Goal: Information Seeking & Learning: Check status

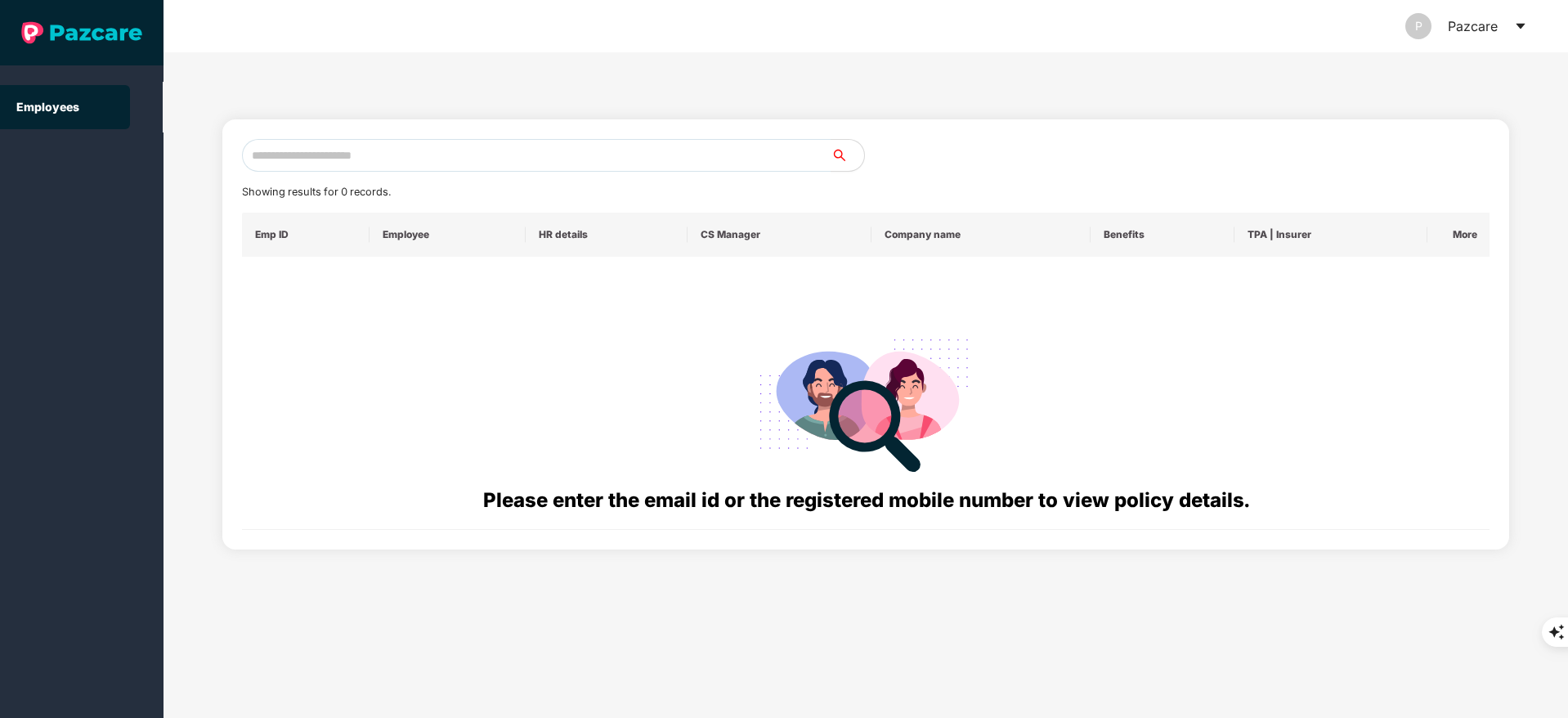
click at [372, 148] on input "text" at bounding box center [537, 154] width 590 height 32
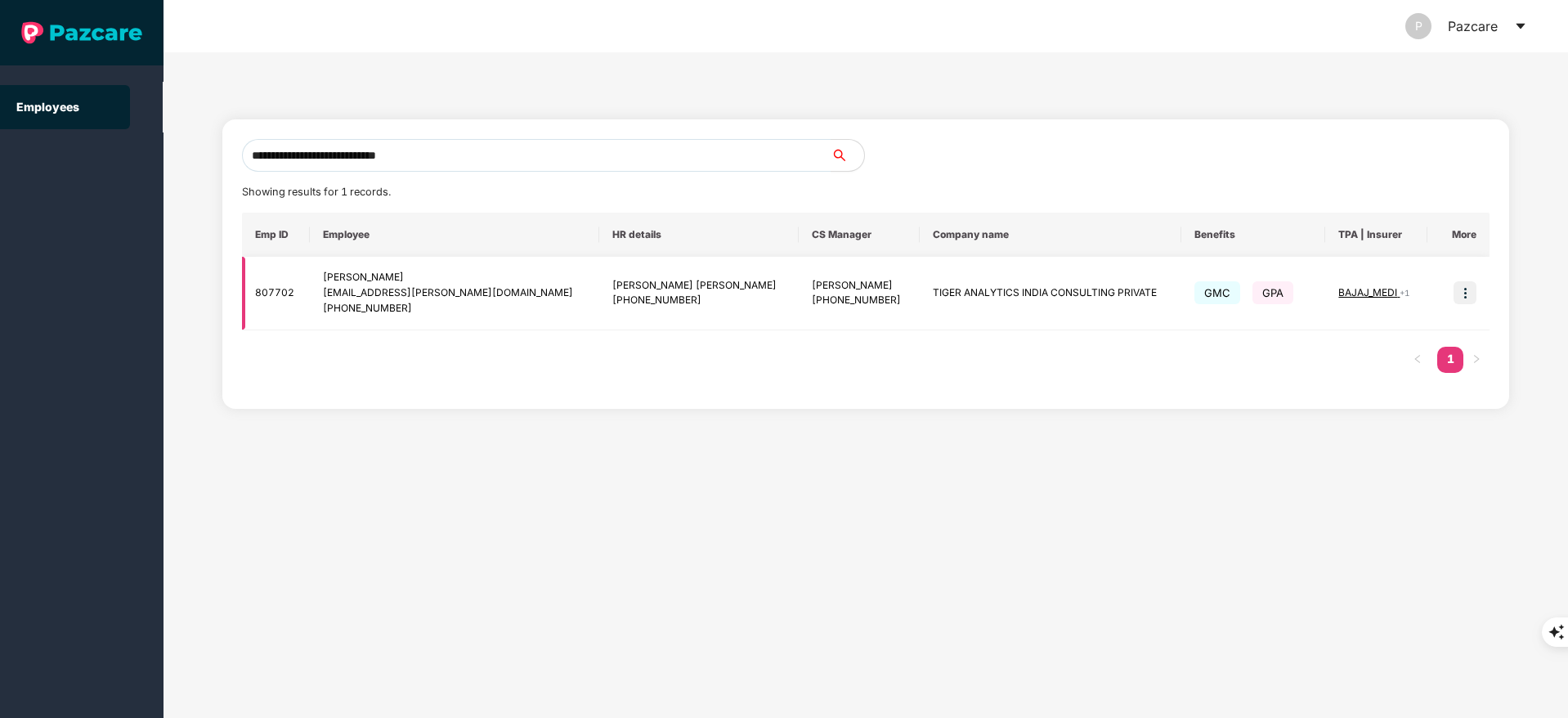
click at [353, 305] on div "[PHONE_NUMBER]" at bounding box center [455, 309] width 263 height 16
drag, startPoint x: 352, startPoint y: 305, endPoint x: 442, endPoint y: 303, distance: 90.0
click at [442, 303] on div "[PHONE_NUMBER]" at bounding box center [455, 309] width 263 height 16
copy div "9562733462"
click at [461, 163] on input "**********" at bounding box center [537, 154] width 590 height 32
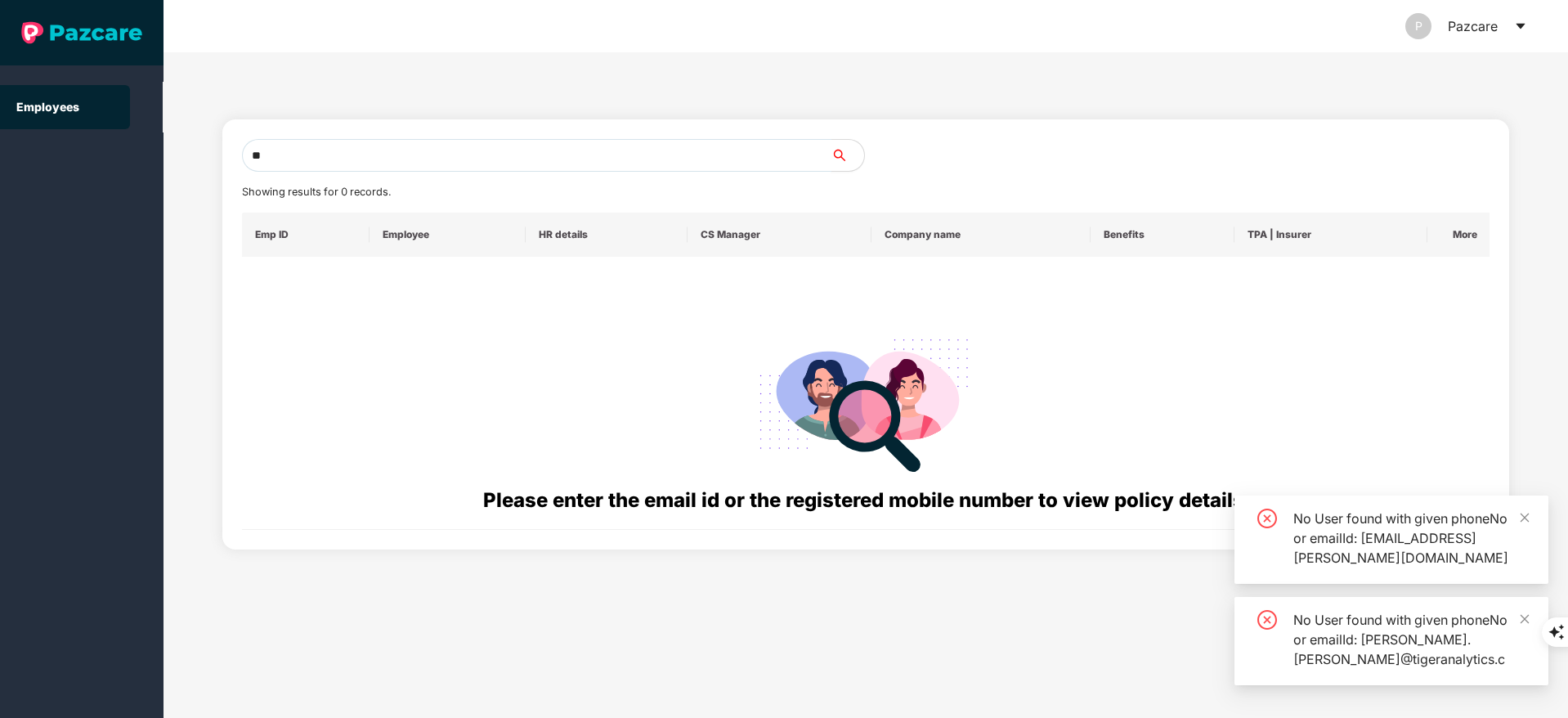
type input "*"
paste input "**********"
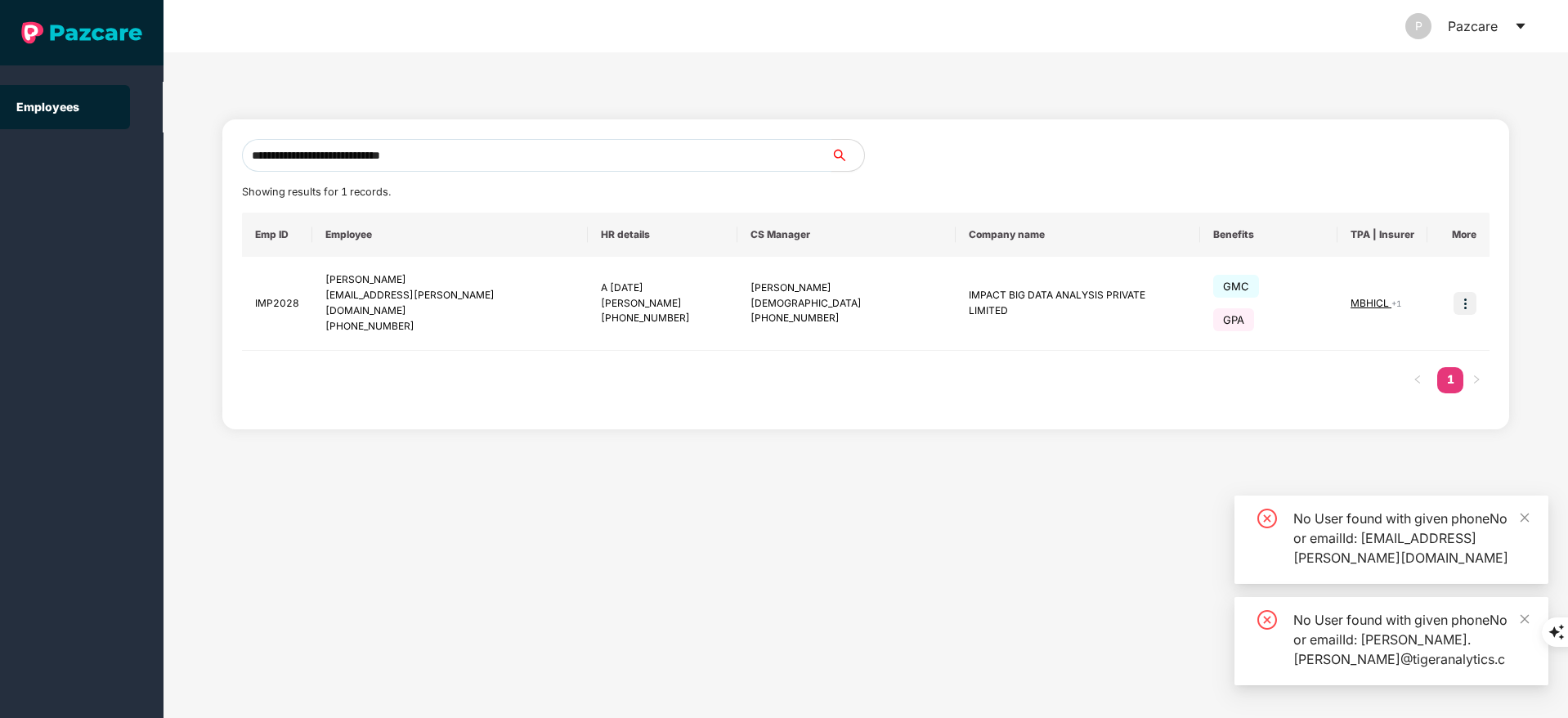
click at [461, 163] on input "**********" at bounding box center [537, 154] width 590 height 32
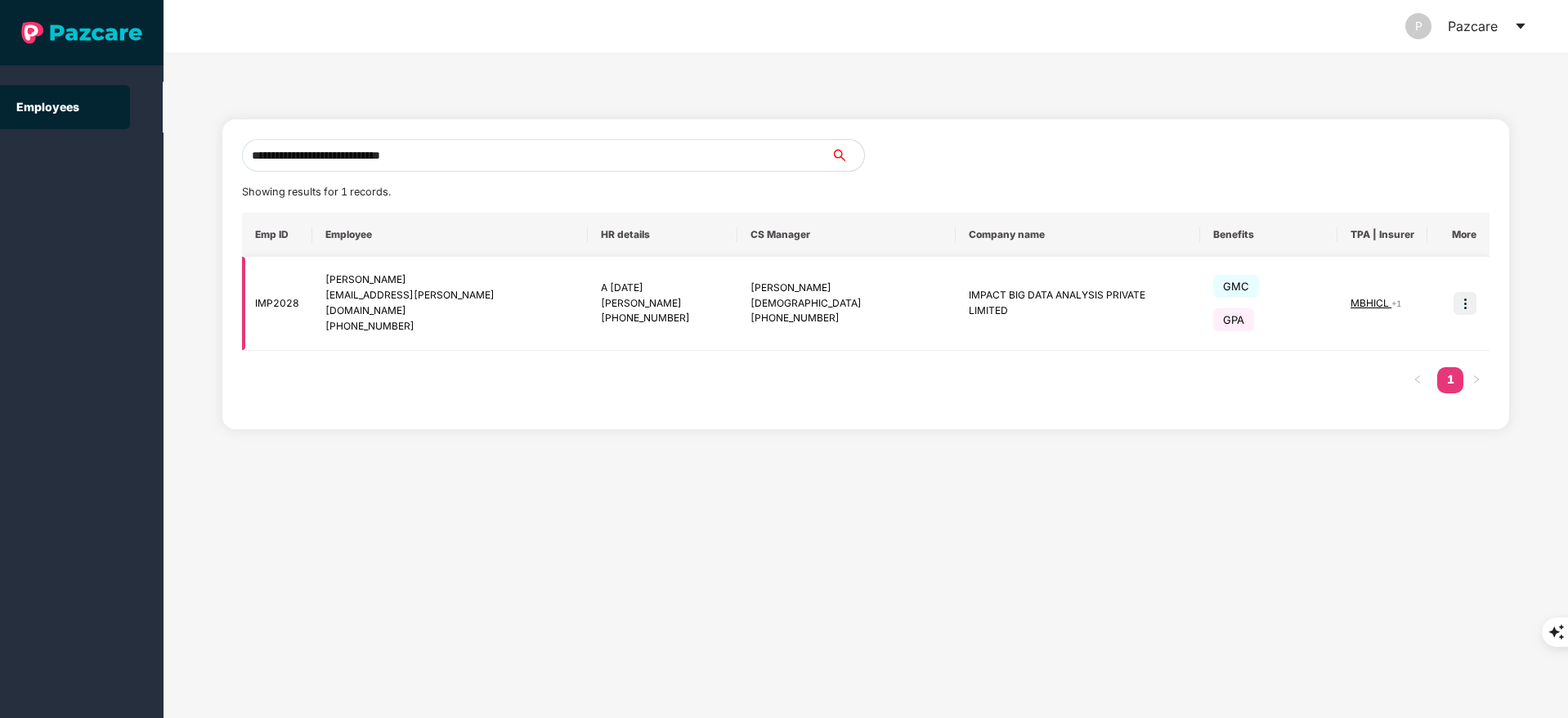
type input "**********"
drag, startPoint x: 361, startPoint y: 308, endPoint x: 444, endPoint y: 308, distance: 83.0
click at [444, 319] on div "[PHONE_NUMBER]" at bounding box center [450, 327] width 250 height 16
copy div "8328204301"
click at [1465, 292] on img at bounding box center [1465, 304] width 23 height 23
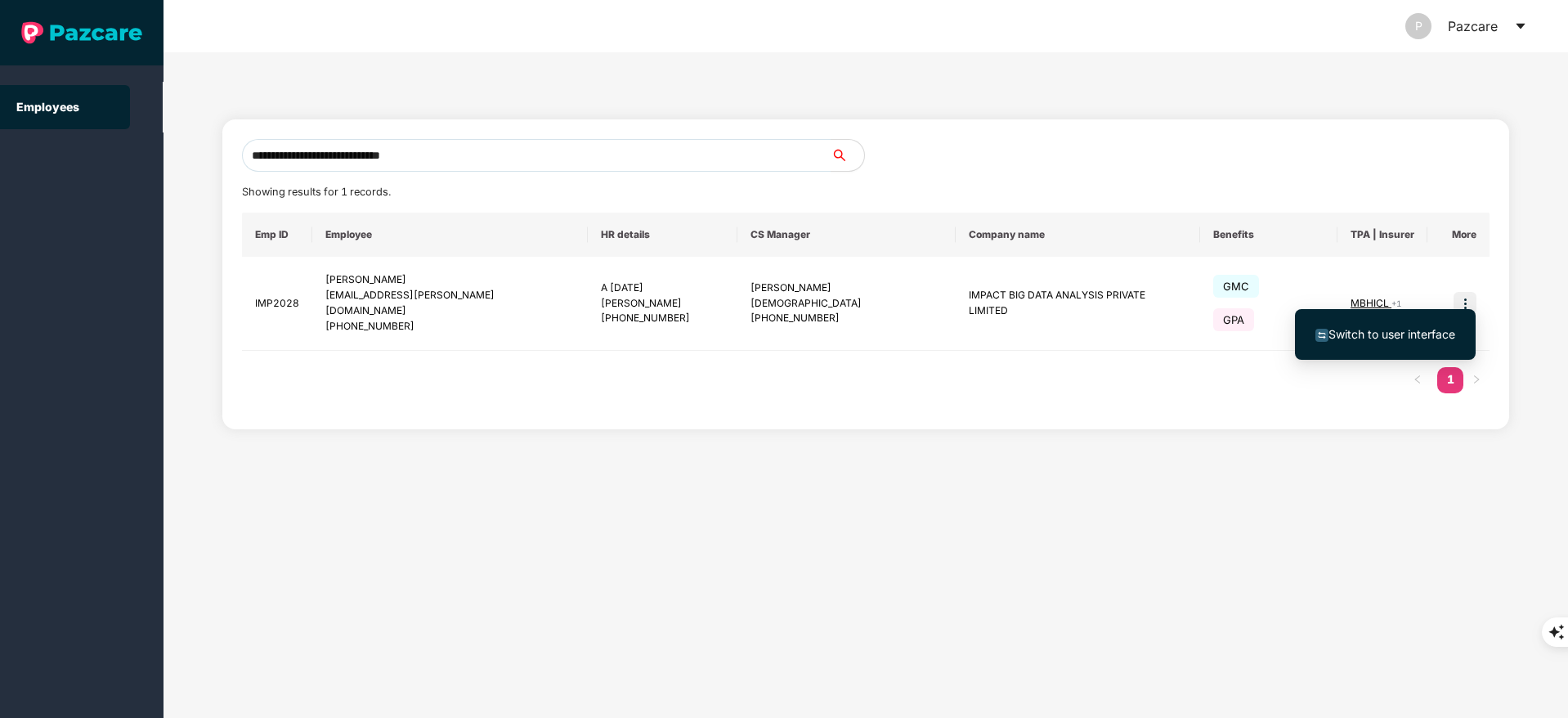
click at [1385, 337] on span "Switch to user interface" at bounding box center [1392, 334] width 126 height 14
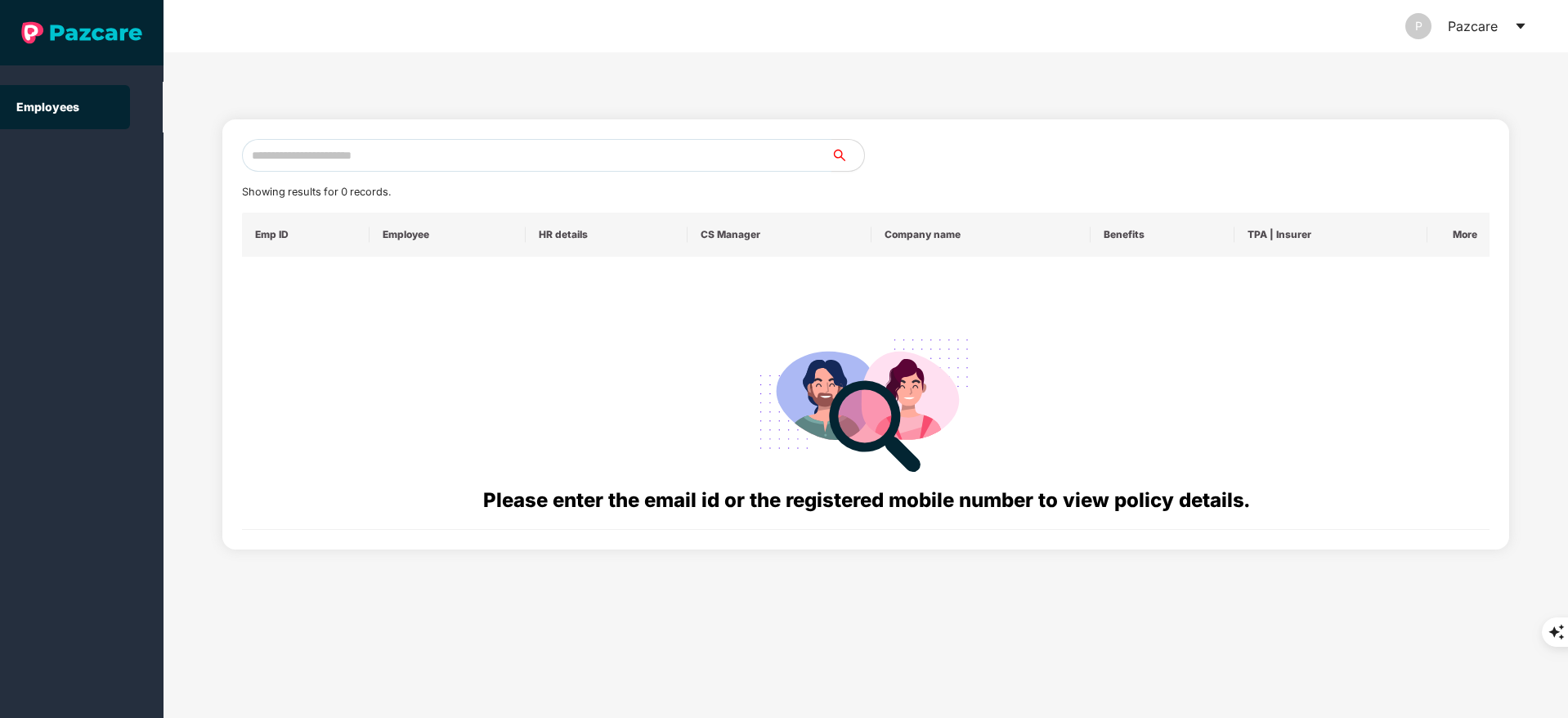
click at [402, 161] on input "text" at bounding box center [537, 154] width 590 height 32
paste input "**********"
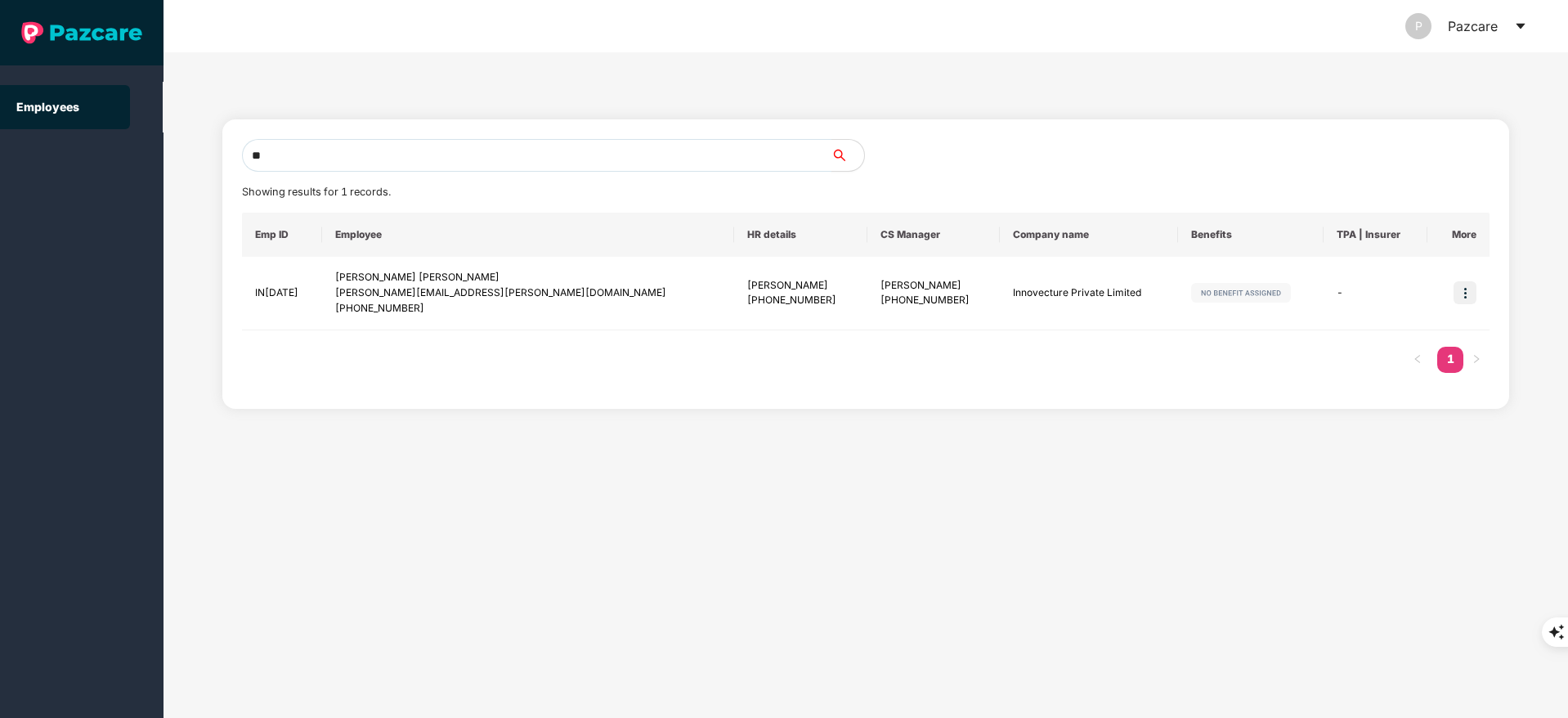
type input "*"
paste input "**********"
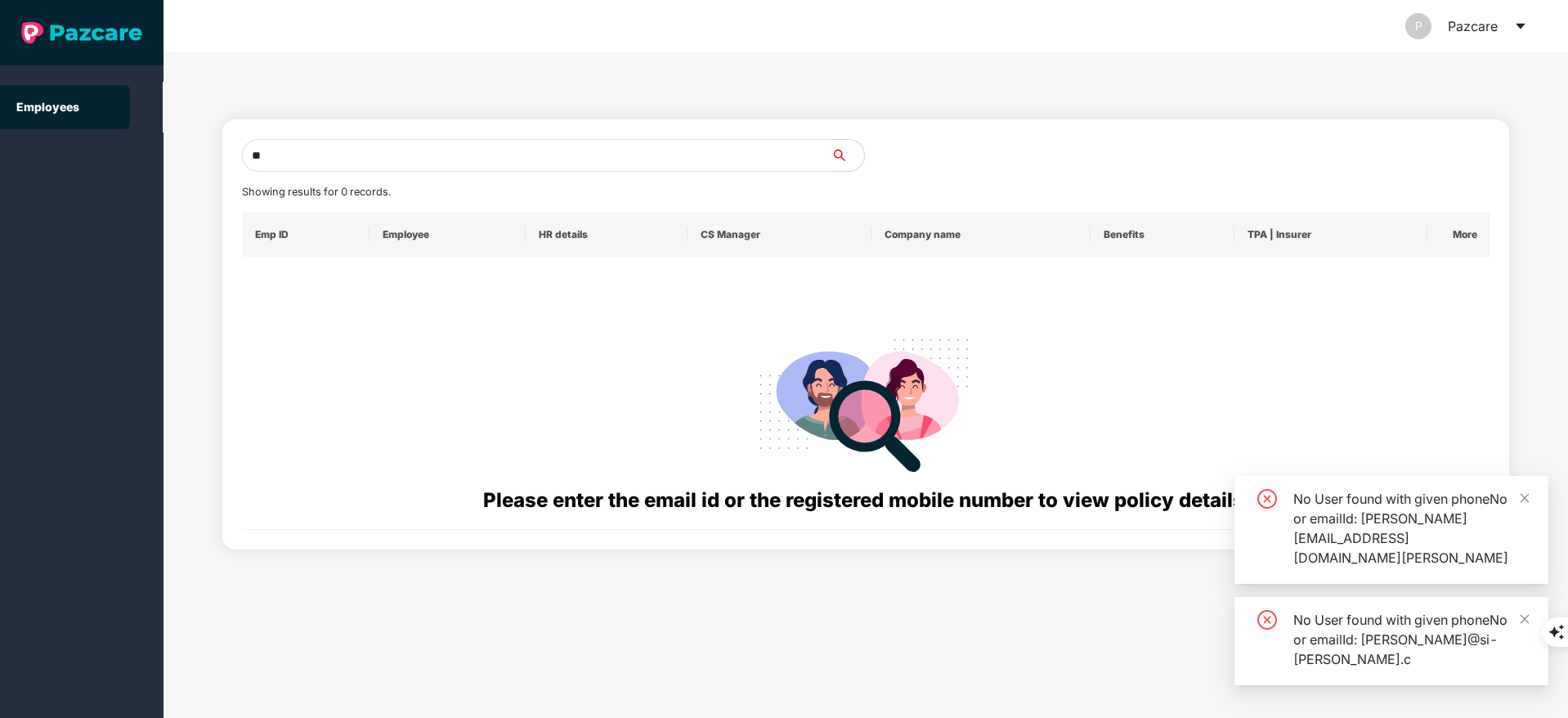
type input "*"
paste input "**********"
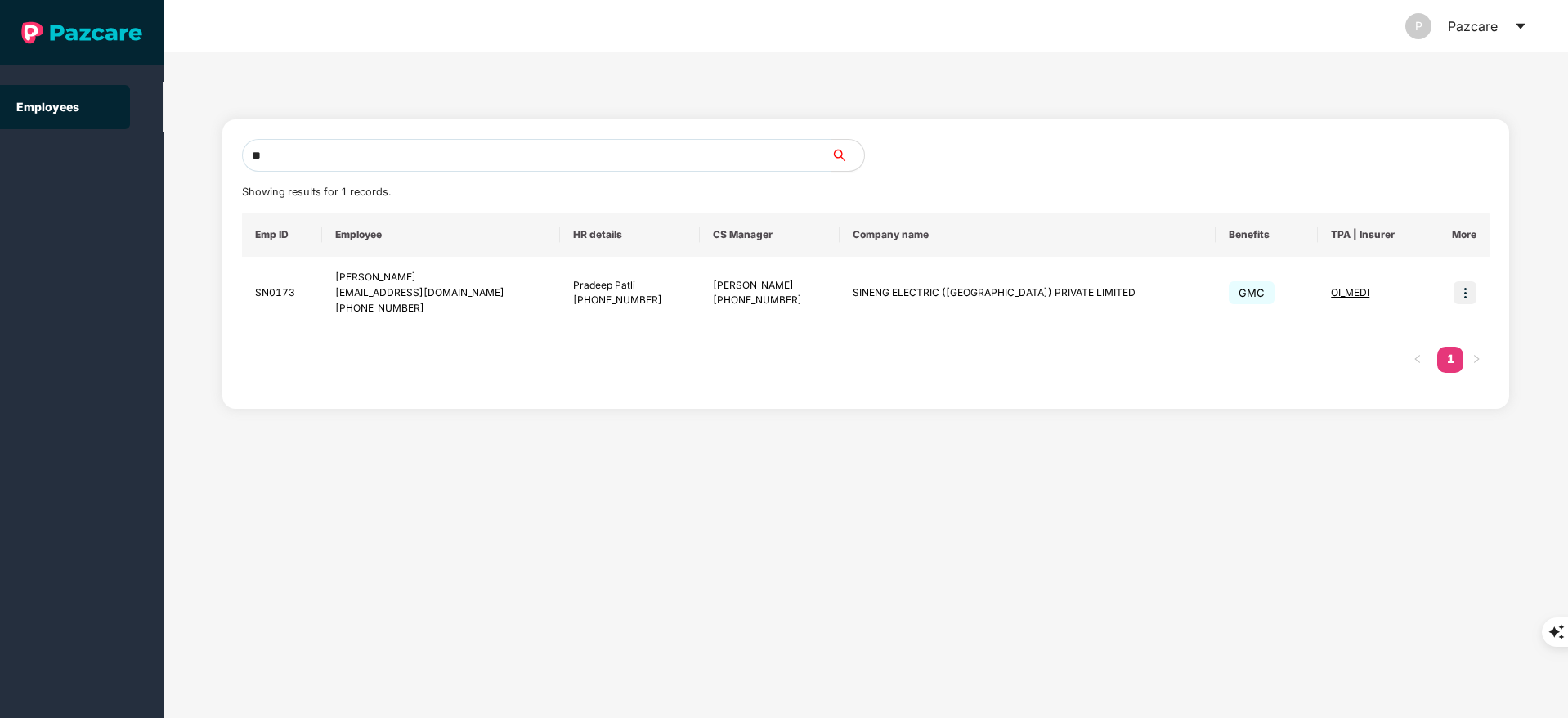
type input "*"
paste input "**********"
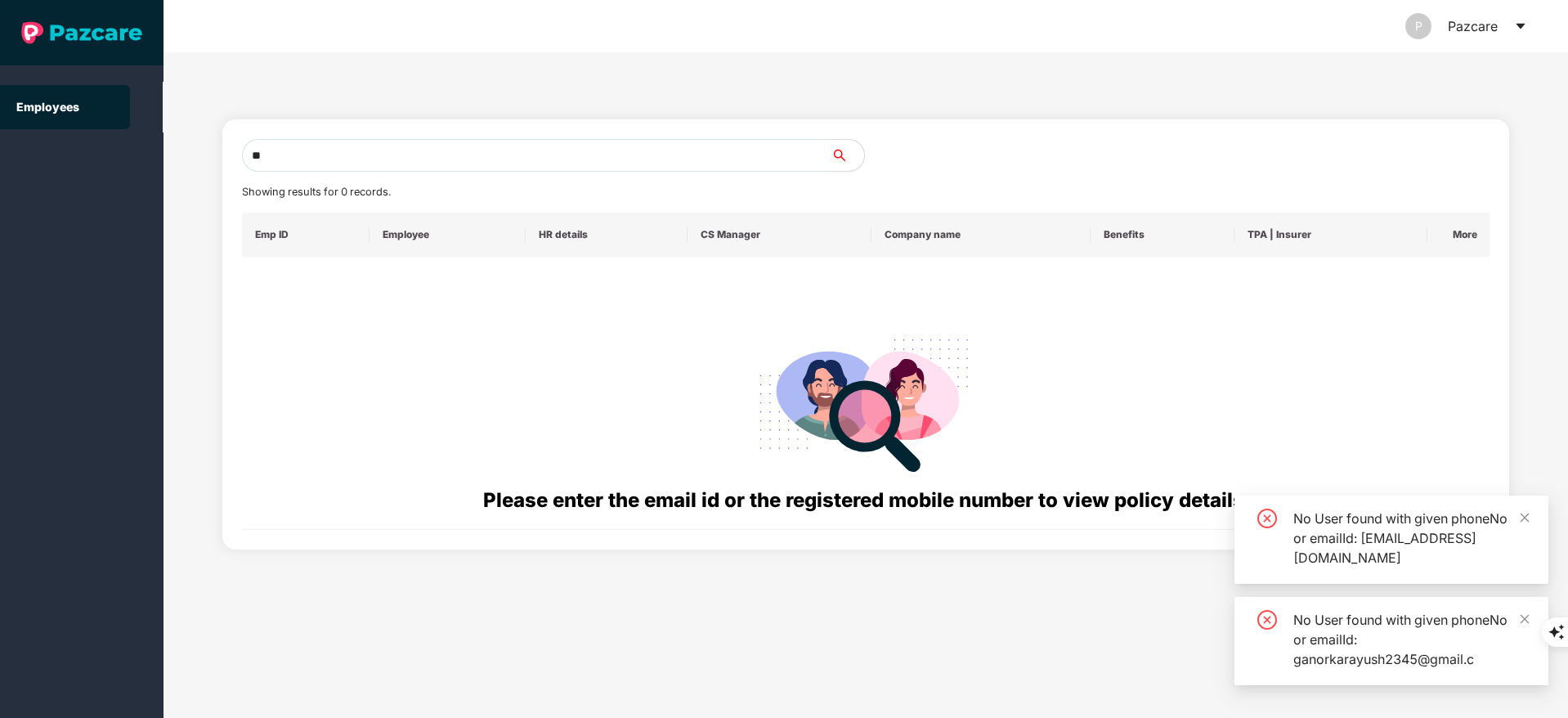
type input "*"
paste input "**********"
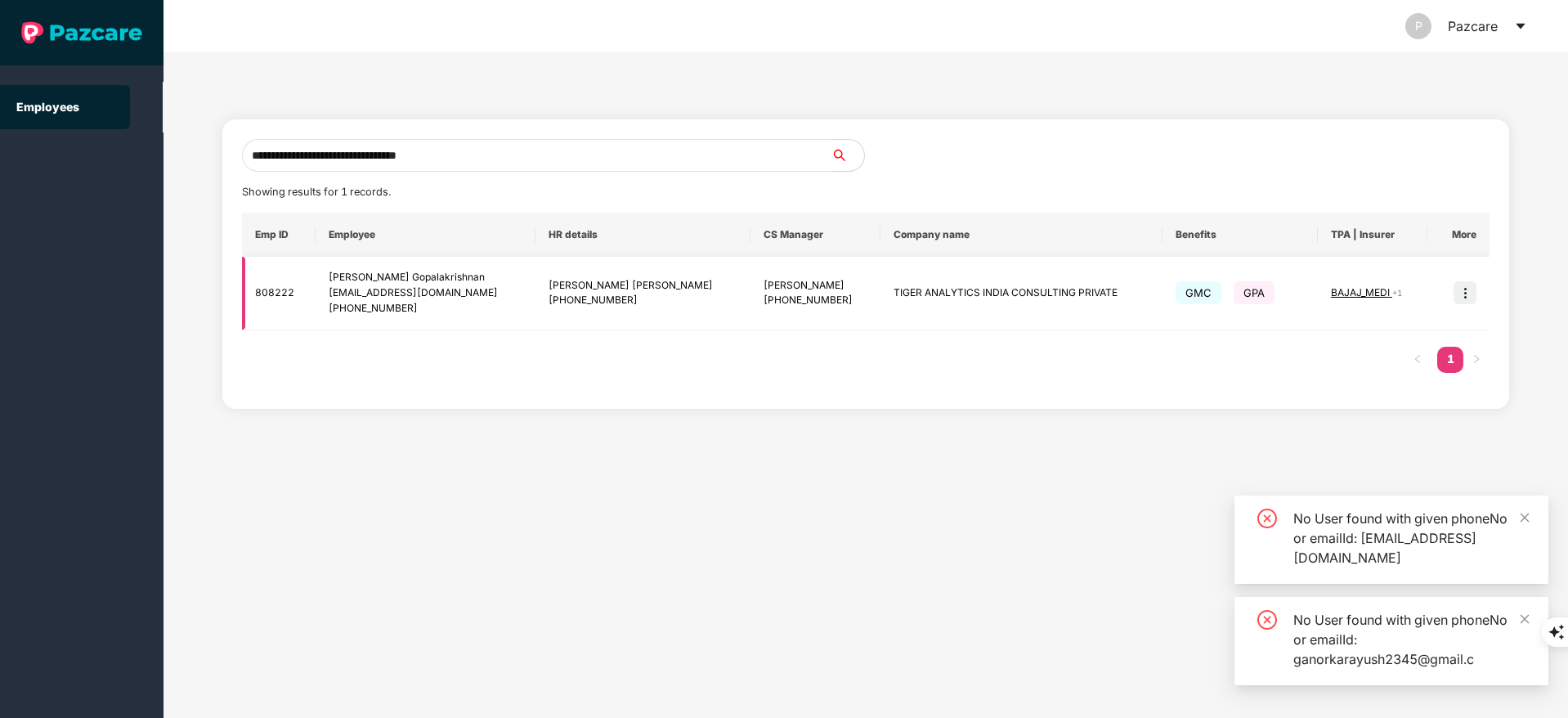
type input "**********"
click at [1462, 284] on img at bounding box center [1465, 293] width 23 height 23
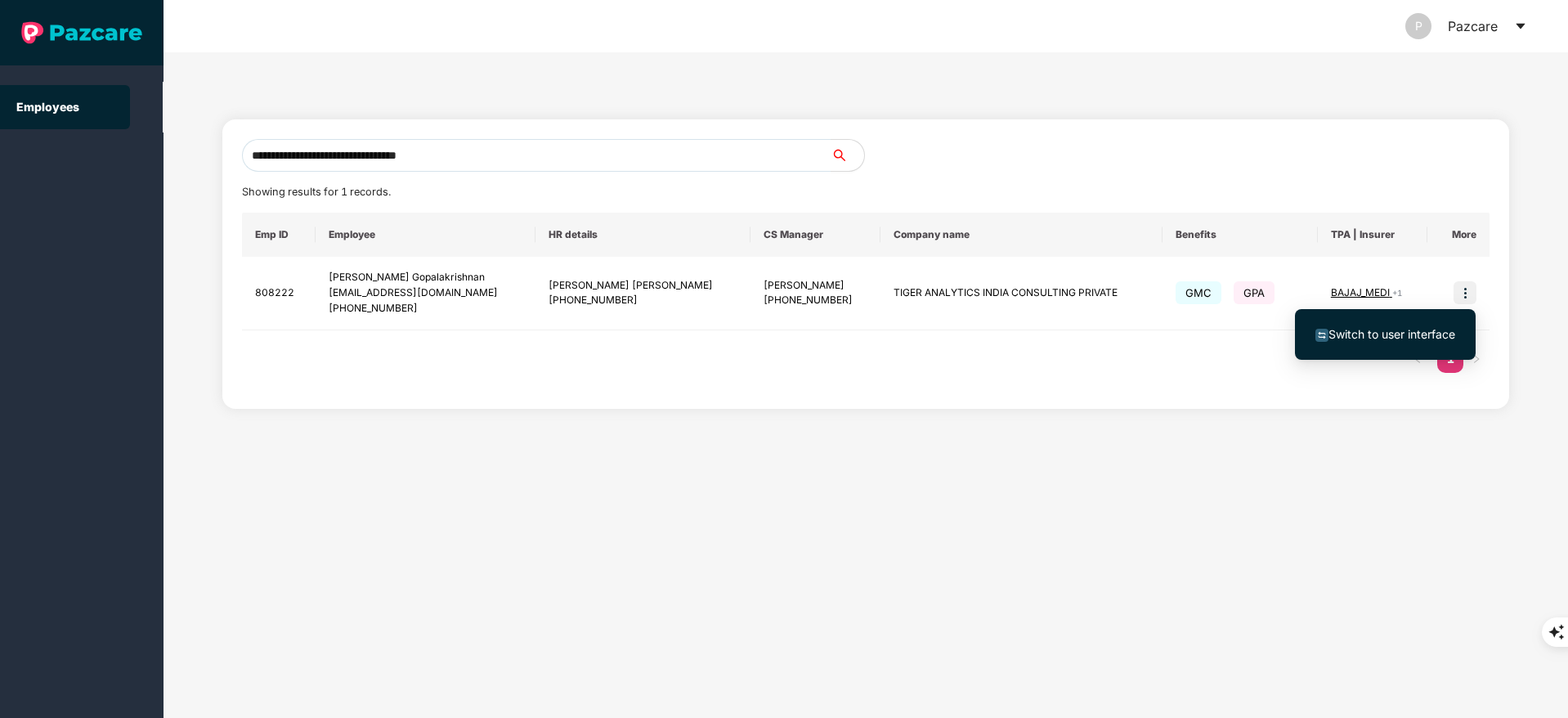
click at [1407, 320] on li "Switch to user interface" at bounding box center [1385, 334] width 181 height 34
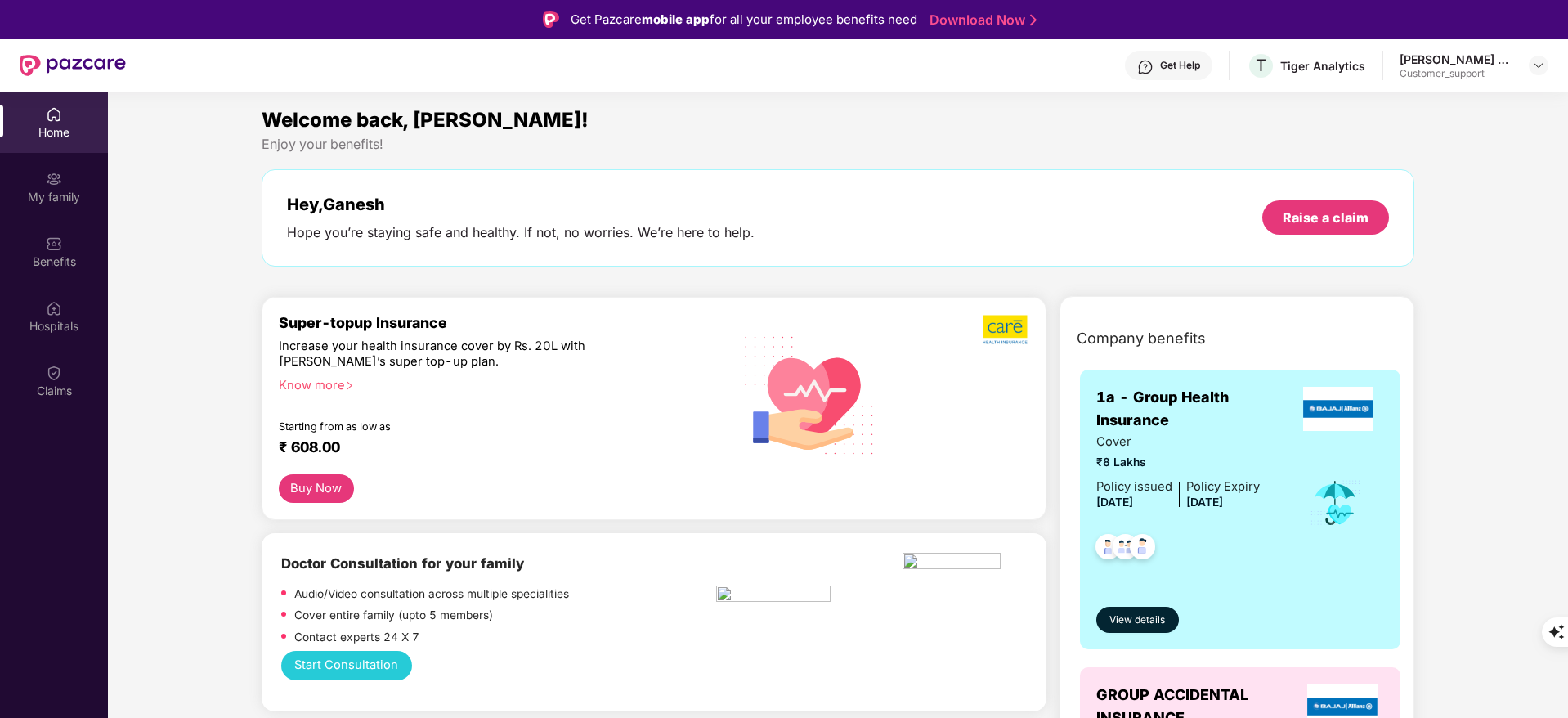
click at [65, 246] on div "Benefits" at bounding box center [54, 252] width 108 height 61
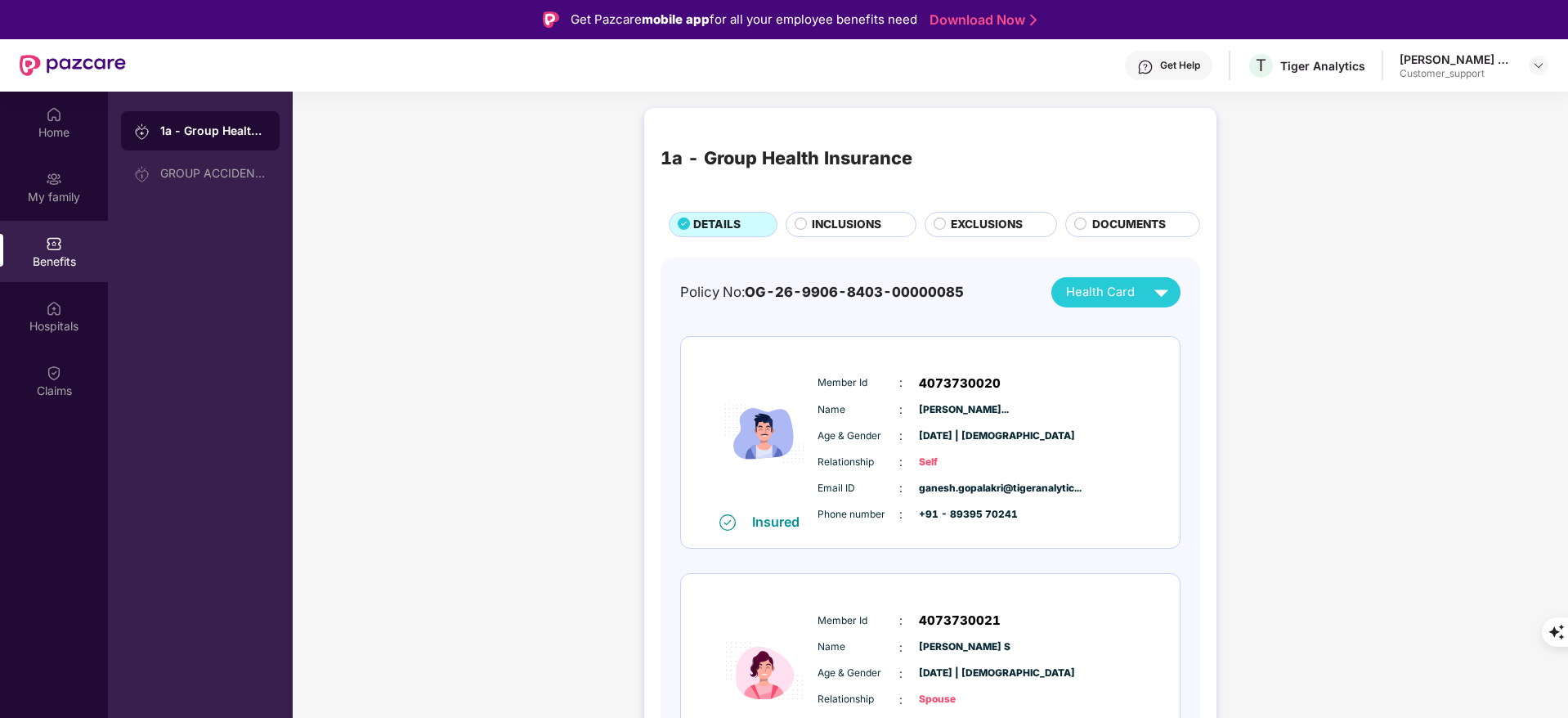
click at [847, 225] on span "INCLUSIONS" at bounding box center [846, 225] width 69 height 18
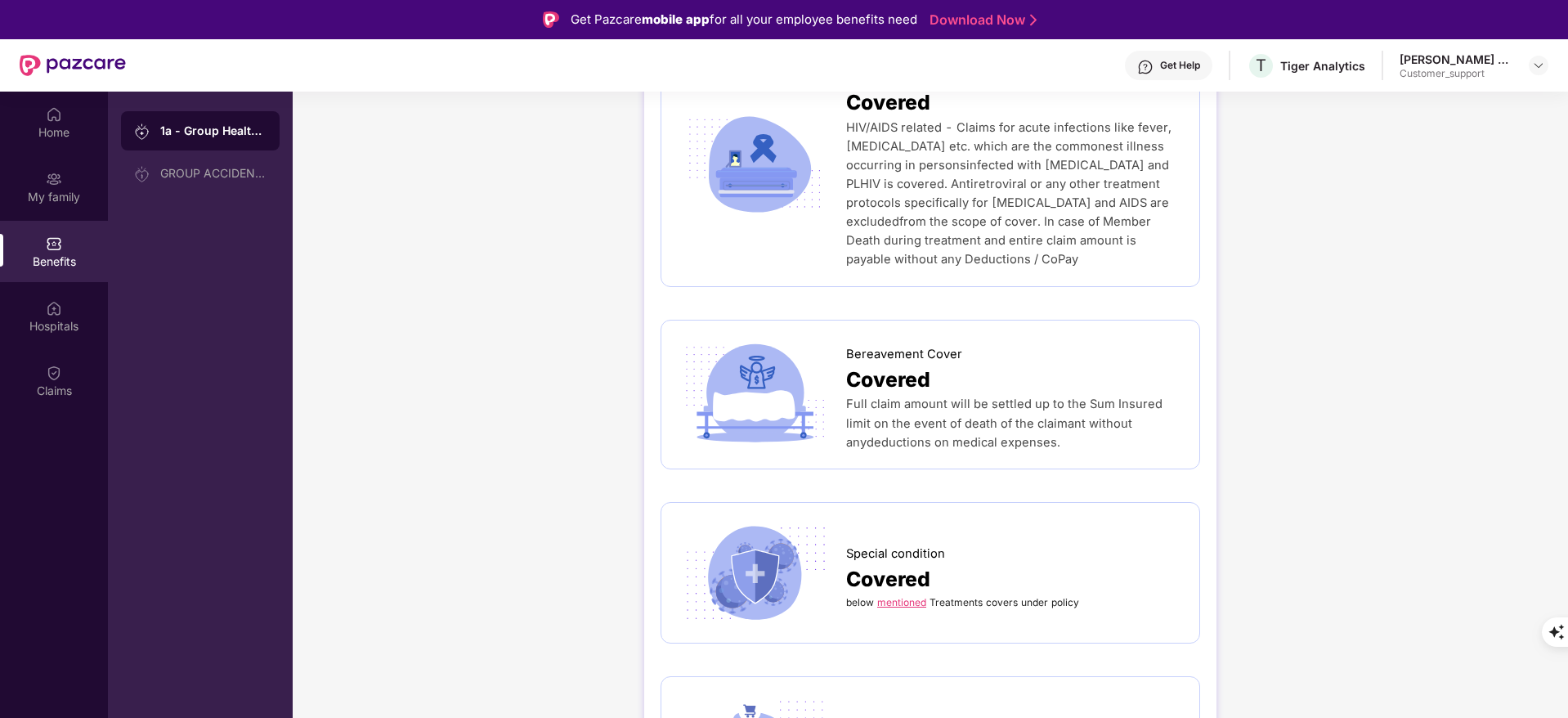
scroll to position [3801, 0]
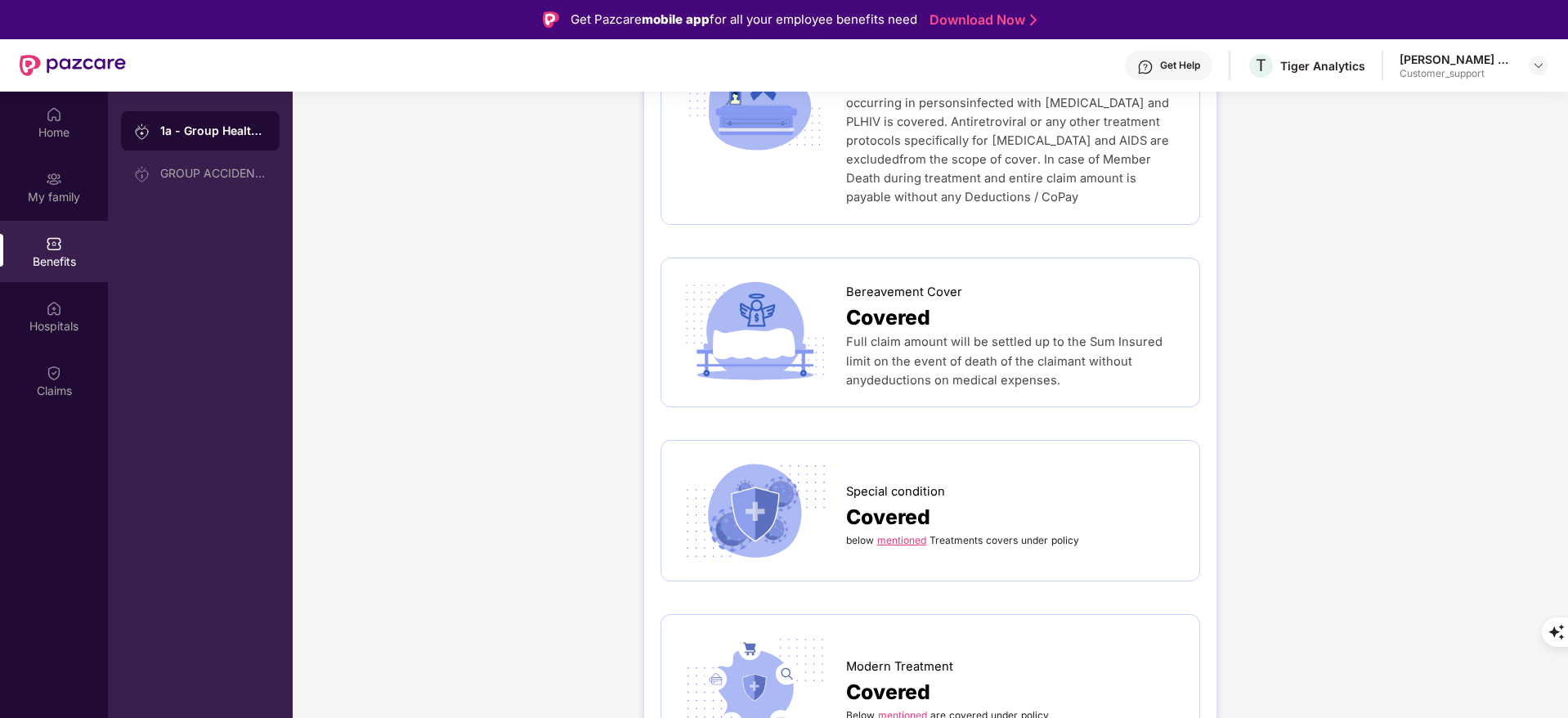
click at [899, 501] on span "Covered" at bounding box center [888, 517] width 84 height 32
click at [898, 534] on link "mentioned" at bounding box center [902, 540] width 49 height 12
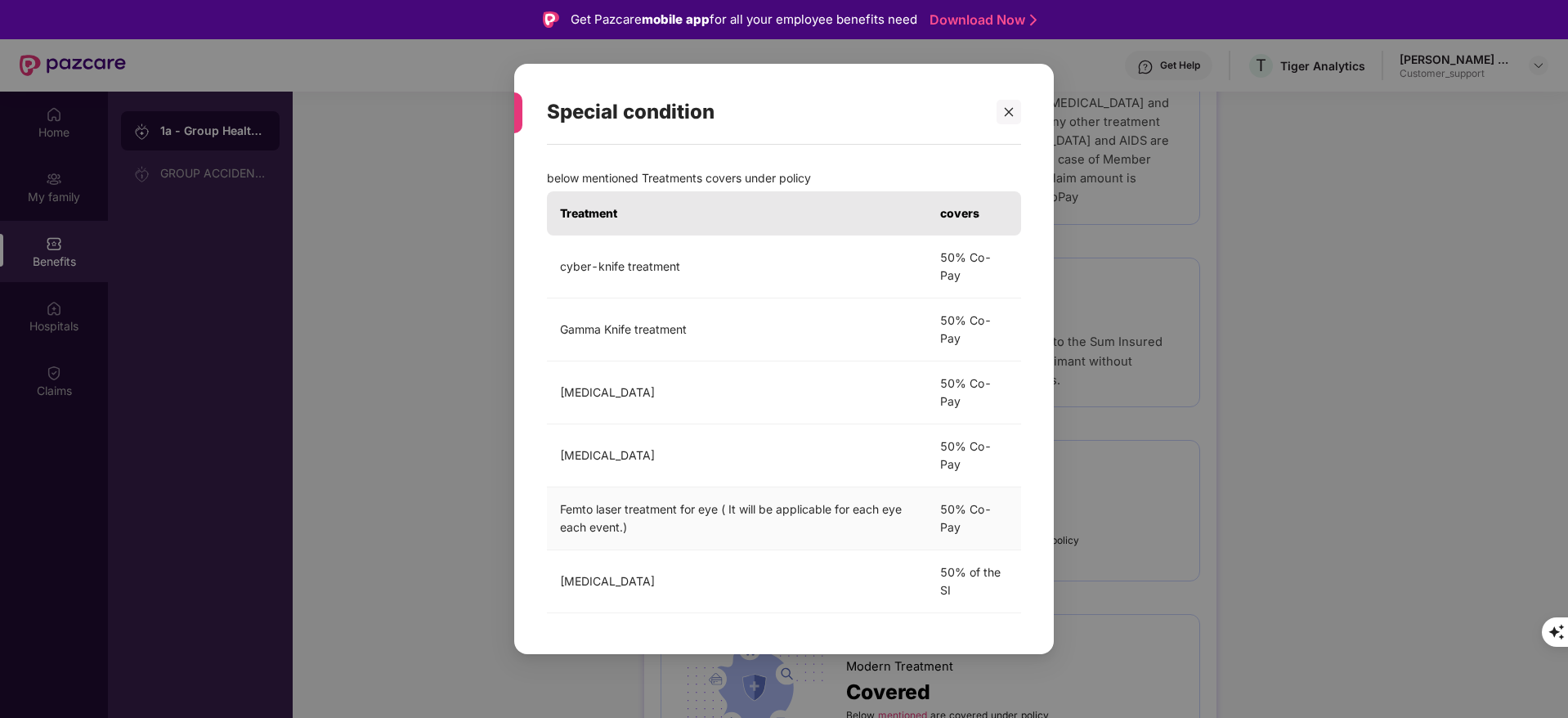
scroll to position [91, 0]
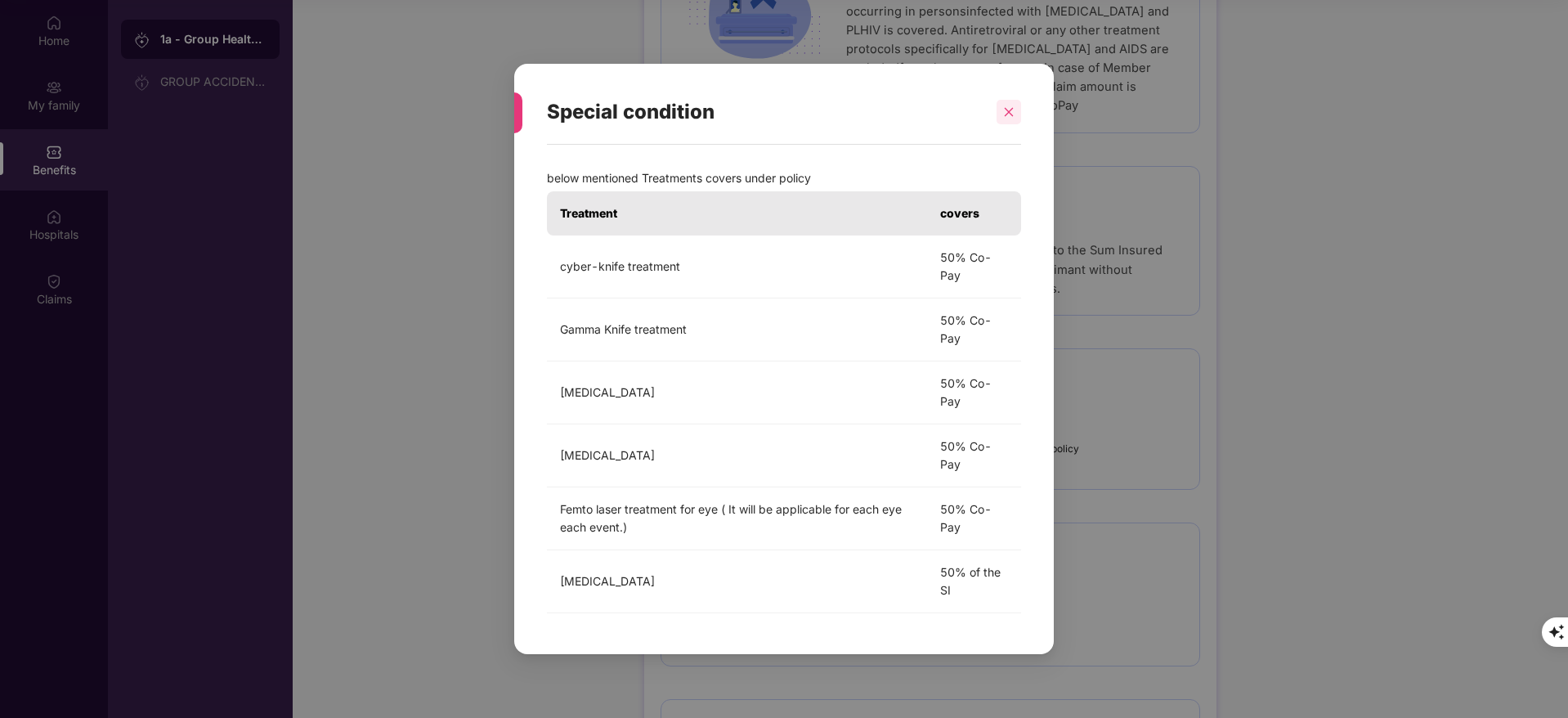
click at [1000, 112] on div at bounding box center [1009, 112] width 25 height 25
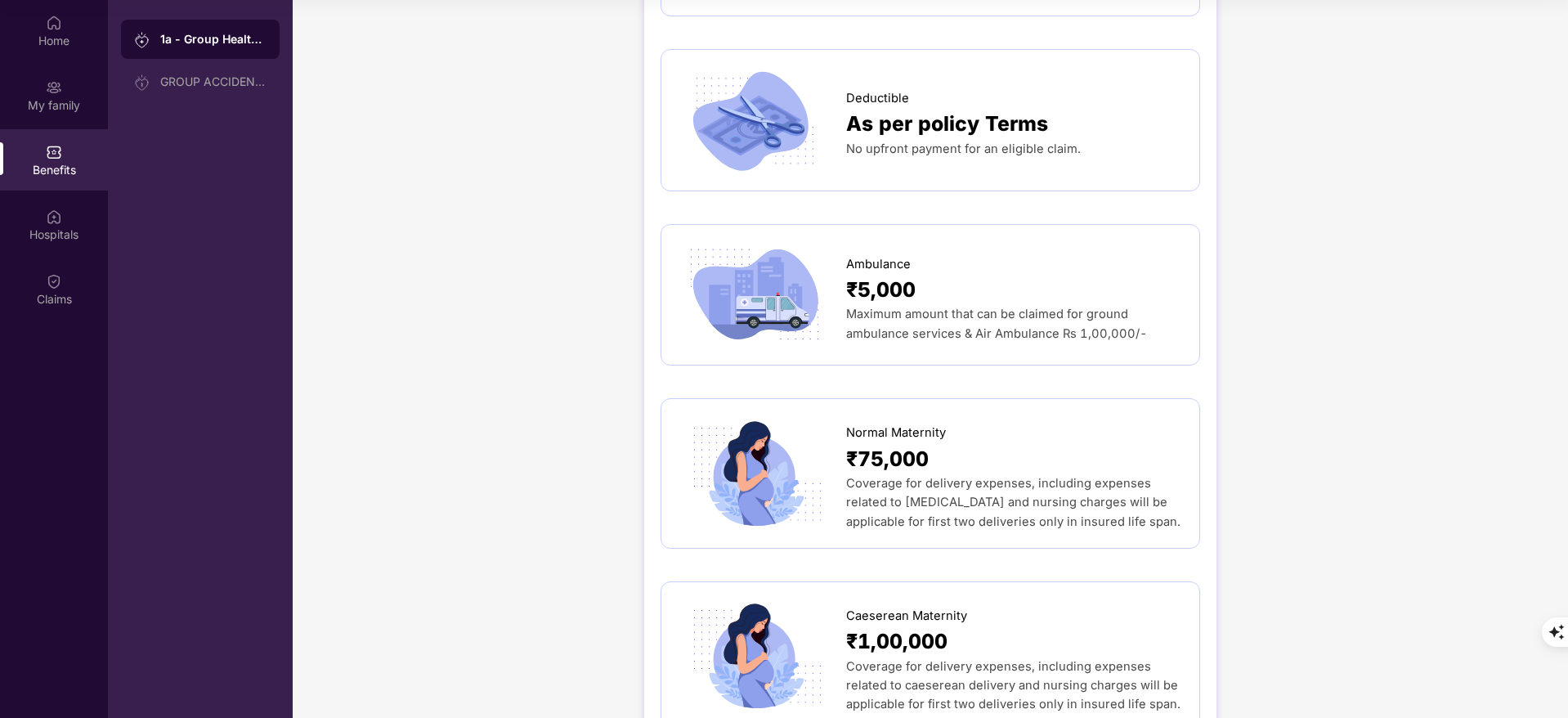
scroll to position [1690, 0]
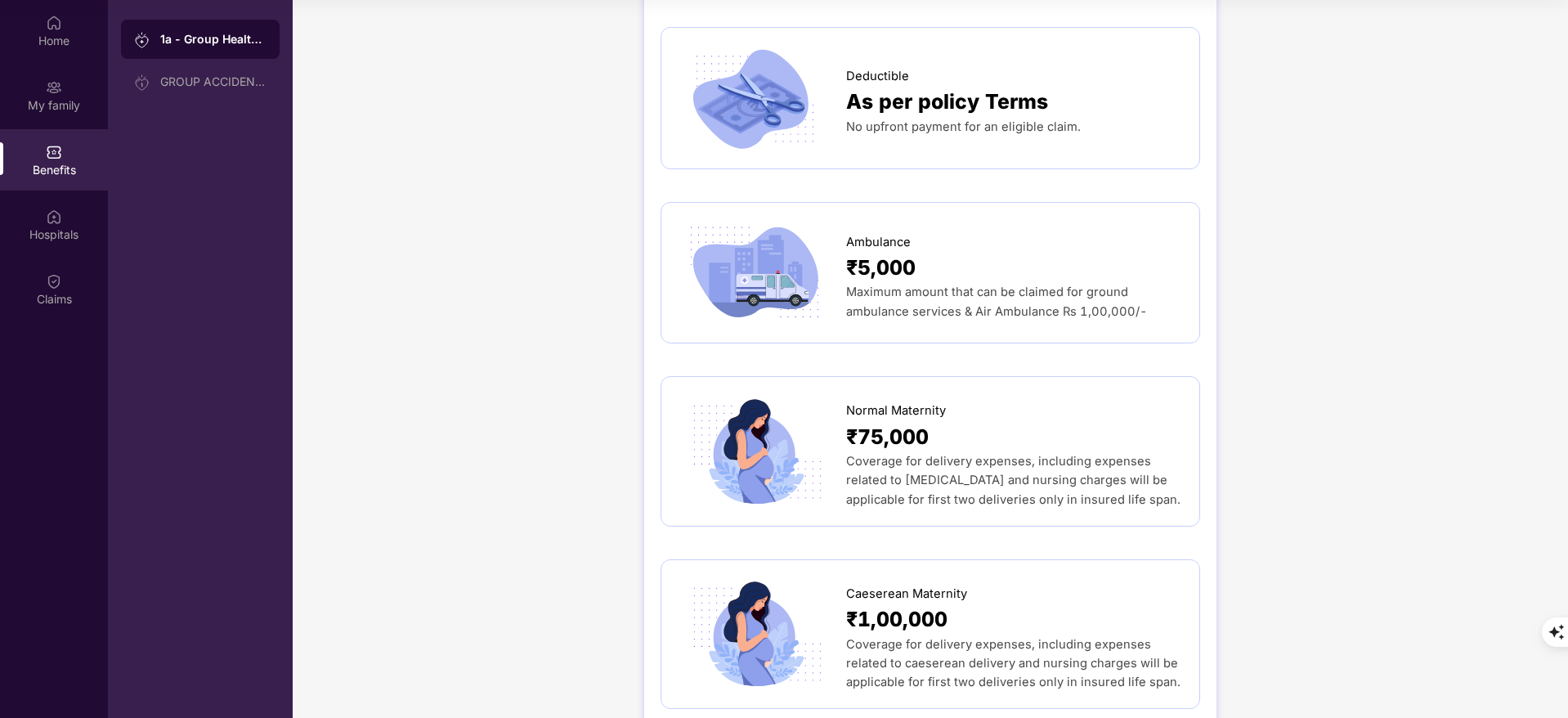
drag, startPoint x: 841, startPoint y: 371, endPoint x: 1178, endPoint y: 469, distance: 351.0
click at [1178, 469] on div "Normal Maternity ₹75,000 Coverage for delivery expenses, including expenses rel…" at bounding box center [930, 450] width 505 height 115
copy div "Normal Maternity ₹75,000 Coverage for delivery expenses, including expenses rel…"
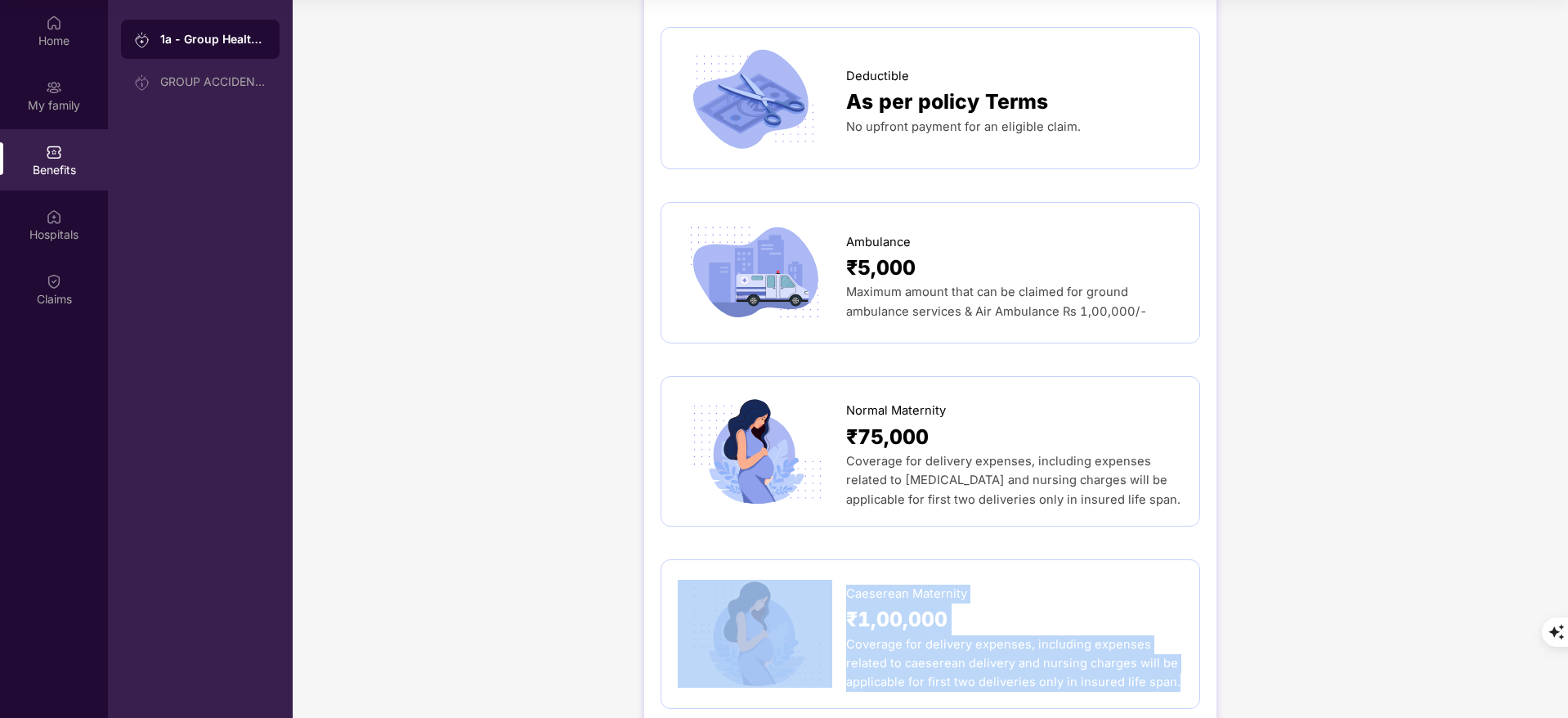
drag, startPoint x: 840, startPoint y: 556, endPoint x: 1195, endPoint y: 654, distance: 368.3
click at [1195, 654] on div "Caeserean Maternity ₹1,00,000 Coverage for delivery expenses, including expense…" at bounding box center [930, 634] width 540 height 150
copy div "Caeserean Maternity ₹1,00,000 Coverage for delivery expenses, including expense…"
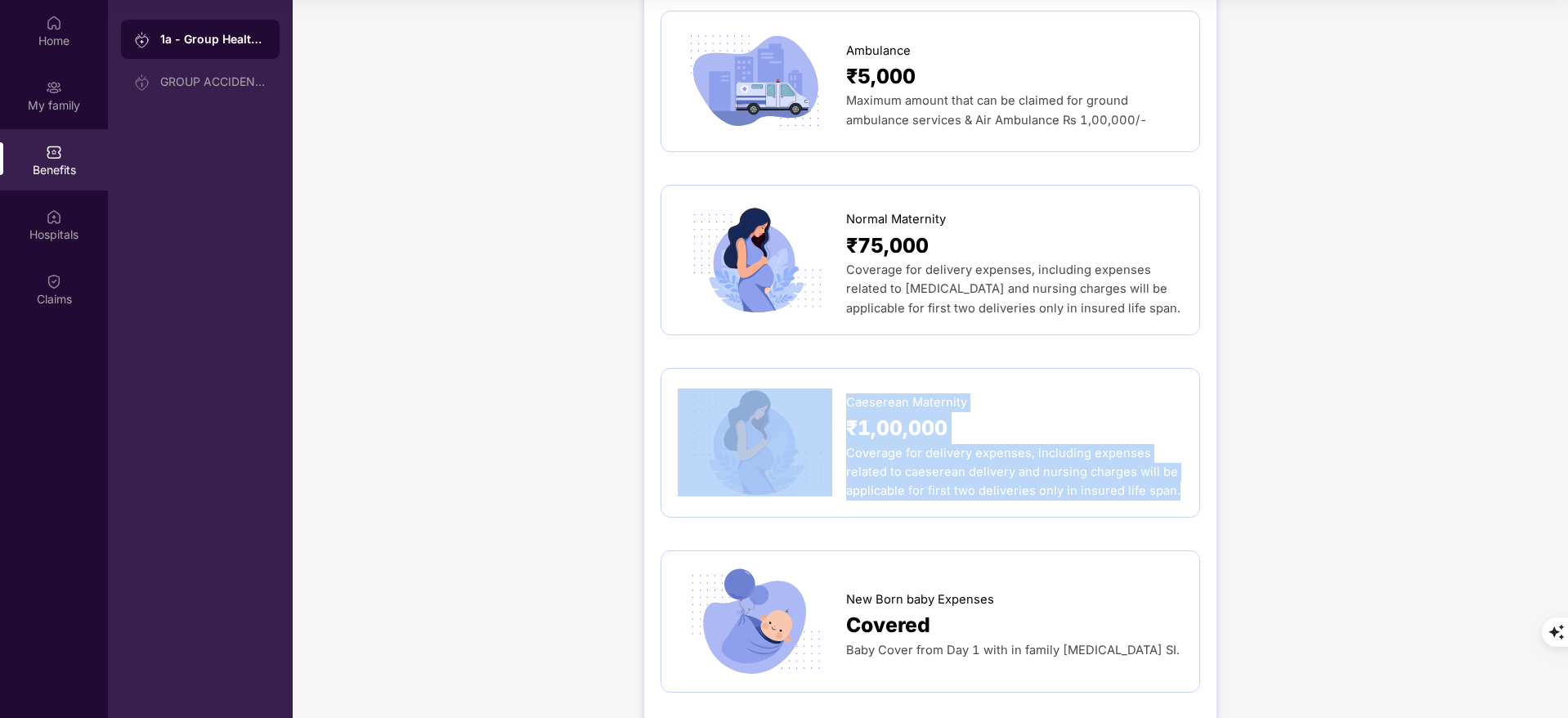
scroll to position [1968, 0]
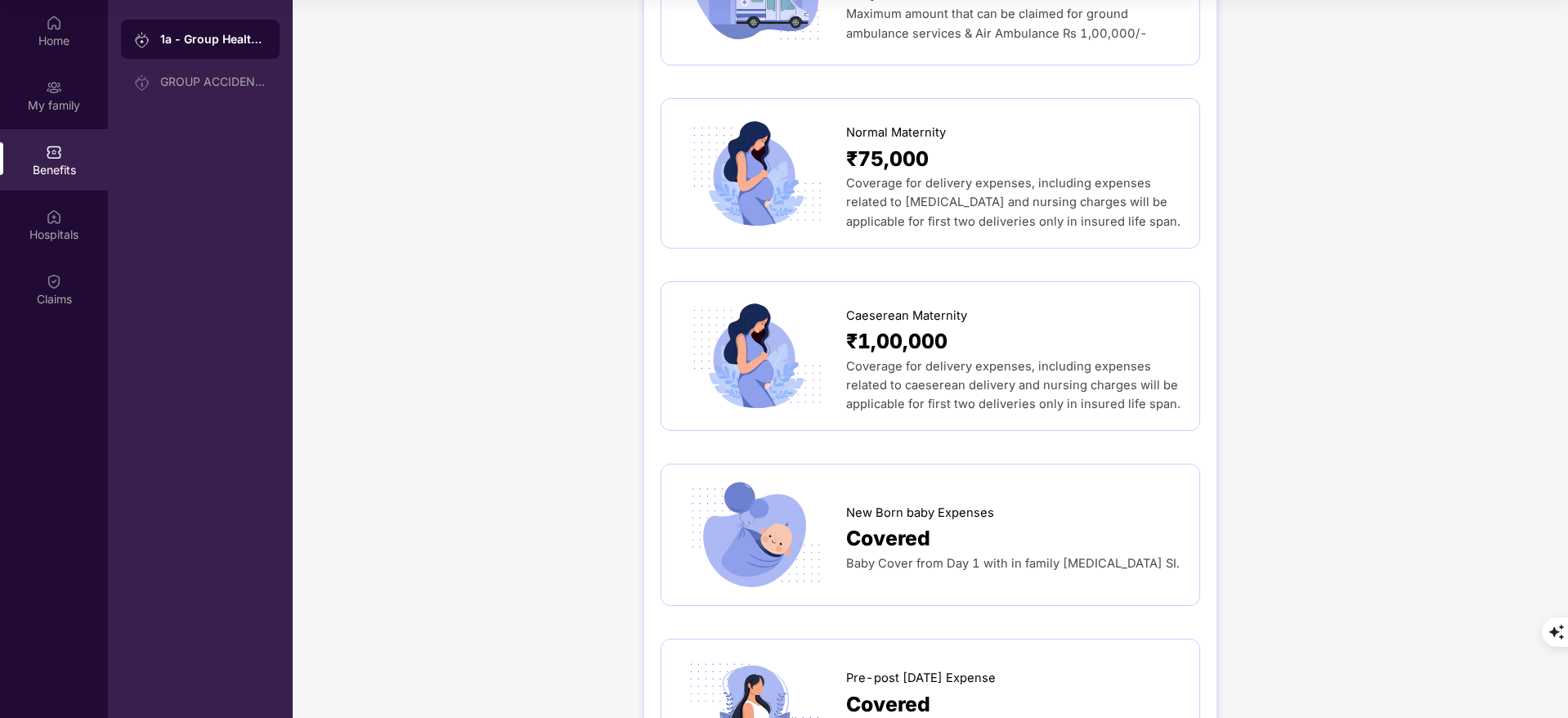
click at [881, 564] on div "New Born baby Expenses Covered Baby Cover from Day 1 with in family [MEDICAL_DA…" at bounding box center [930, 535] width 540 height 142
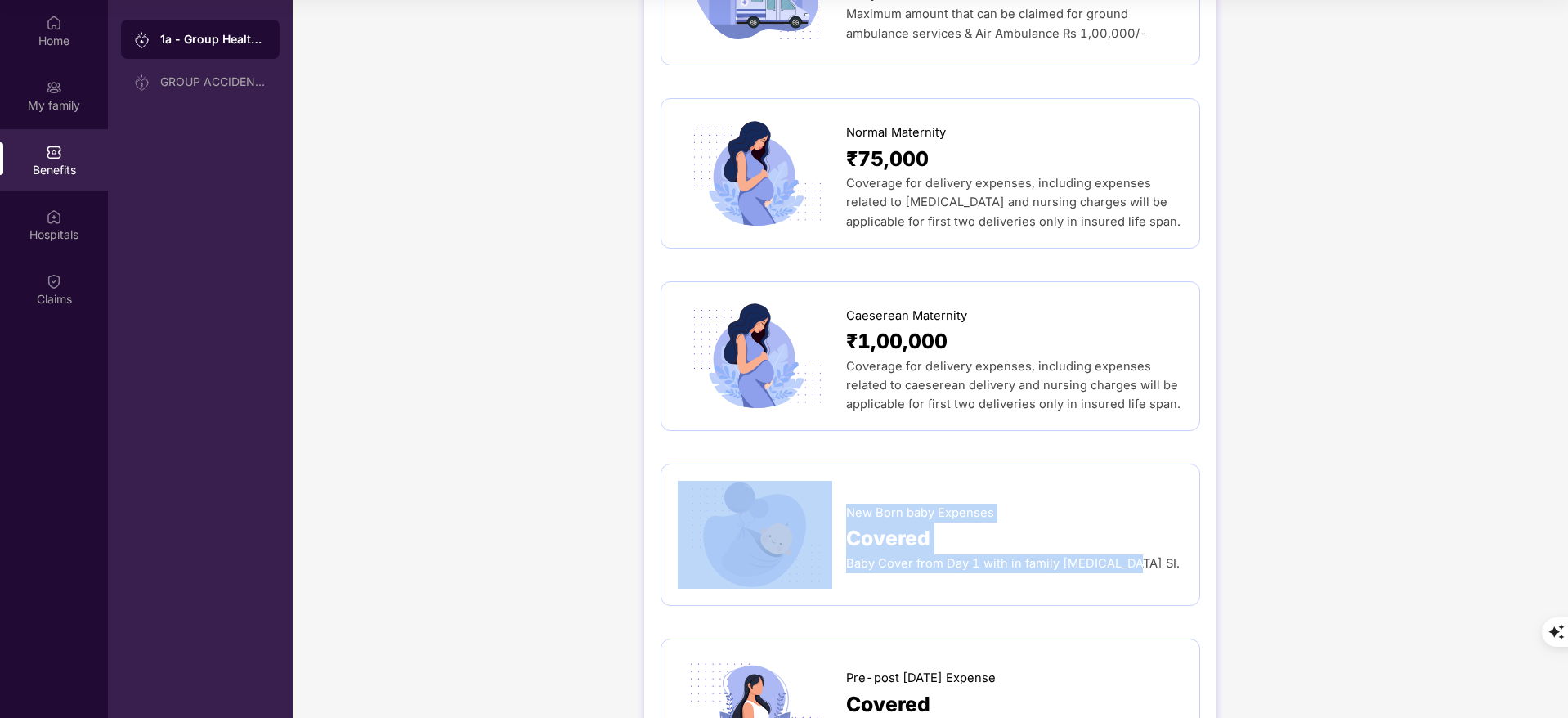
drag, startPoint x: 840, startPoint y: 473, endPoint x: 1111, endPoint y: 530, distance: 276.9
click at [1111, 530] on div "New Born baby Expenses Covered Baby Cover from Day 1 with in family [MEDICAL_DA…" at bounding box center [930, 535] width 505 height 108
copy div "New Born baby Expenses Covered Baby Cover from Day 1 with in family [MEDICAL_DA…"
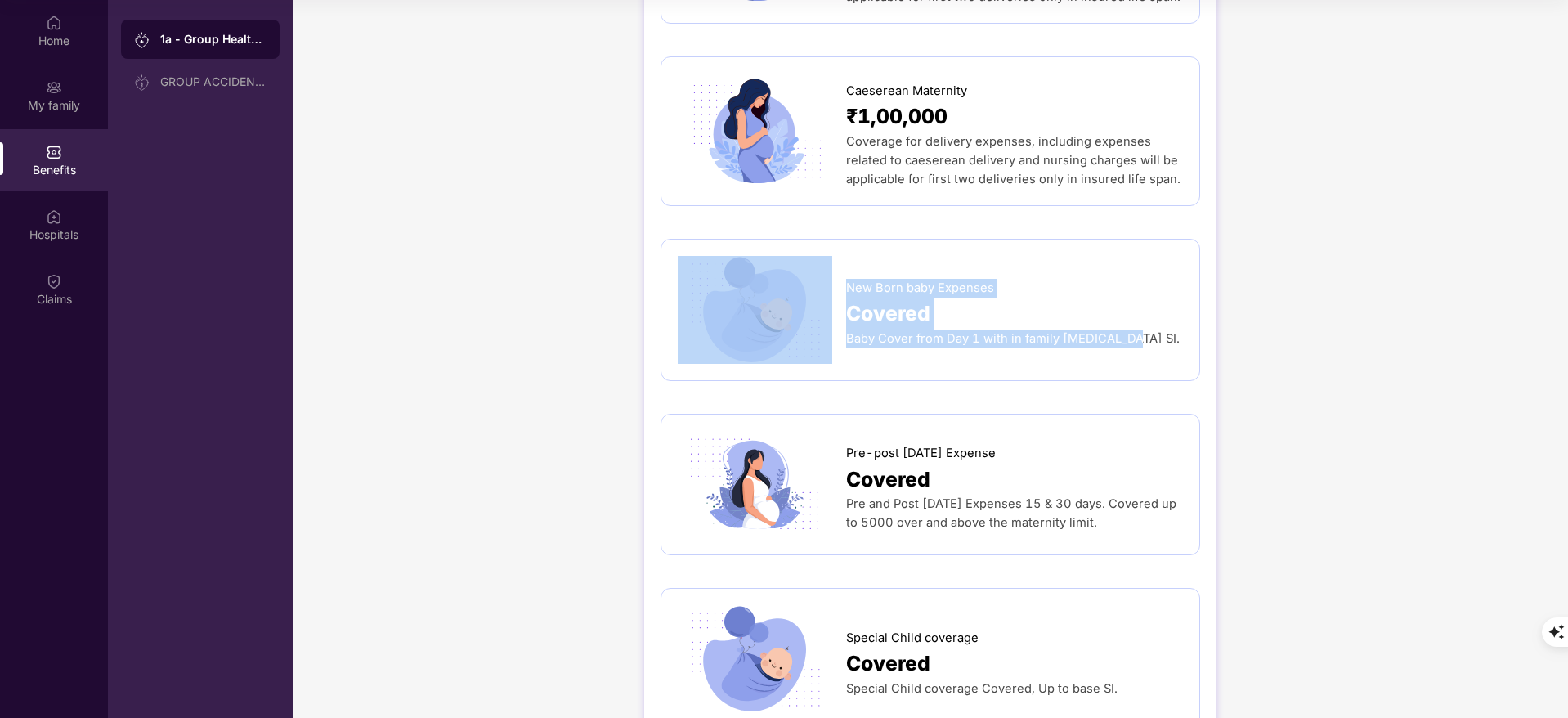
scroll to position [2193, 0]
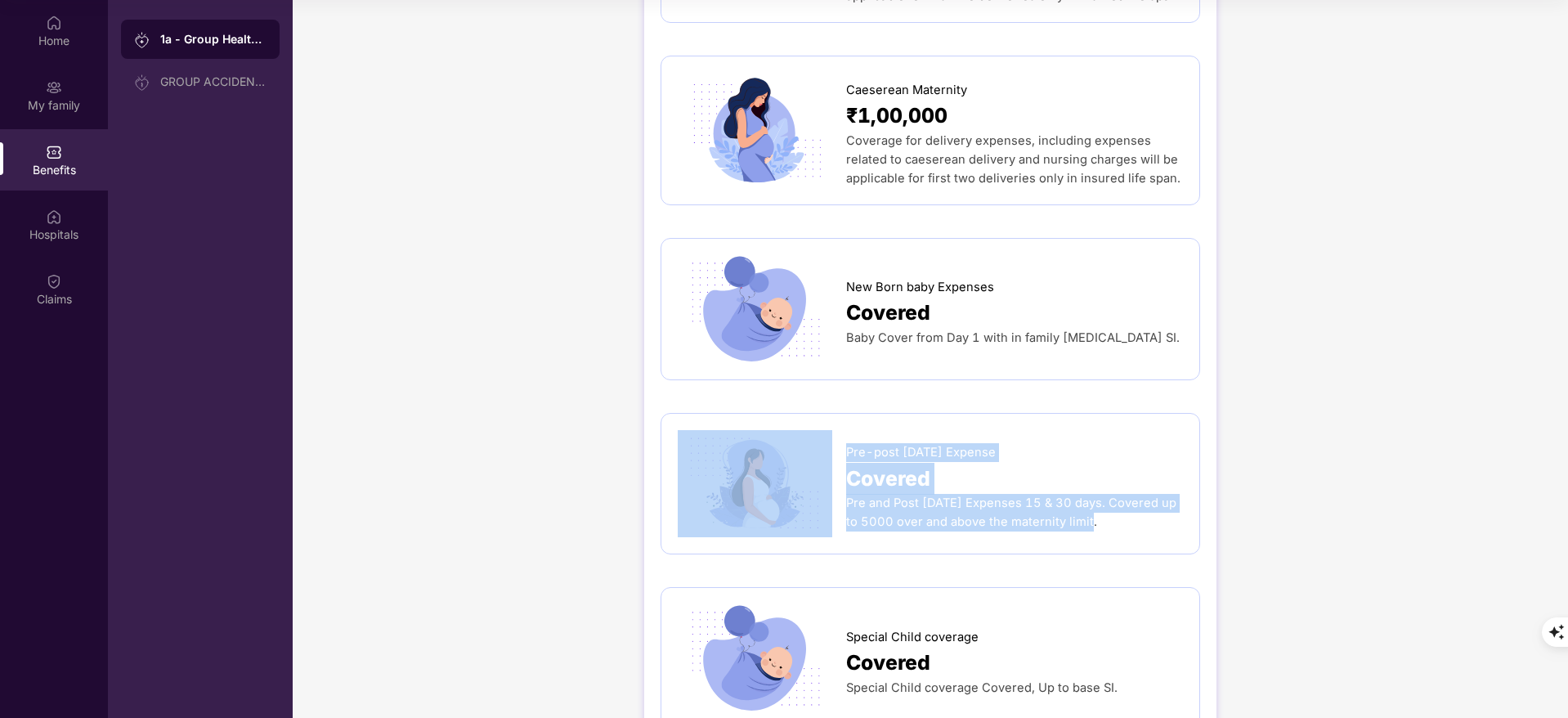
drag, startPoint x: 837, startPoint y: 408, endPoint x: 1104, endPoint y: 487, distance: 278.4
click at [1104, 487] on div "Pre-post [DATE] Expense Covered Pre and Post [DATE] Expenses 15 & 30 days. Cove…" at bounding box center [930, 484] width 505 height 108
copy div "Pre-post [DATE] Expense Covered Pre and Post [DATE] Expenses 15 & 30 days. Cove…"
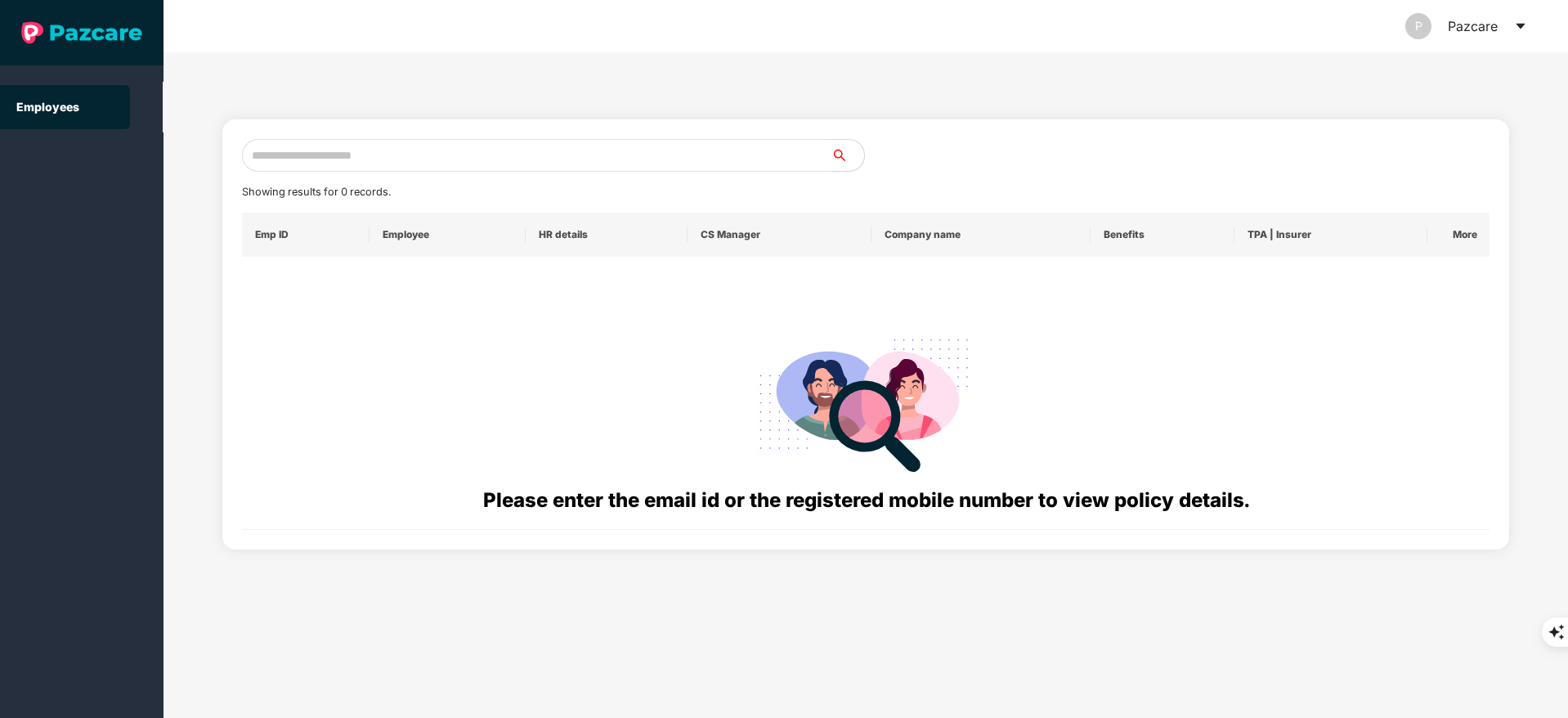
click at [280, 154] on input "text" at bounding box center [537, 154] width 590 height 32
paste input "**********"
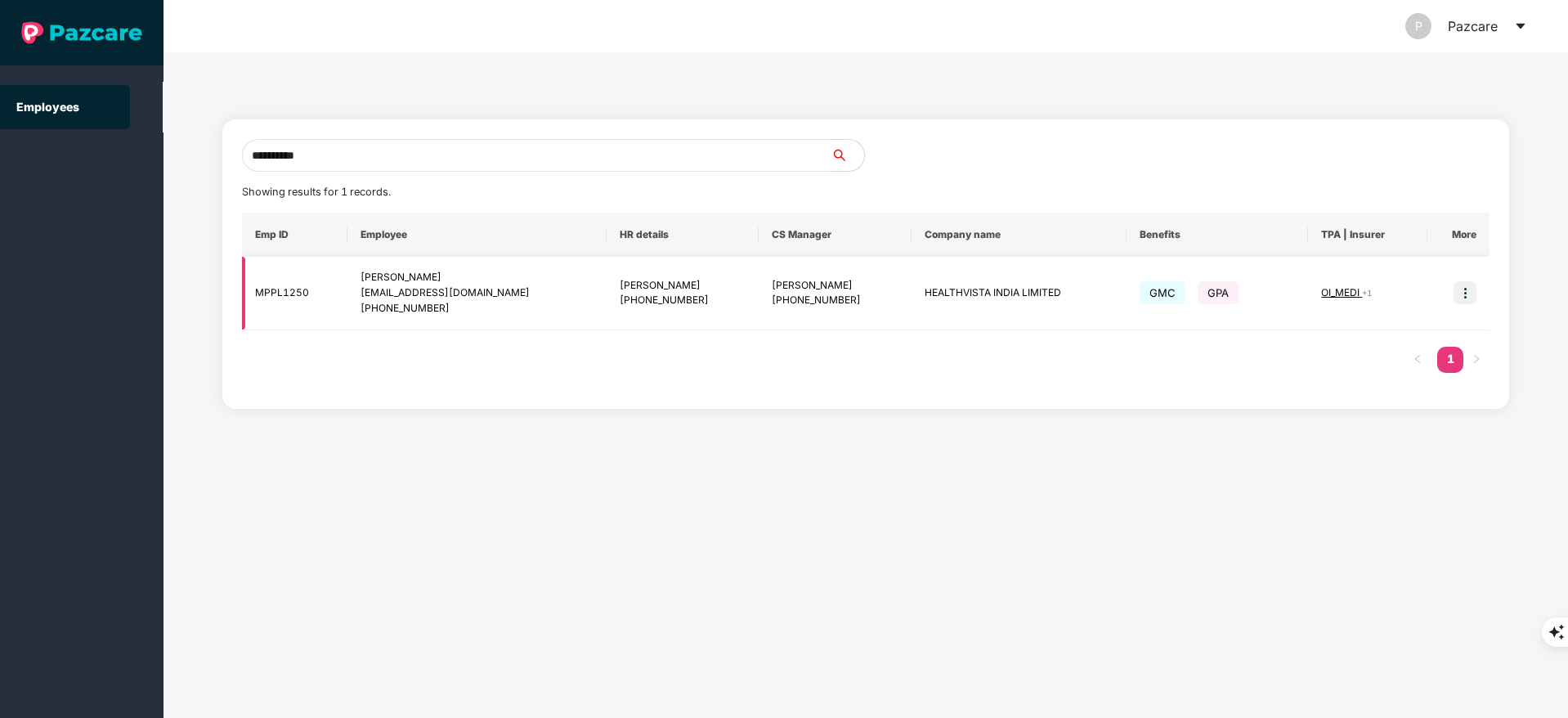
type input "**********"
click at [1465, 291] on img at bounding box center [1465, 293] width 23 height 23
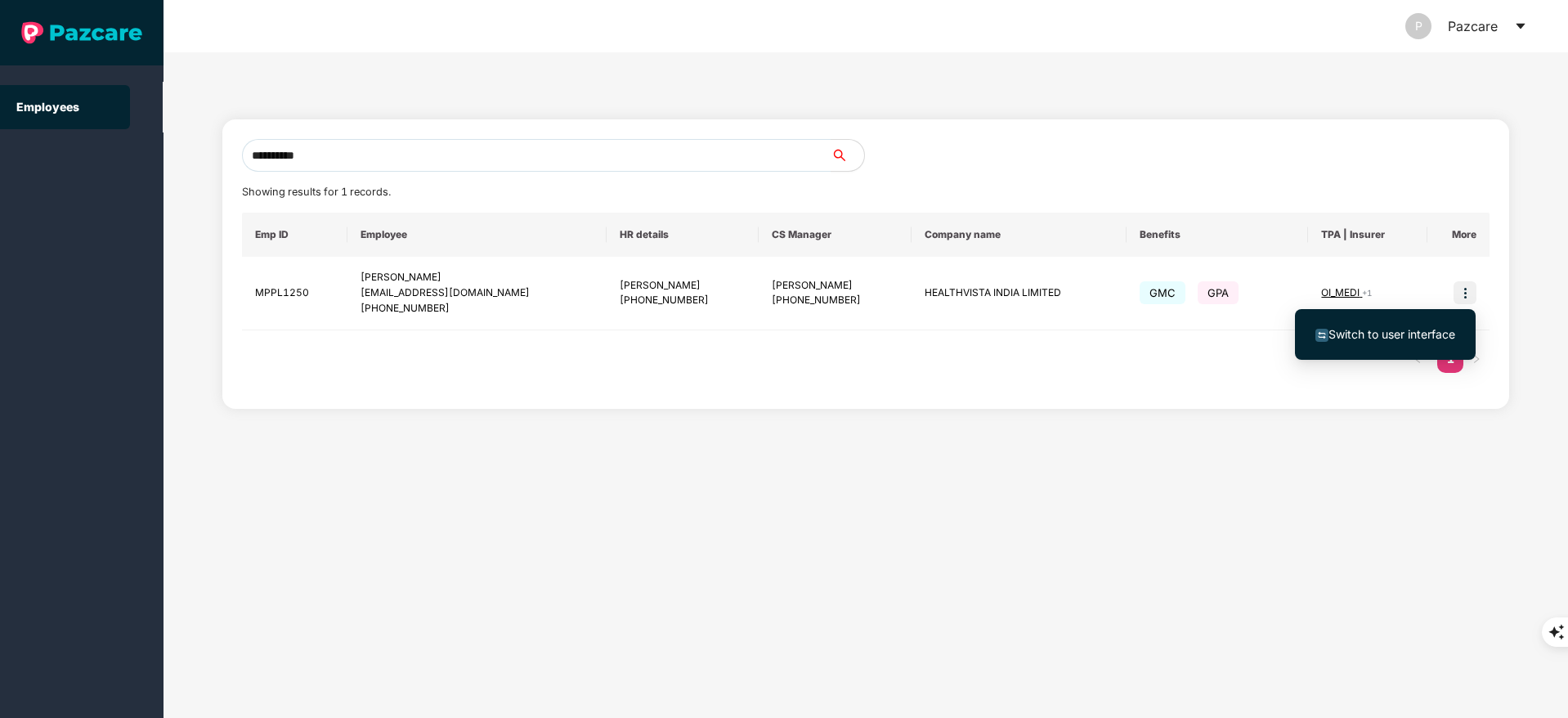
click at [1421, 330] on span "Switch to user interface" at bounding box center [1392, 334] width 126 height 14
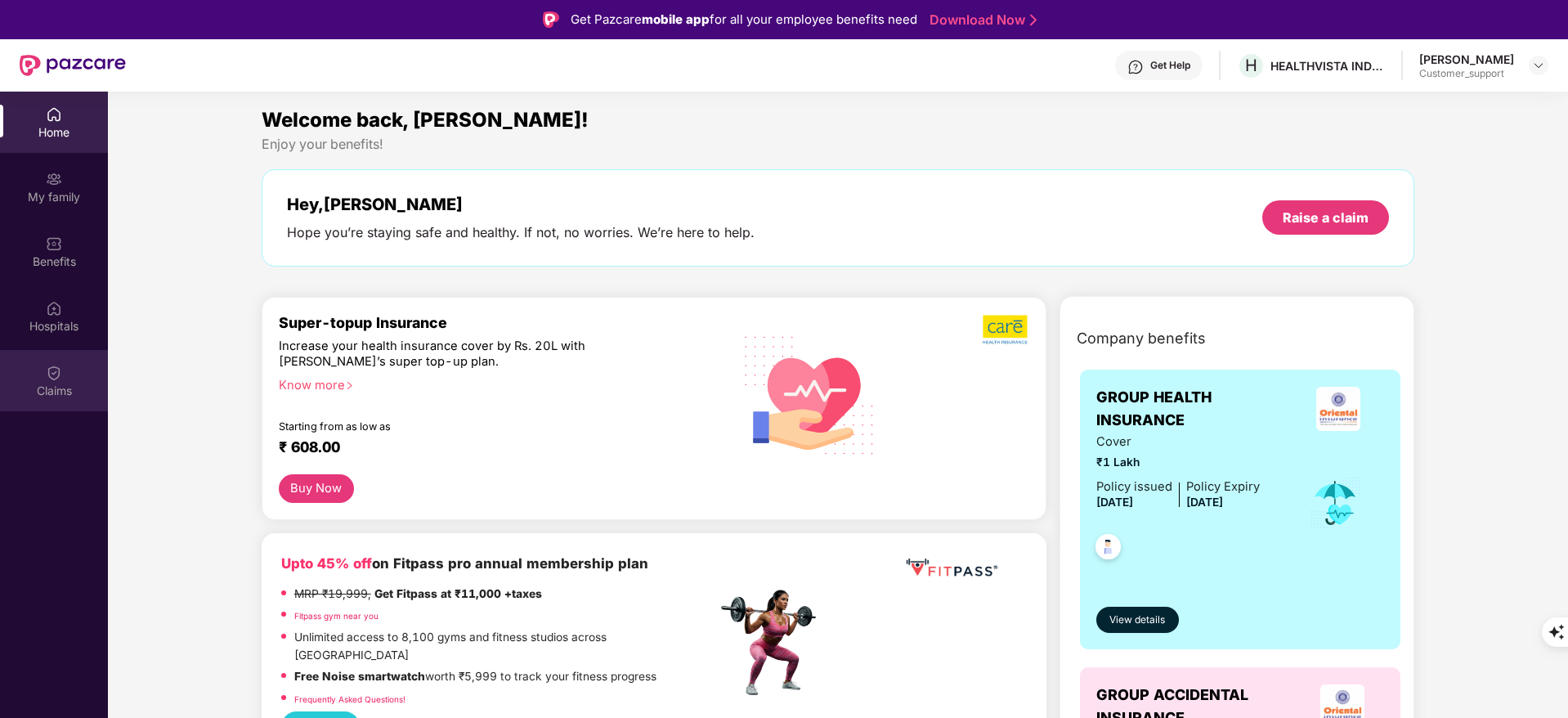
click at [48, 391] on div "Claims" at bounding box center [54, 391] width 108 height 17
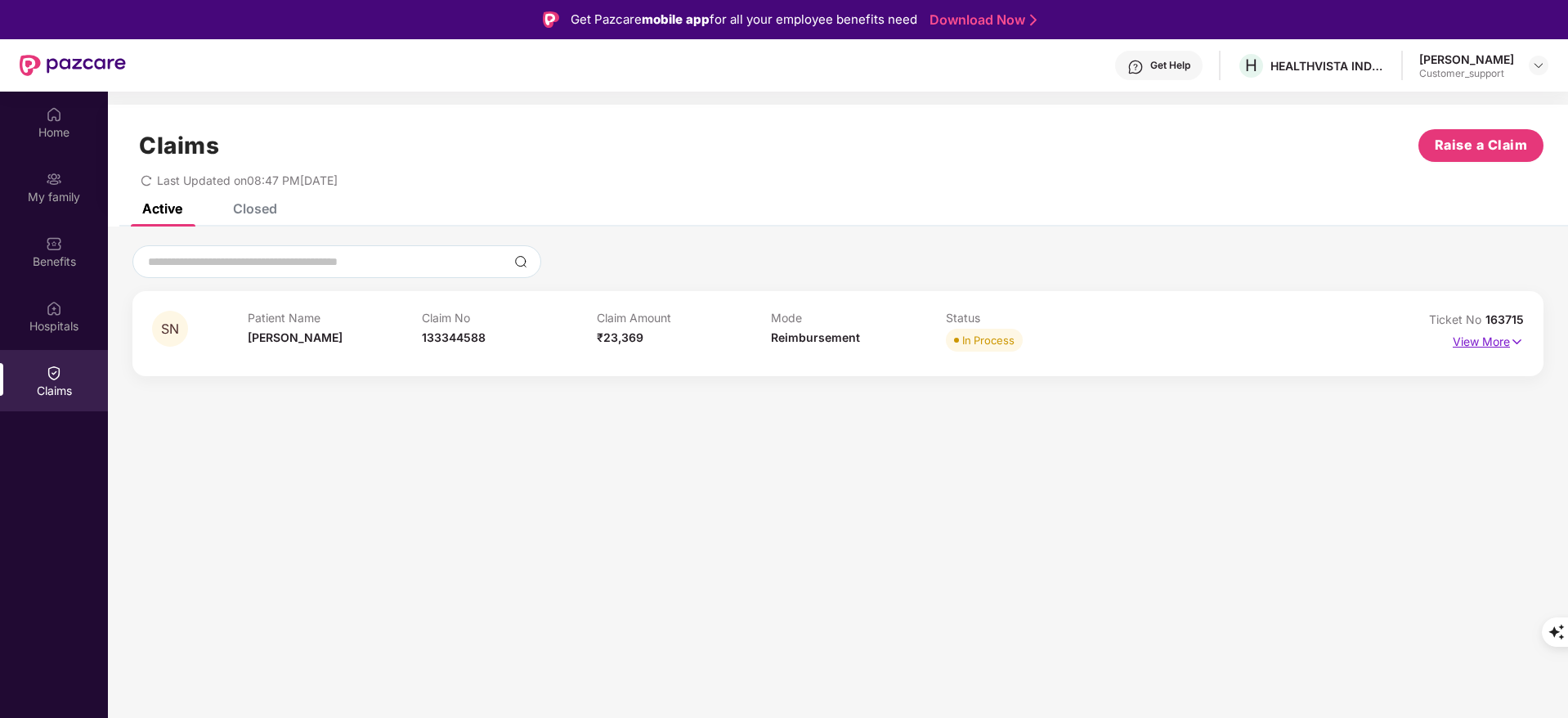
click at [1468, 341] on p "View More" at bounding box center [1488, 340] width 71 height 22
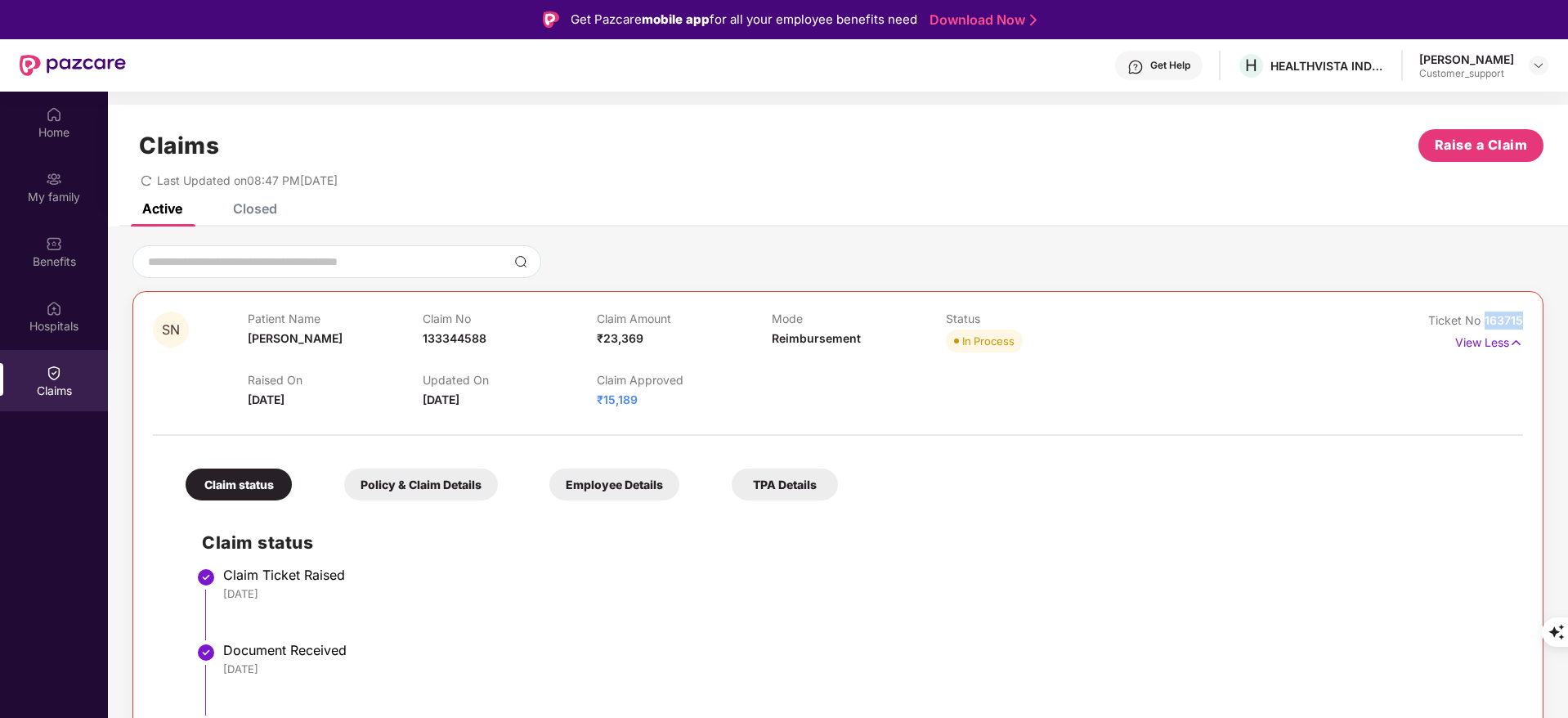
drag, startPoint x: 1486, startPoint y: 321, endPoint x: 1534, endPoint y: 327, distance: 48.4
click at [1534, 327] on div "SN Patient Name [PERSON_NAME] Claim No 133344588 Claim Amount ₹23,369 Mode Reim…" at bounding box center [838, 718] width 1411 height 853
copy span "163715"
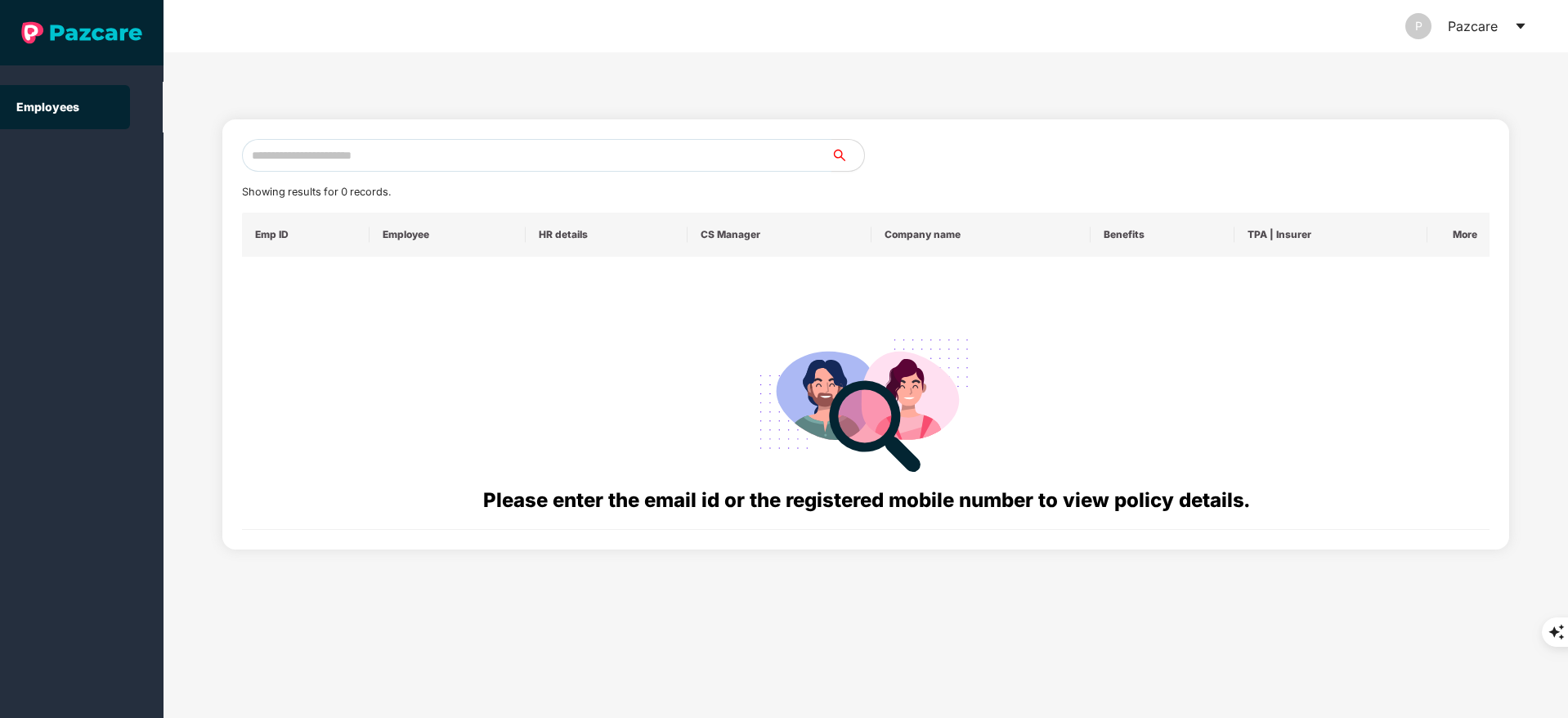
click at [295, 150] on input "text" at bounding box center [537, 154] width 590 height 32
paste input "**********"
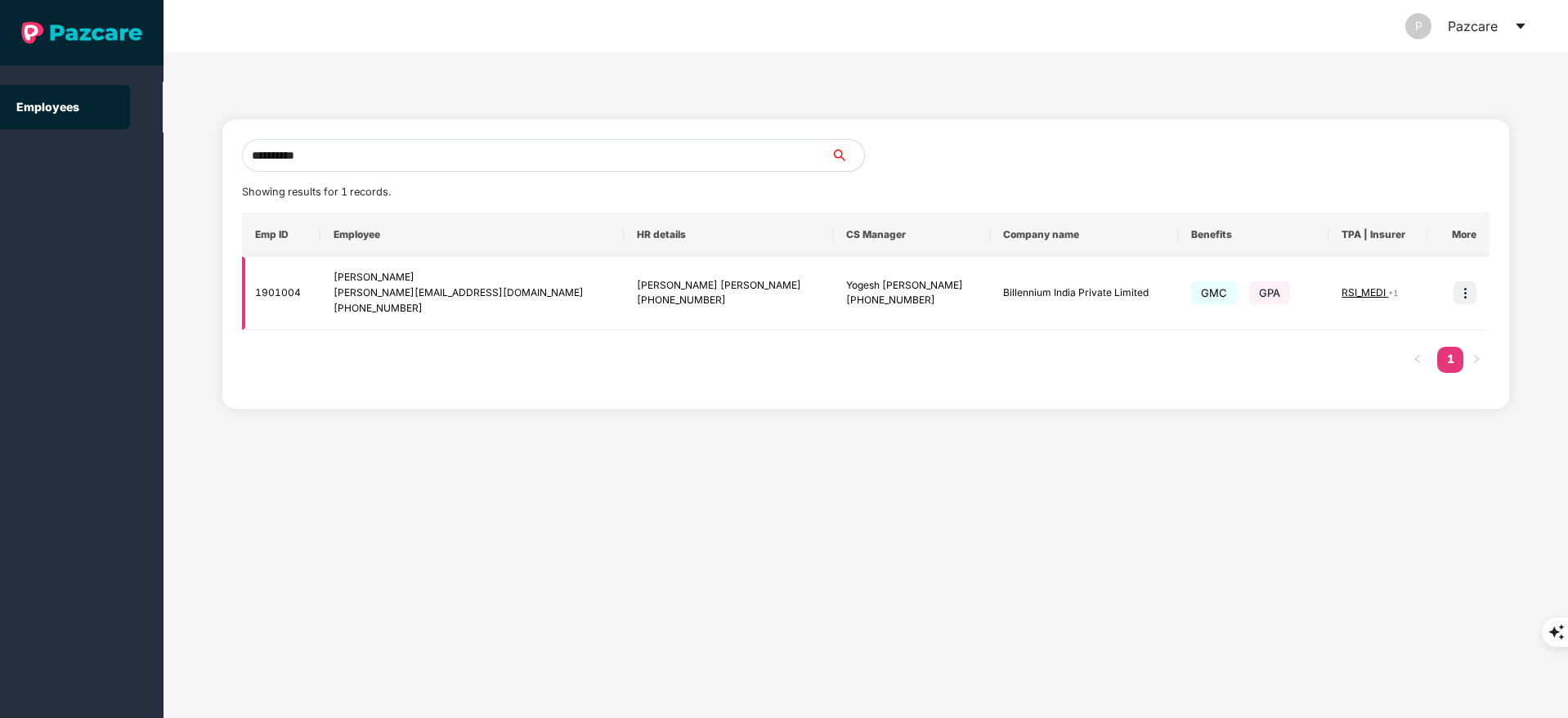
type input "**********"
click at [1466, 293] on img at bounding box center [1465, 293] width 23 height 23
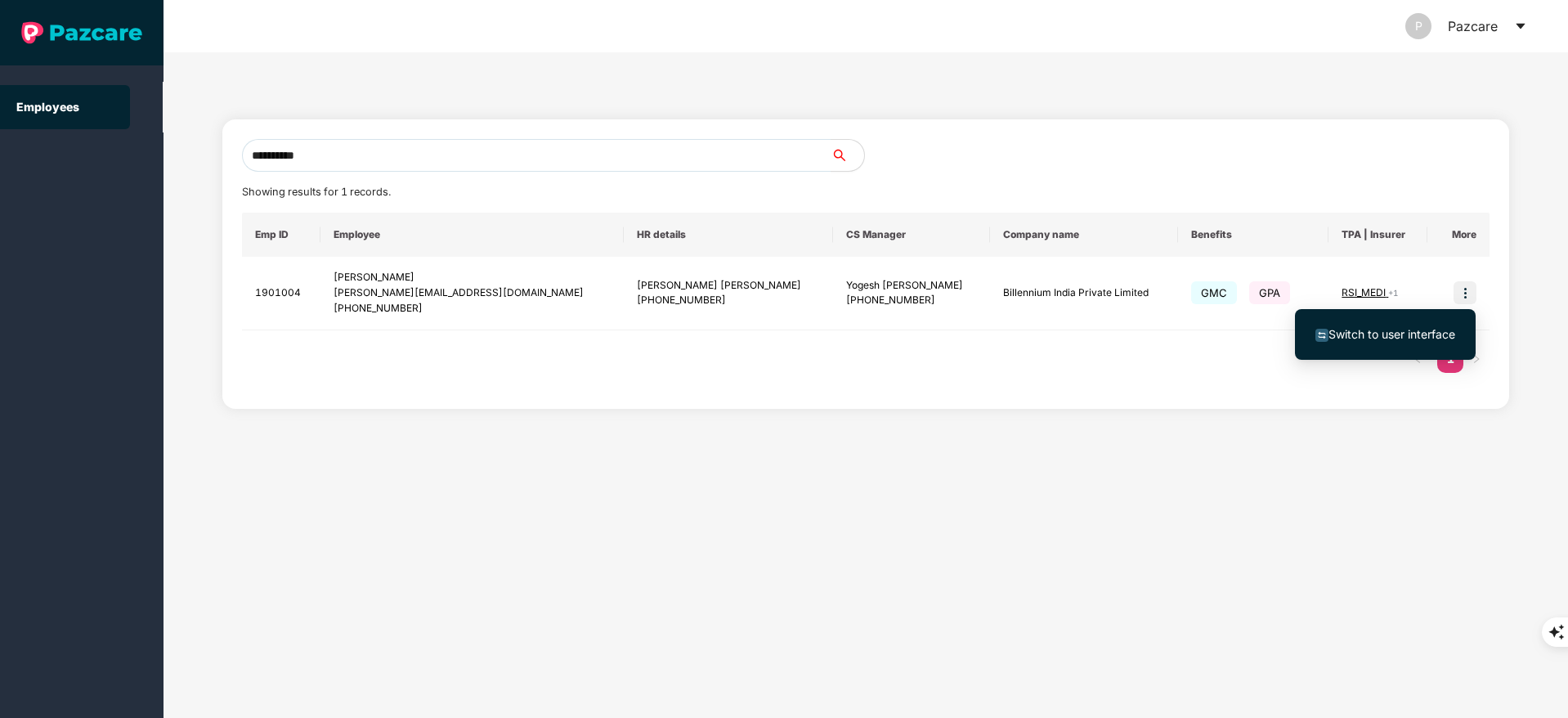
click at [1408, 327] on span "Switch to user interface" at bounding box center [1392, 334] width 126 height 14
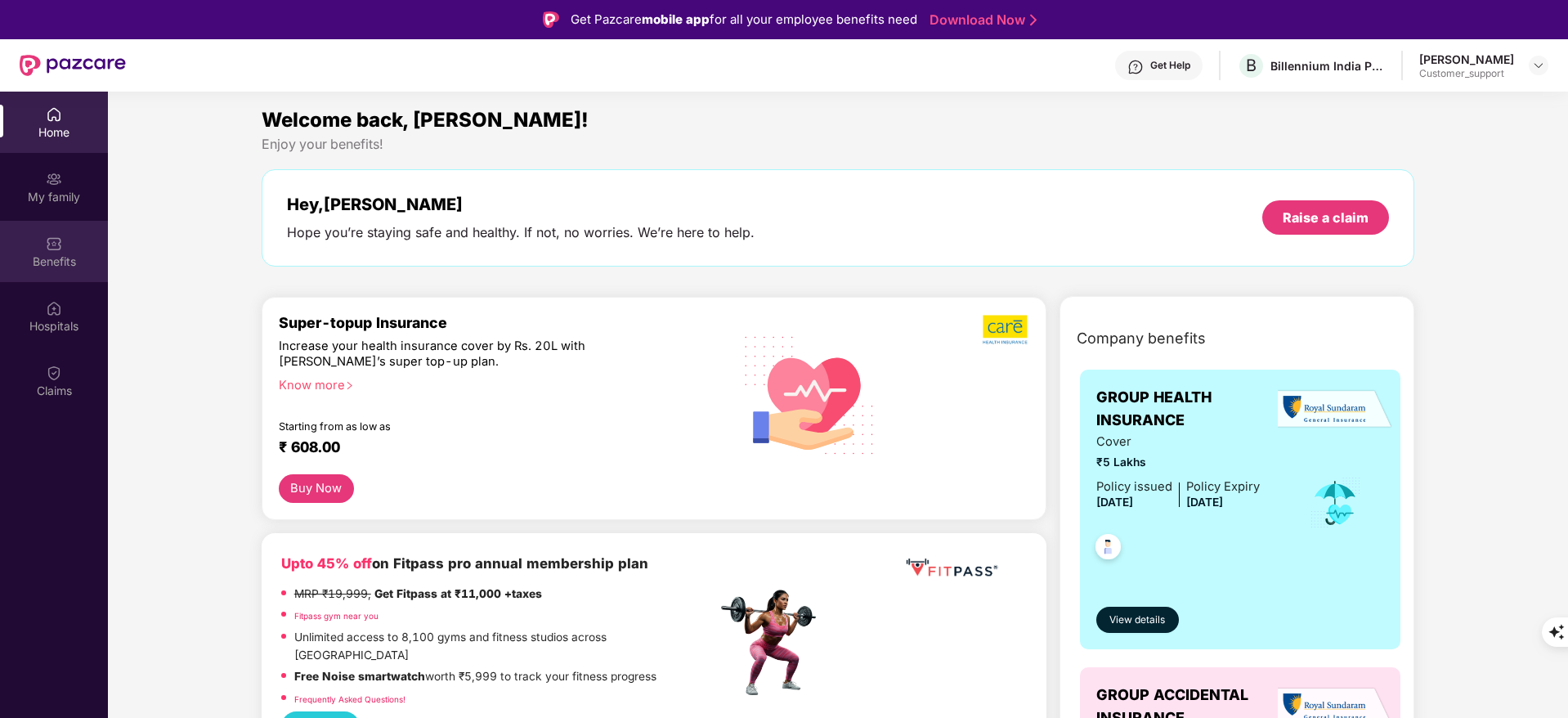
click at [65, 248] on div "Benefits" at bounding box center [54, 252] width 108 height 61
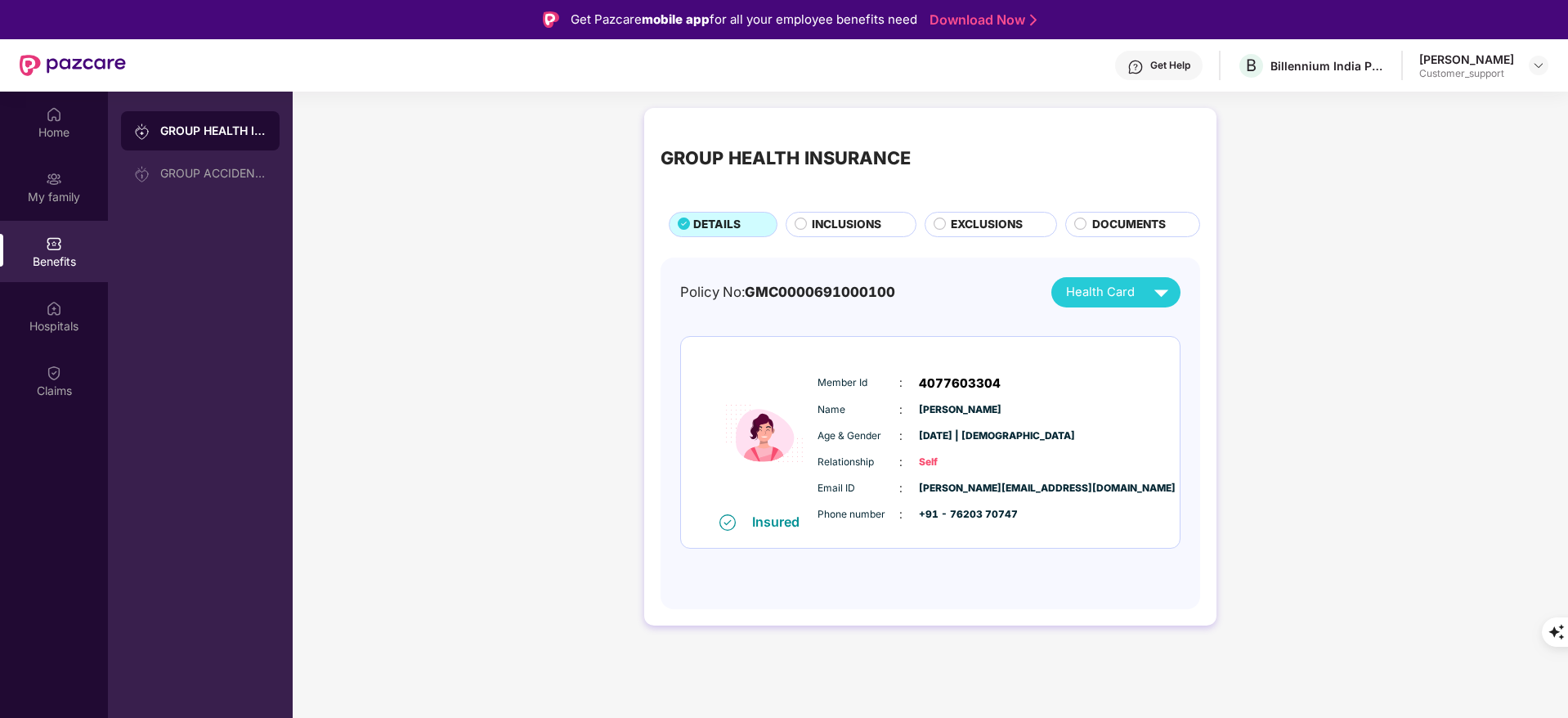
click at [845, 210] on div "GROUP HEALTH INSURANCE DETAILS INCLUSIONS EXCLUSIONS DOCUMENTS" at bounding box center [930, 181] width 540 height 113
click at [841, 219] on span "INCLUSIONS" at bounding box center [846, 225] width 69 height 18
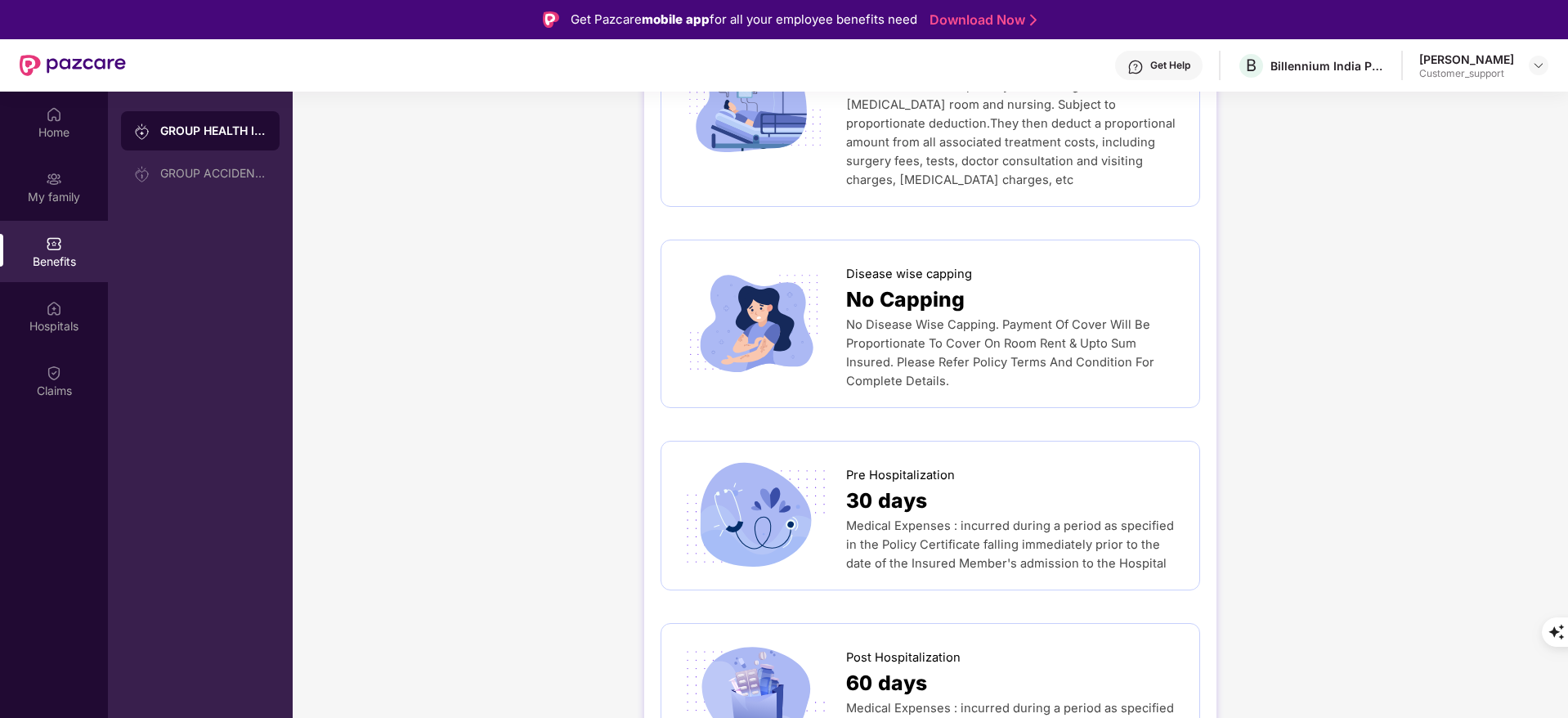
scroll to position [777, 0]
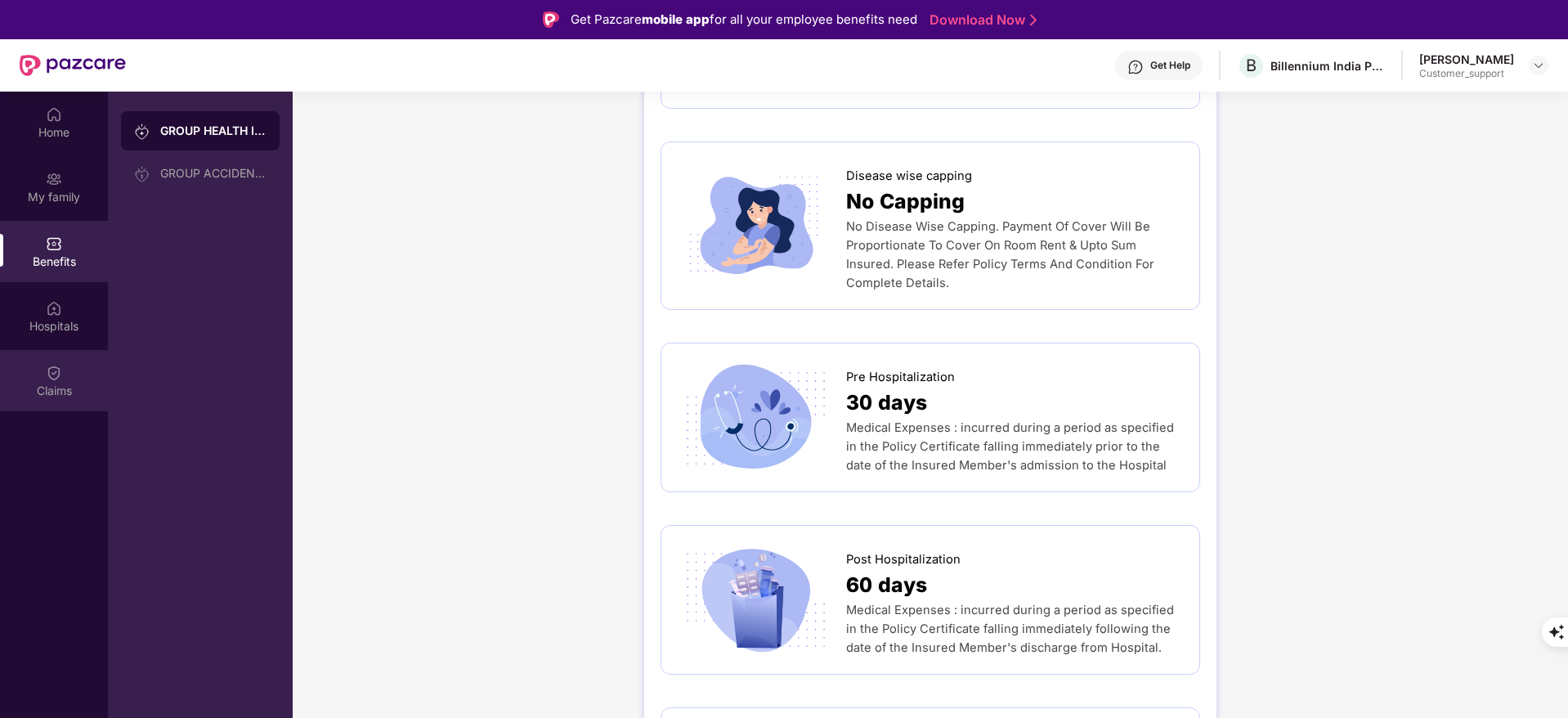
click at [44, 374] on div "Claims" at bounding box center [54, 381] width 108 height 61
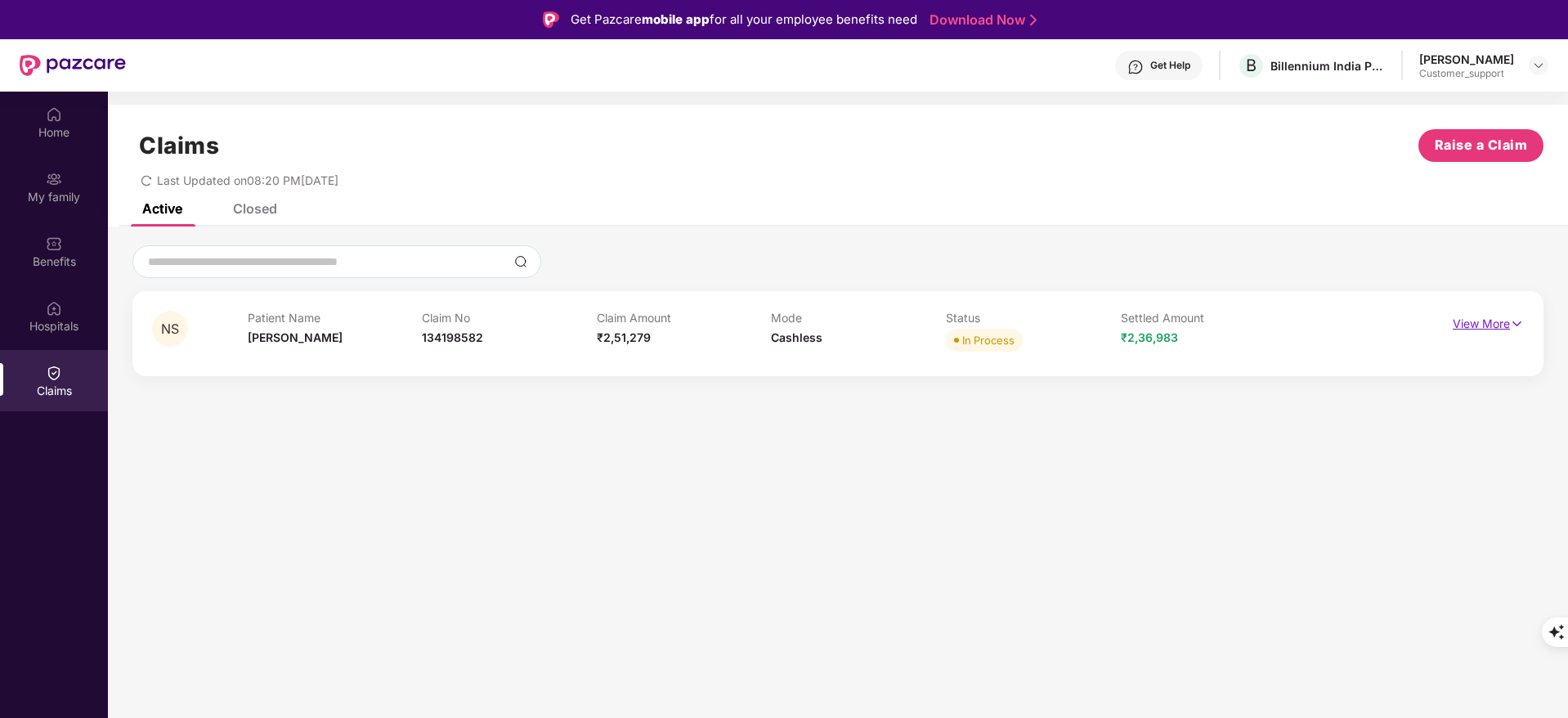
click at [1466, 331] on p "View More" at bounding box center [1488, 321] width 71 height 22
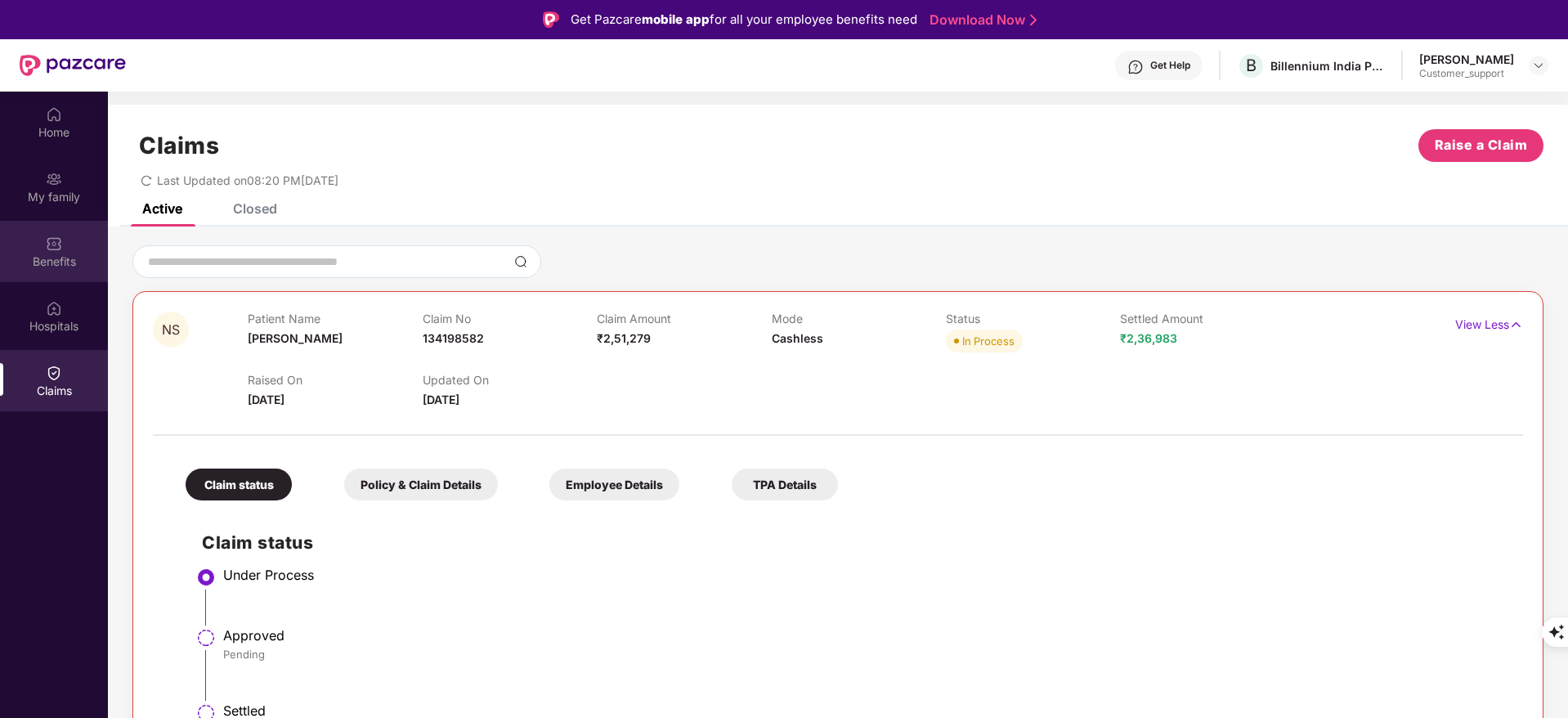
click at [53, 235] on img at bounding box center [54, 243] width 17 height 17
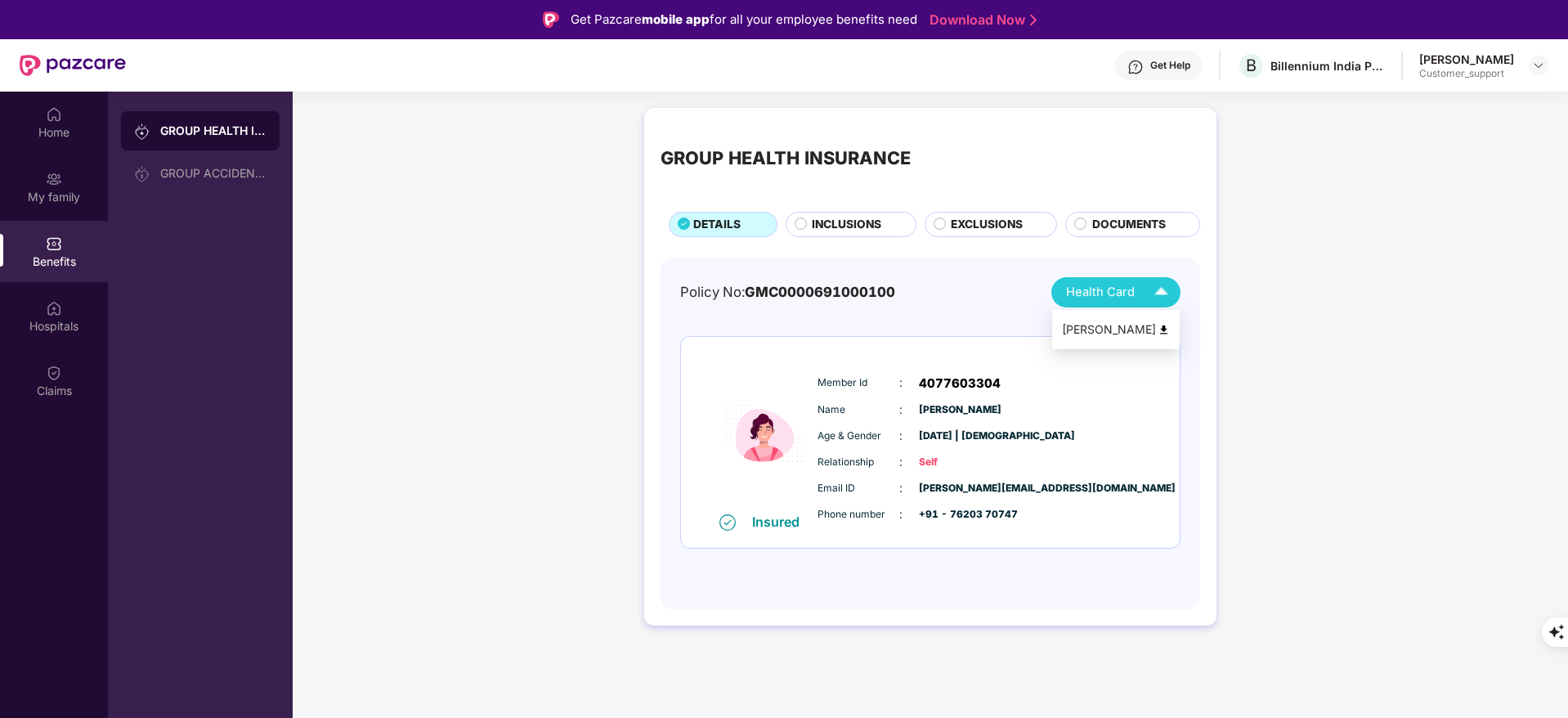
click at [1162, 328] on img at bounding box center [1163, 330] width 12 height 12
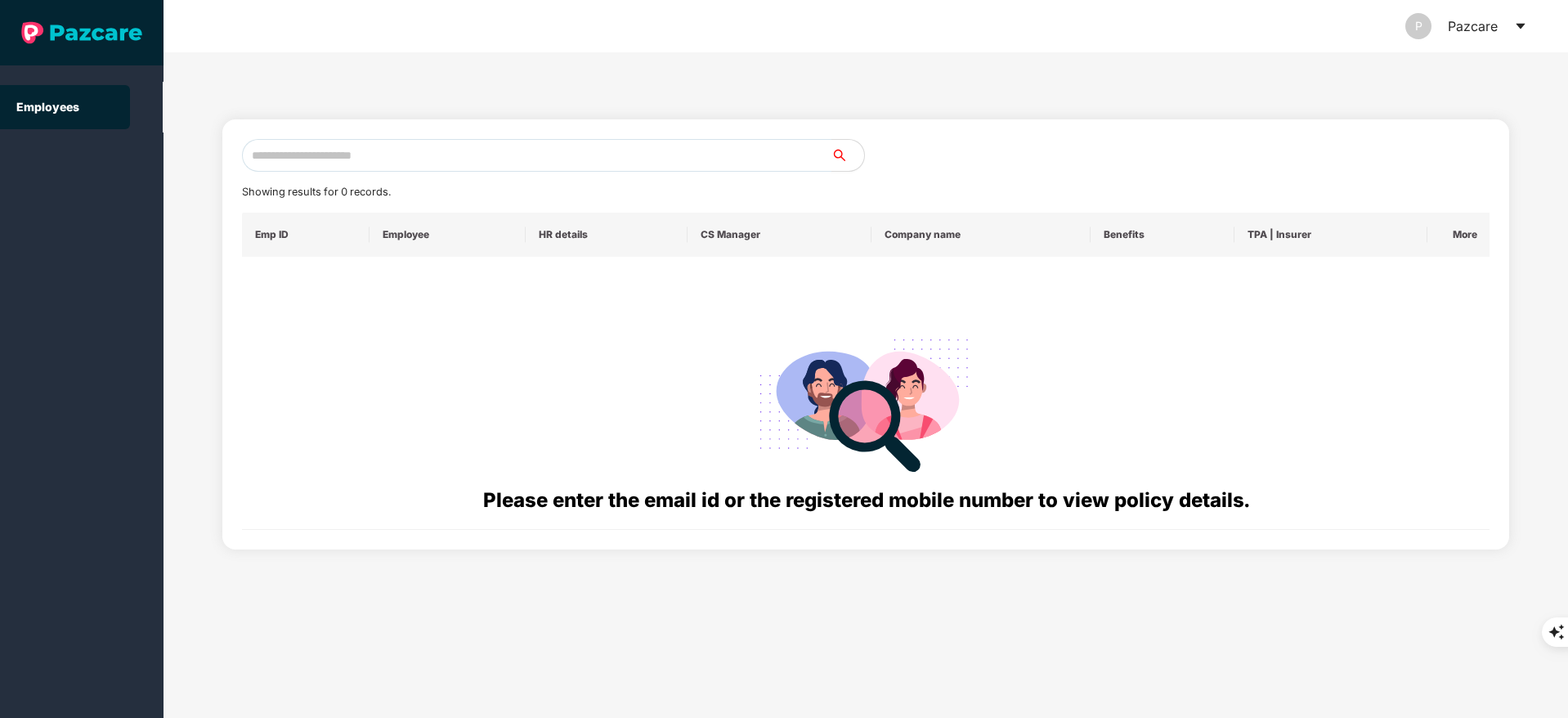
click at [413, 154] on input "text" at bounding box center [537, 154] width 590 height 32
paste input "**********"
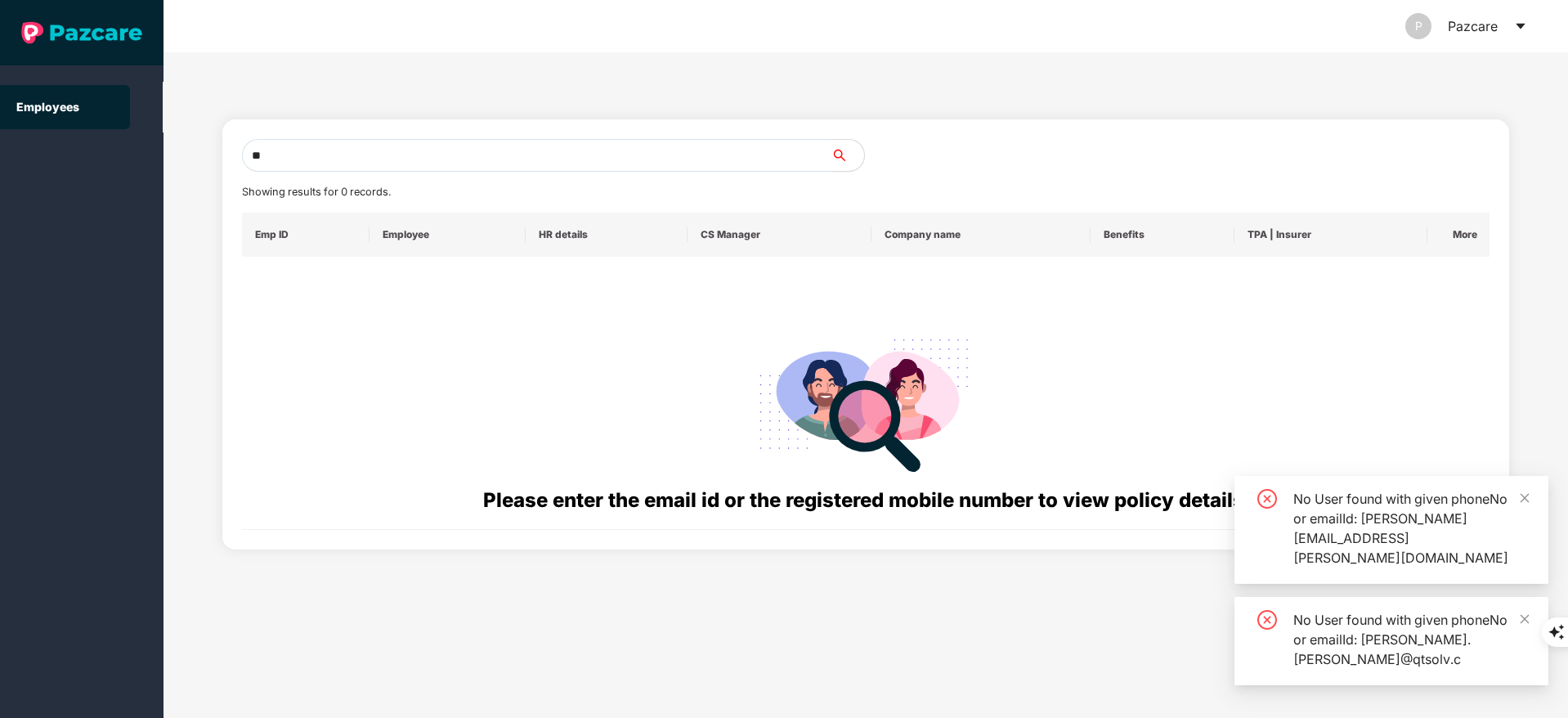
type input "*"
paste input "**********"
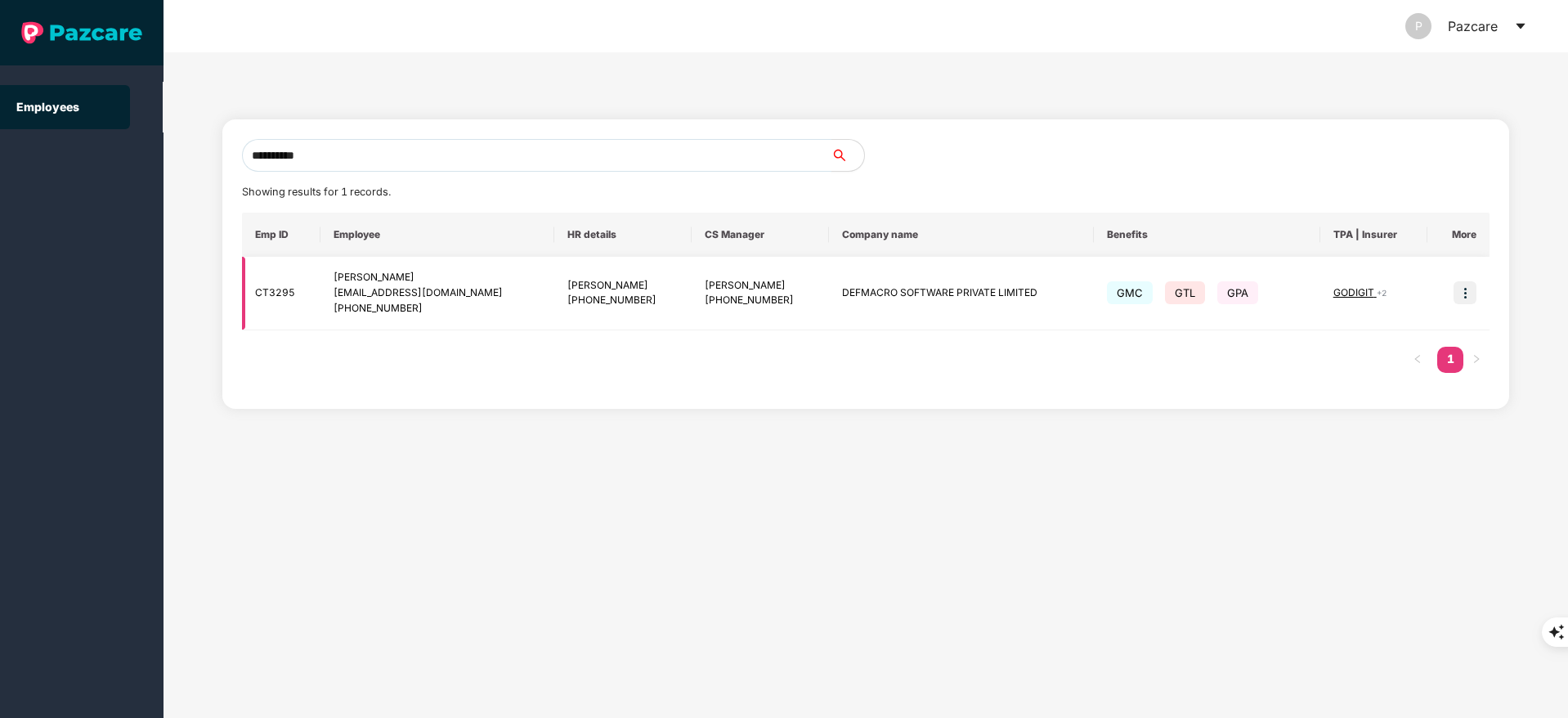
type input "**********"
click at [1467, 284] on img at bounding box center [1465, 293] width 23 height 23
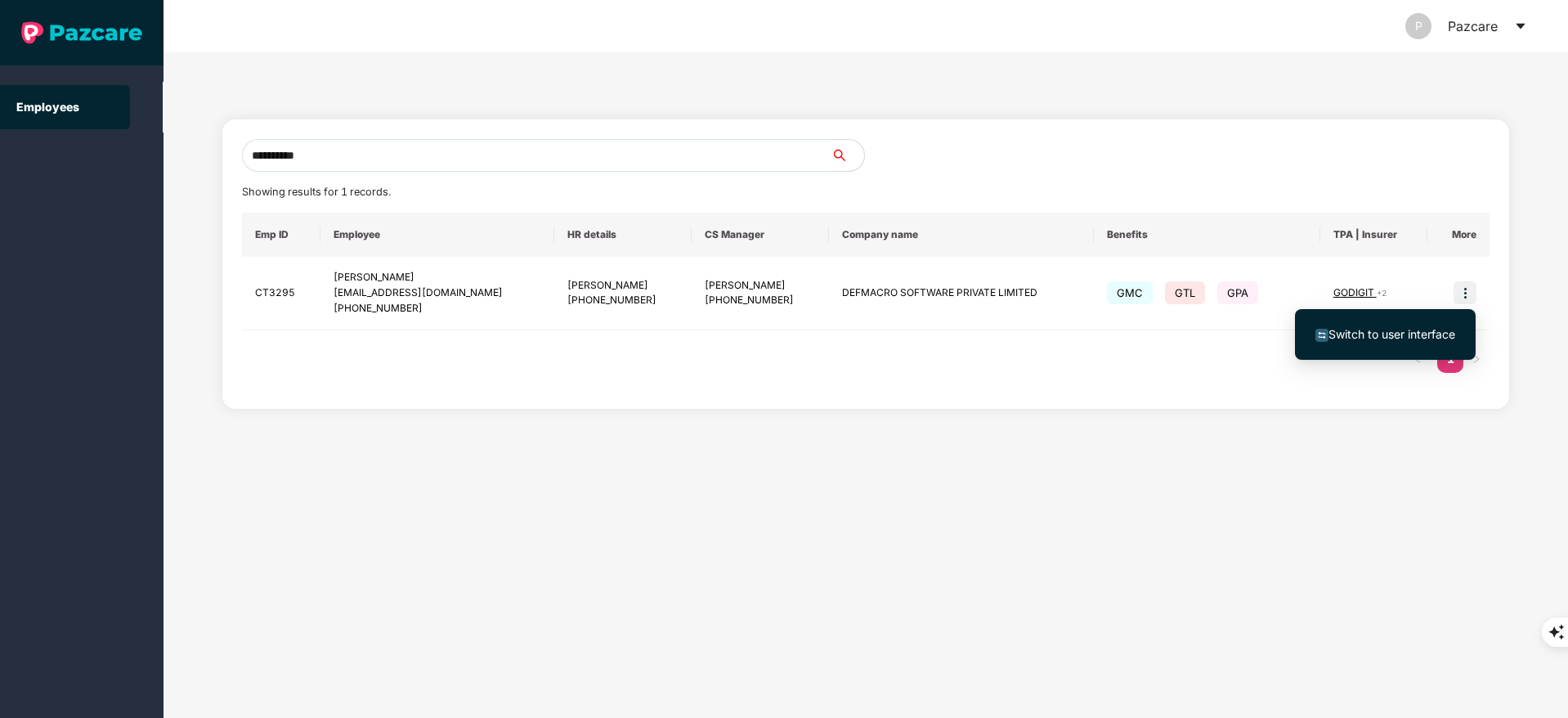
click at [1393, 341] on span "Switch to user interface" at bounding box center [1385, 334] width 140 height 18
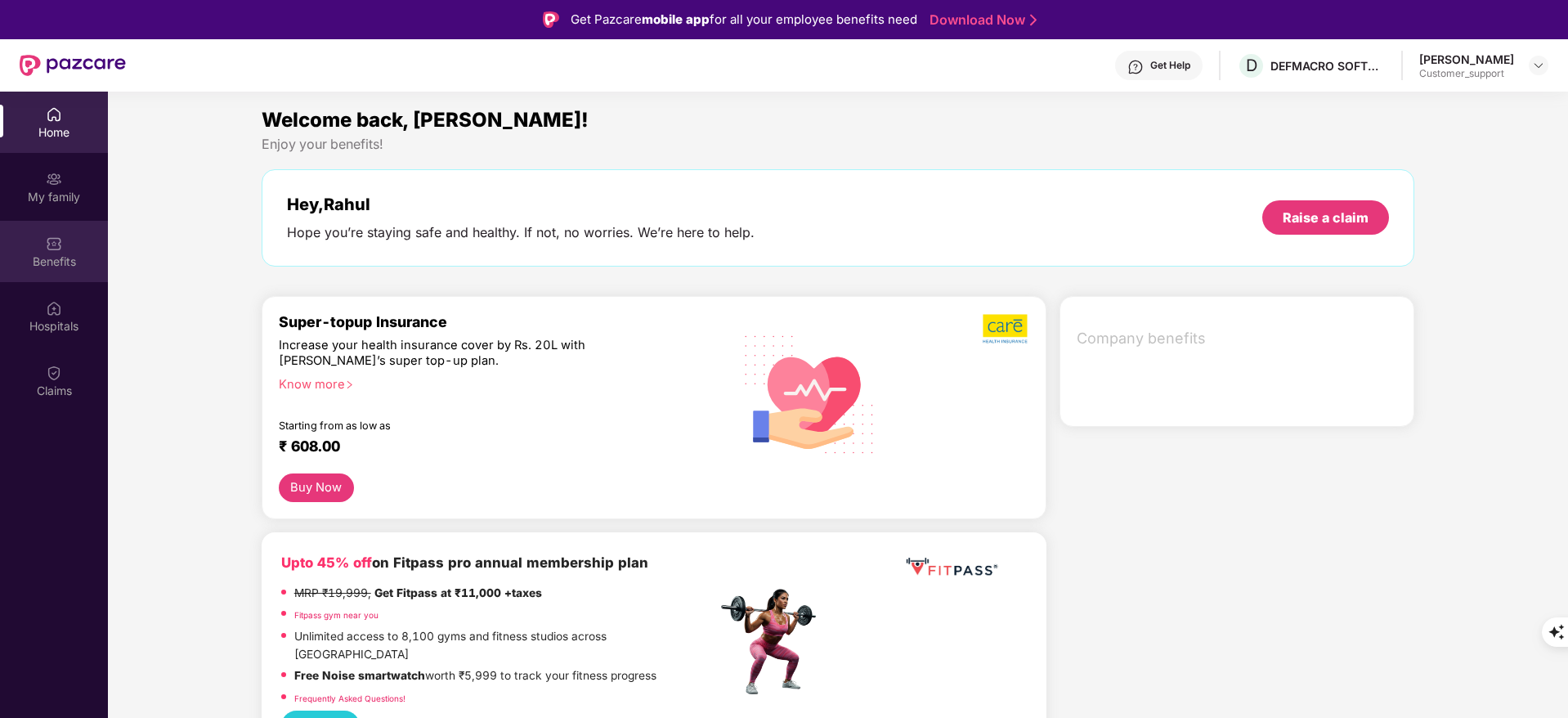
click at [49, 238] on img at bounding box center [54, 243] width 17 height 17
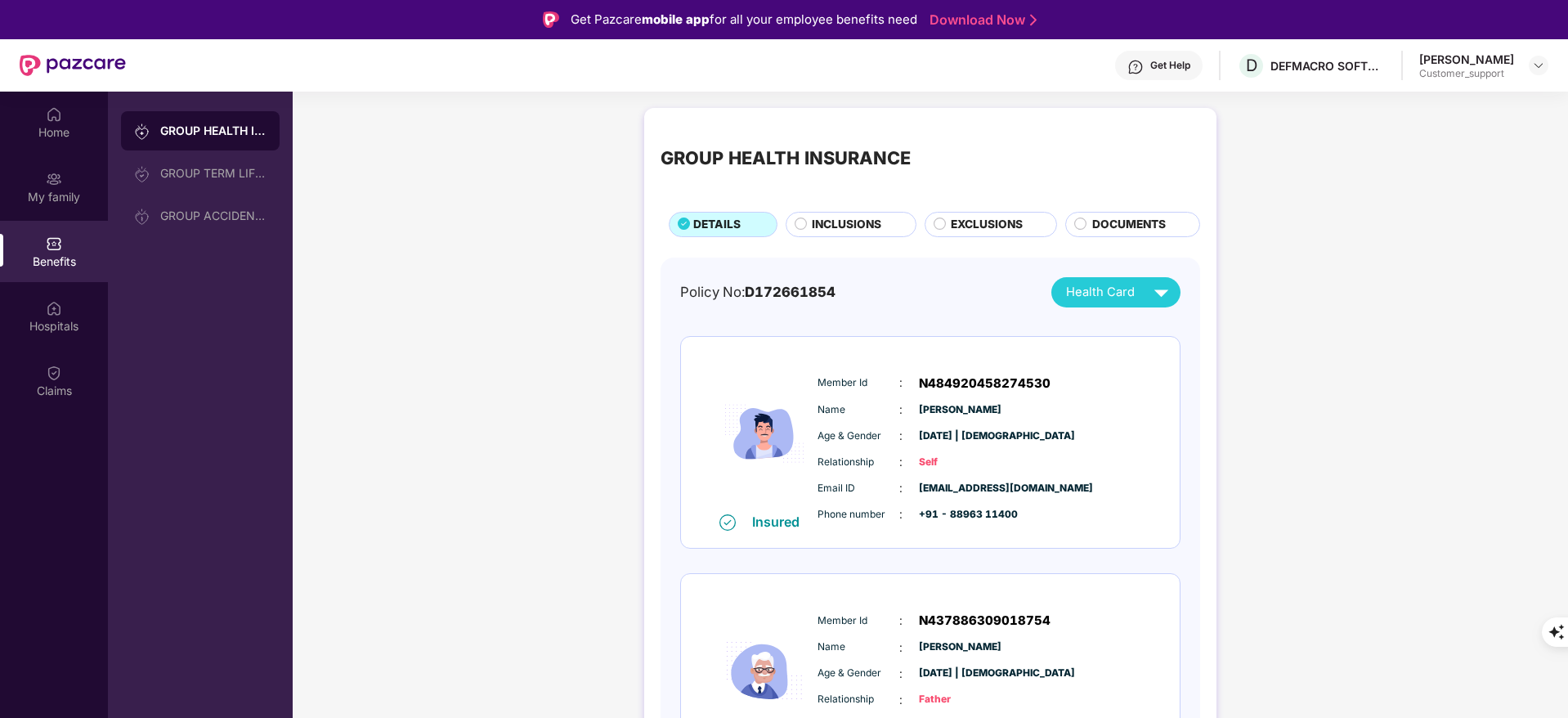
click at [827, 225] on span "INCLUSIONS" at bounding box center [846, 225] width 69 height 18
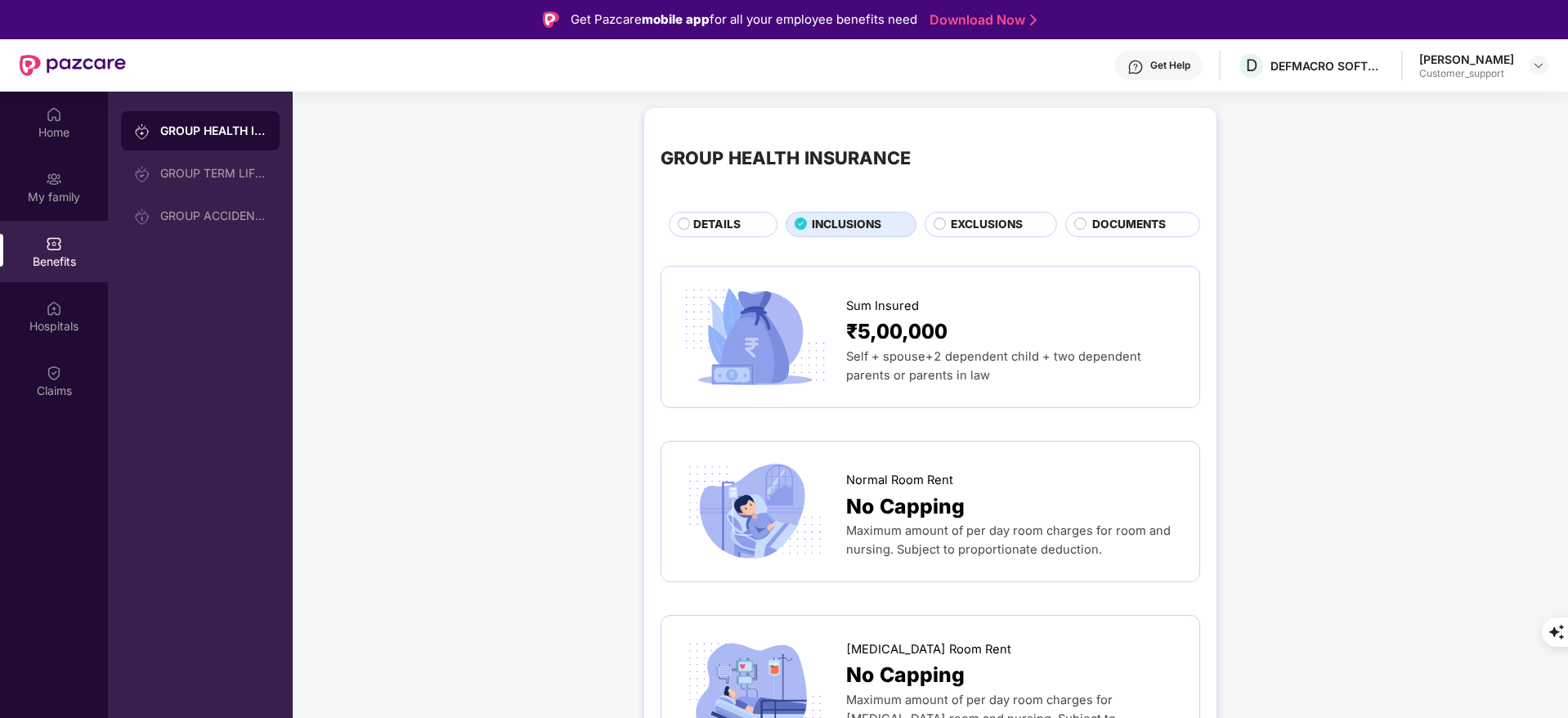
click at [699, 213] on div "DETAILS" at bounding box center [723, 224] width 109 height 25
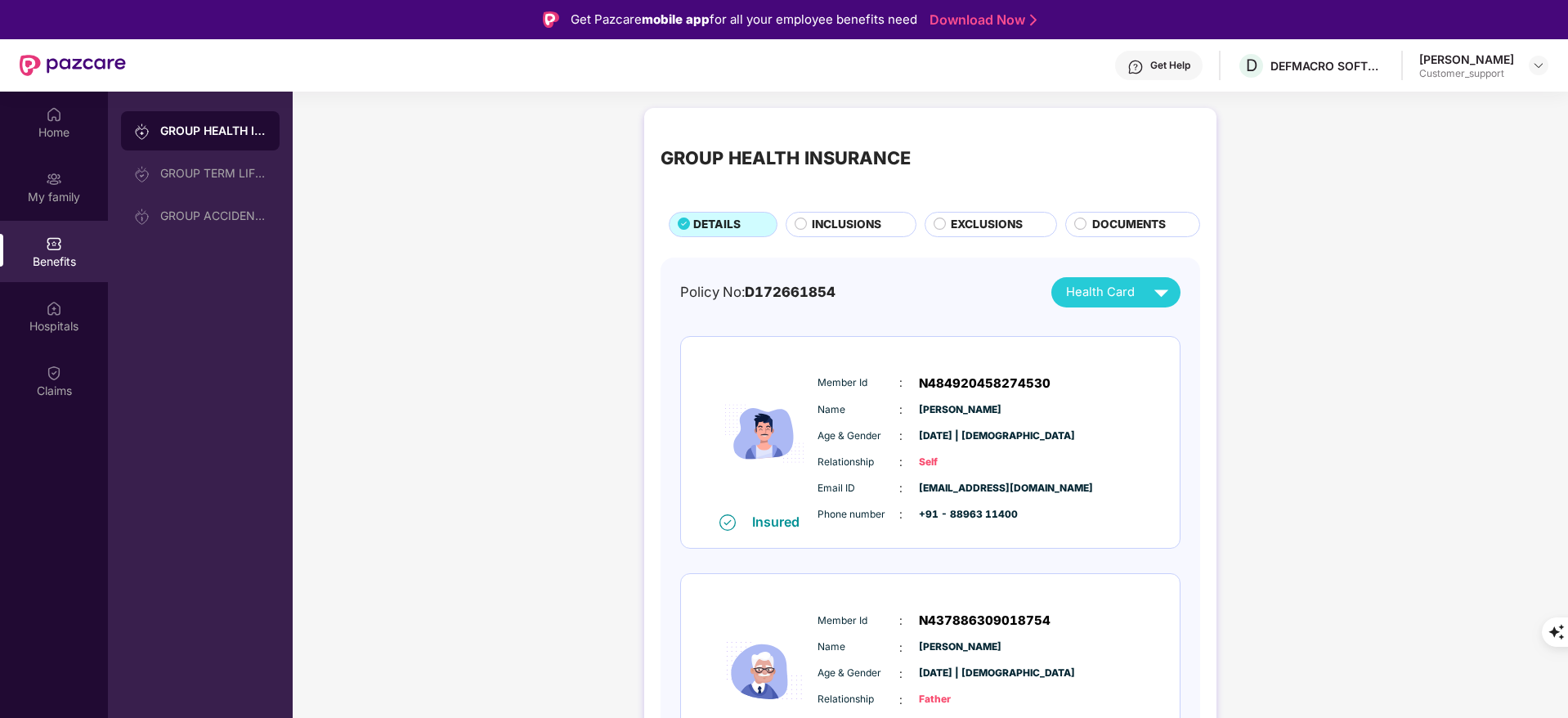
click at [841, 219] on span "INCLUSIONS" at bounding box center [846, 225] width 69 height 18
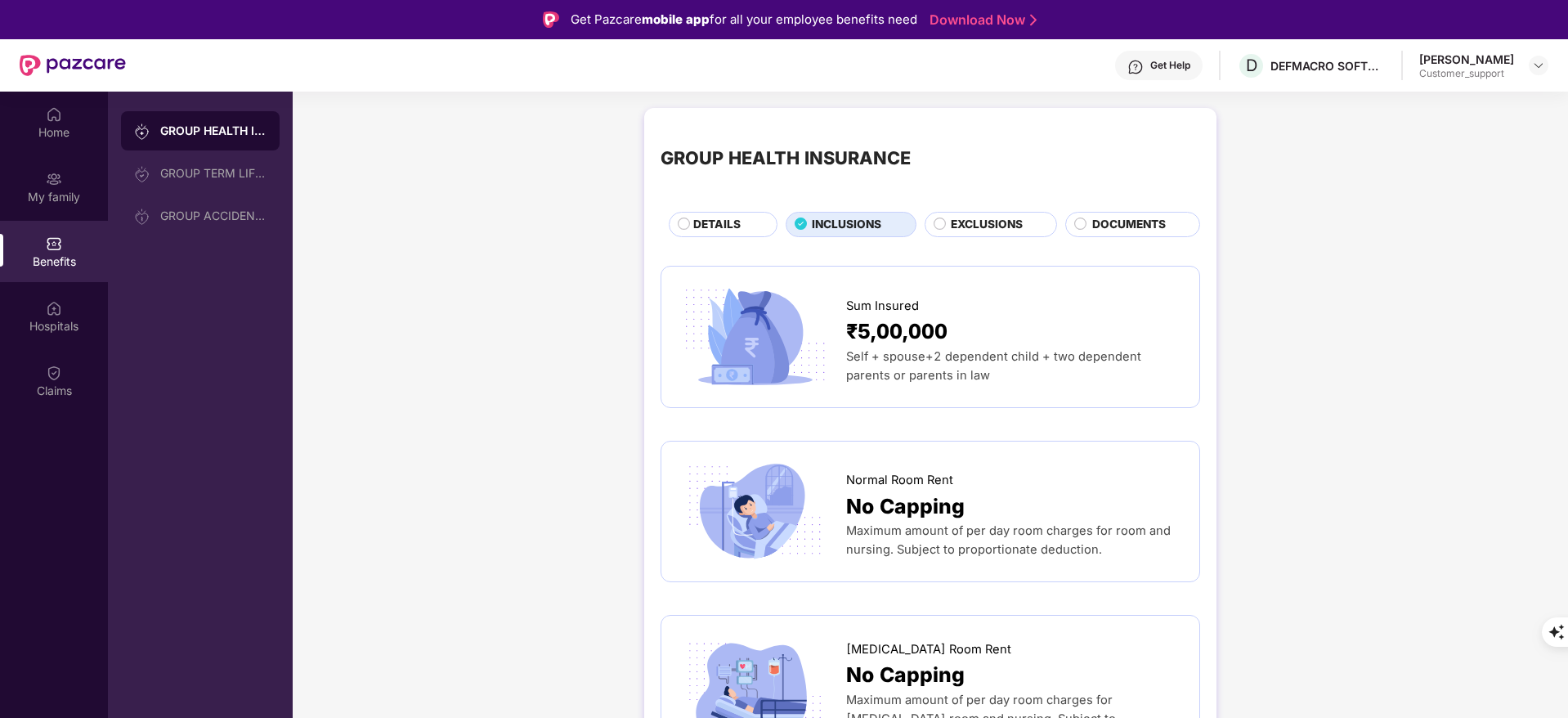
click at [726, 219] on span "DETAILS" at bounding box center [717, 225] width 47 height 18
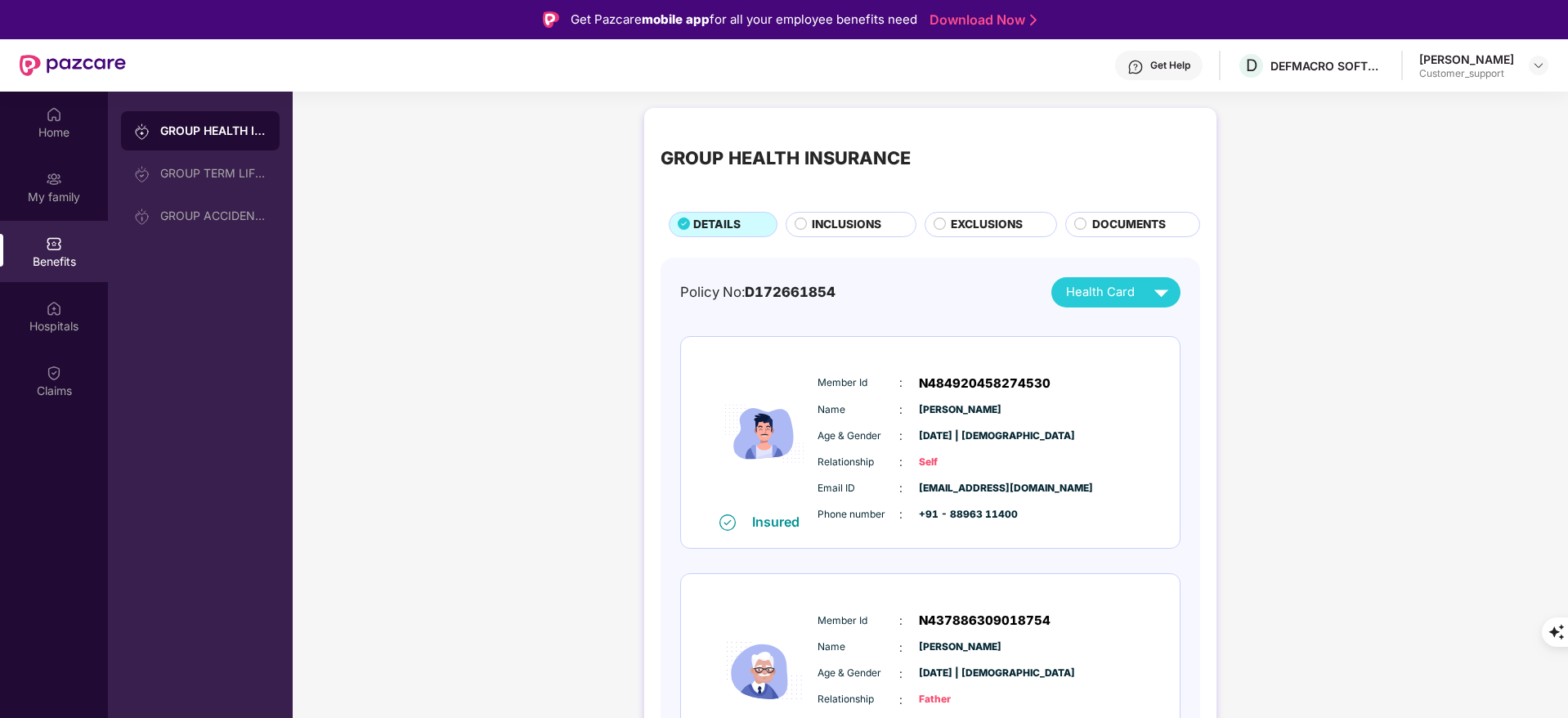
click at [842, 218] on span "INCLUSIONS" at bounding box center [846, 225] width 69 height 18
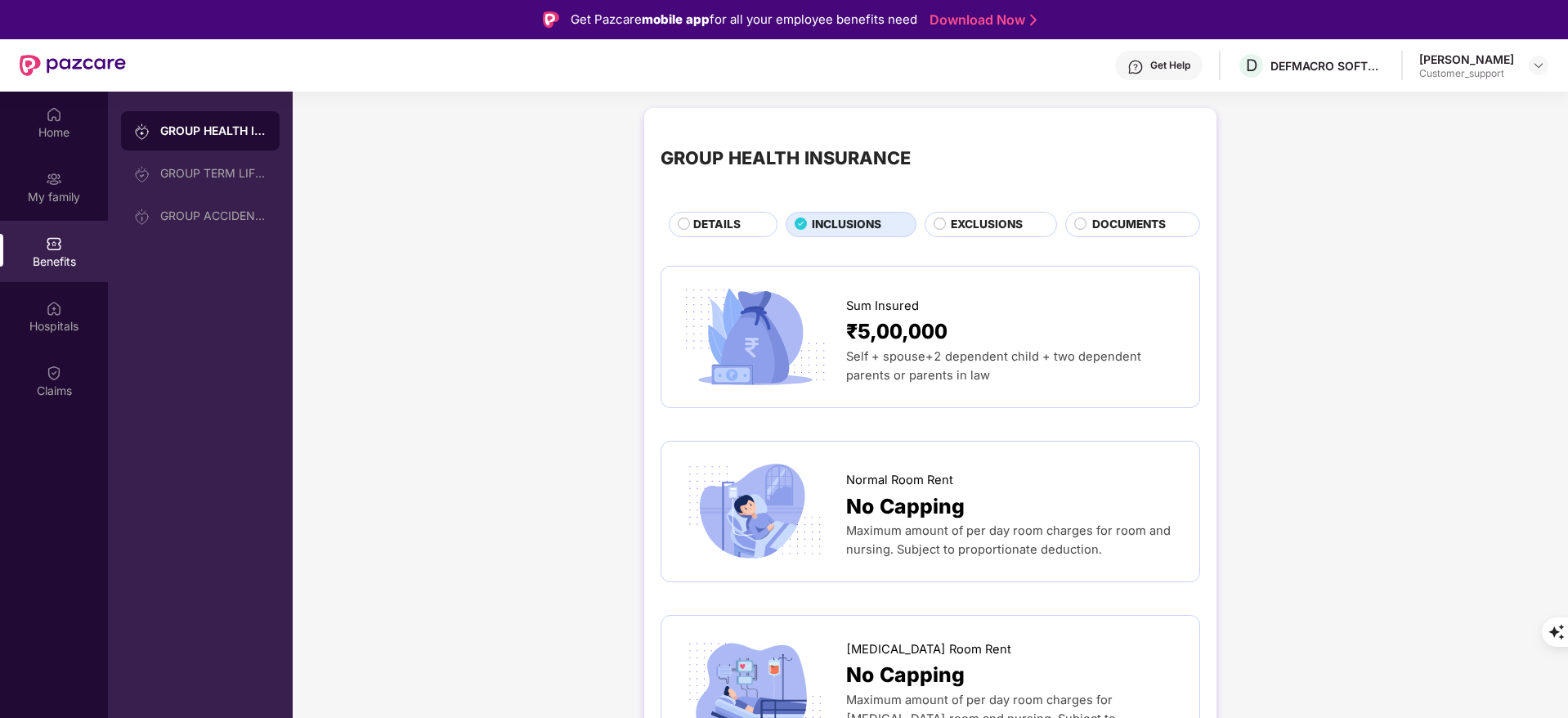
click at [711, 212] on div "DETAILS" at bounding box center [723, 224] width 109 height 25
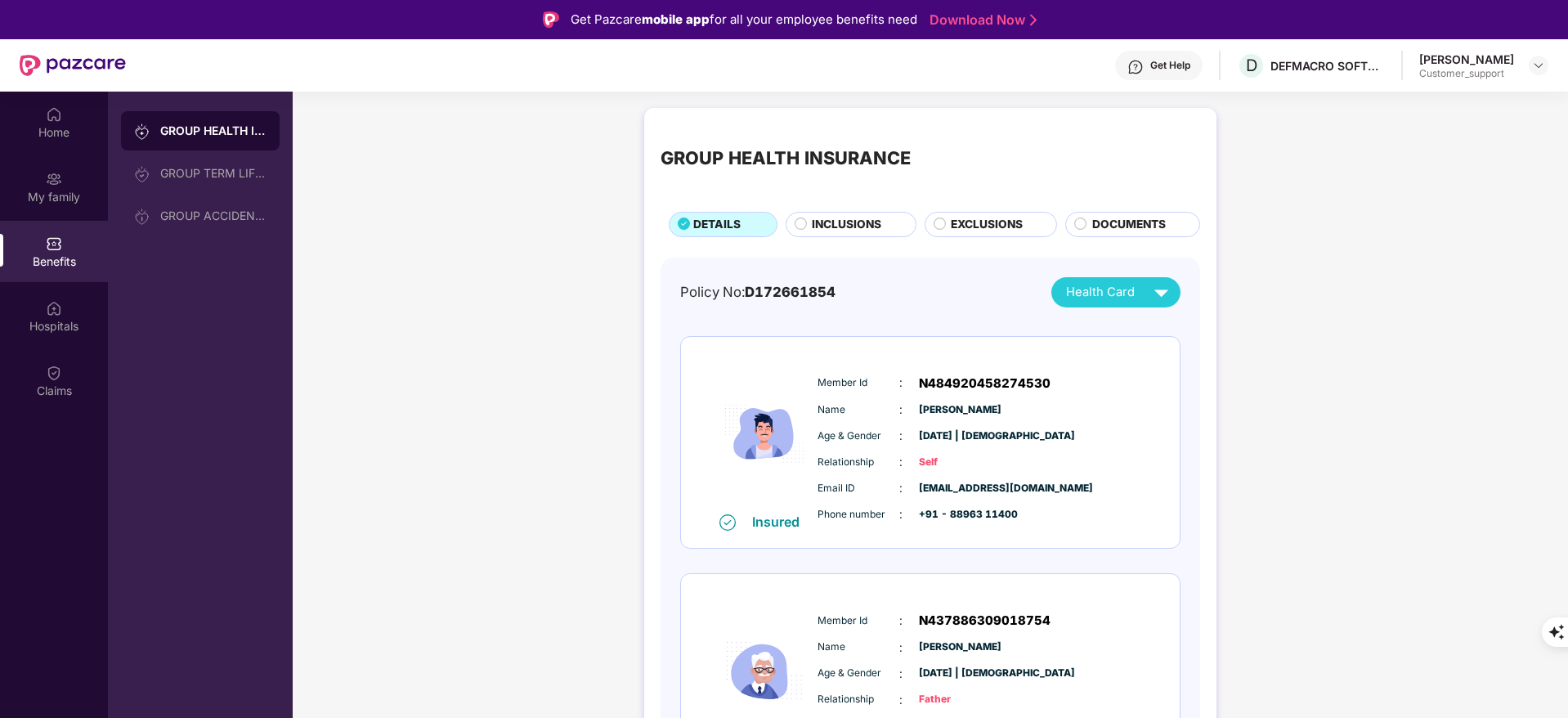
click at [859, 222] on span "INCLUSIONS" at bounding box center [846, 225] width 69 height 18
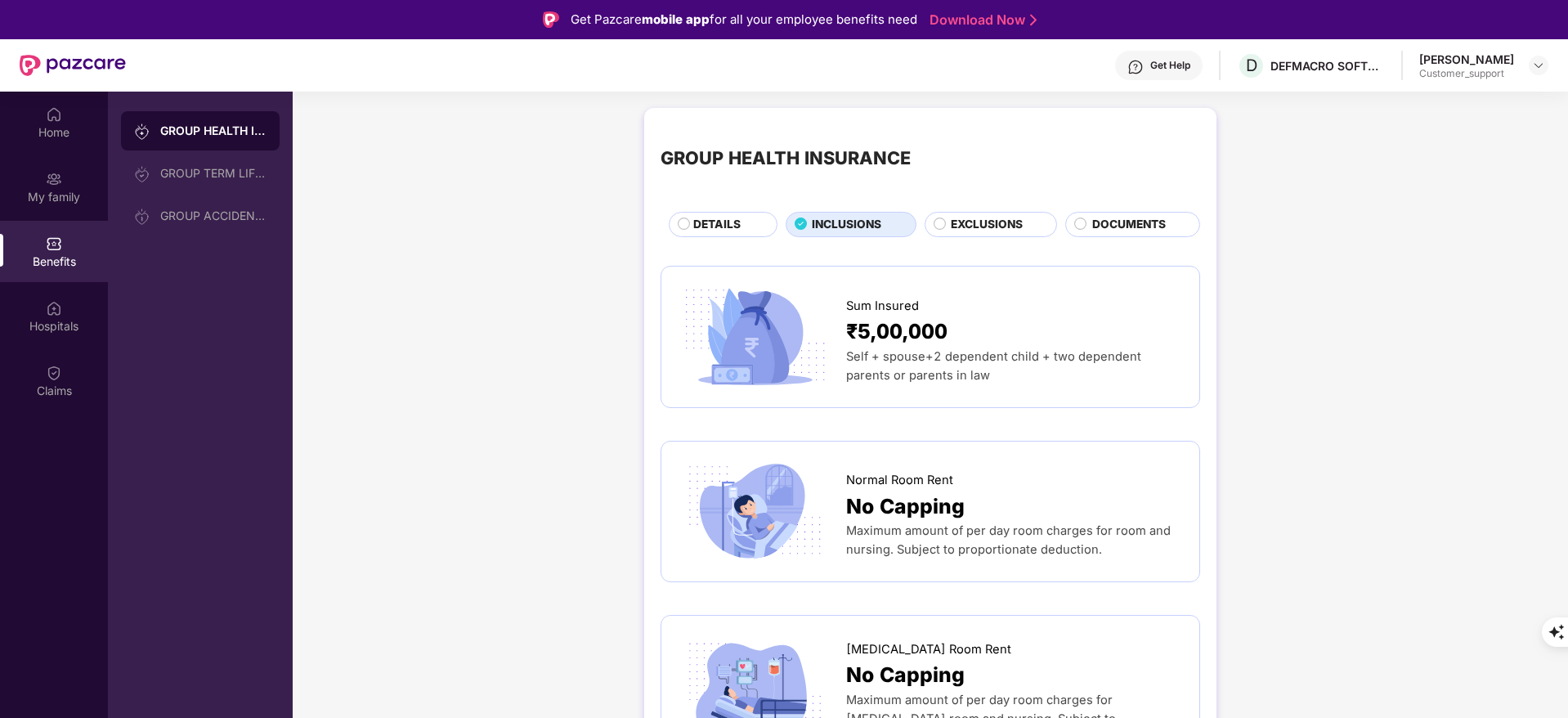
click at [714, 223] on span "DETAILS" at bounding box center [717, 225] width 47 height 18
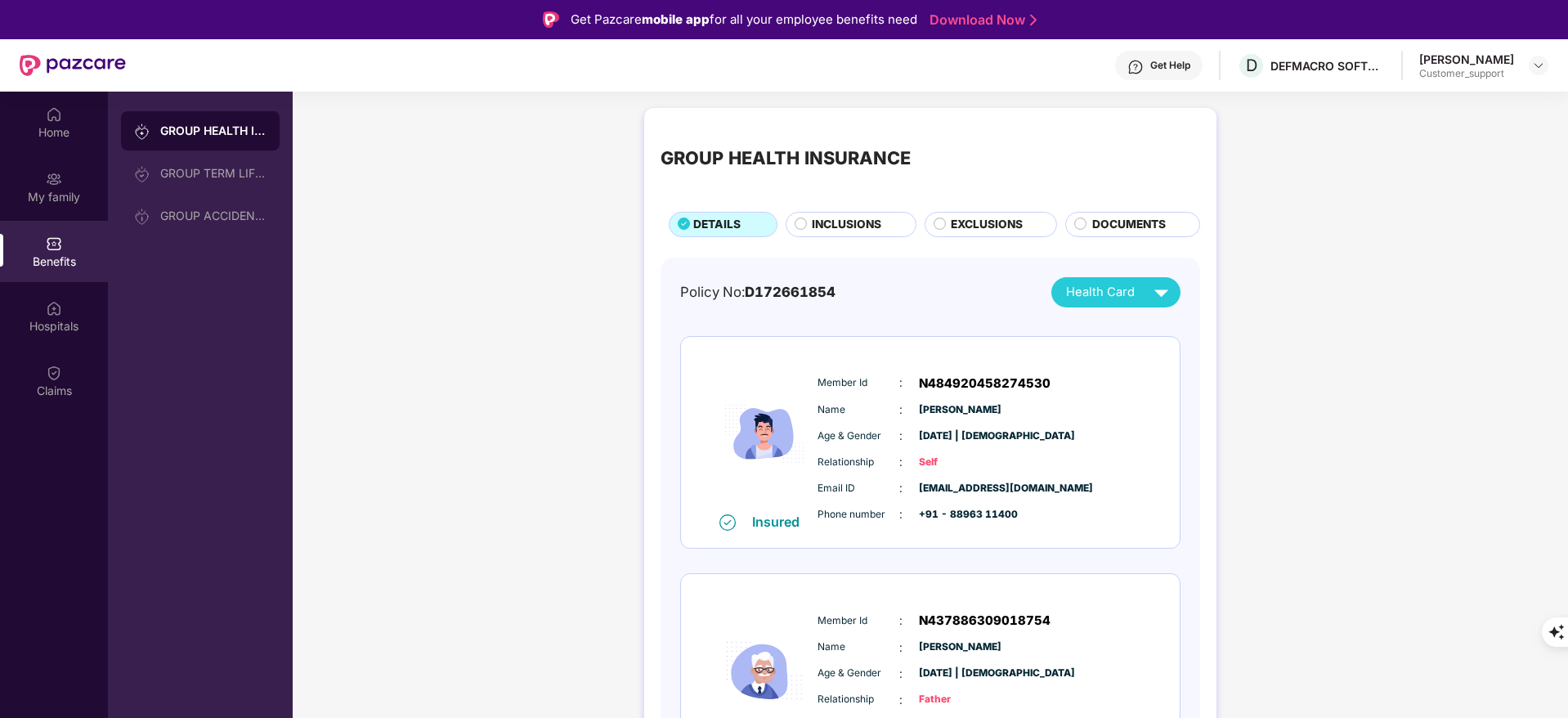
scroll to position [98, 0]
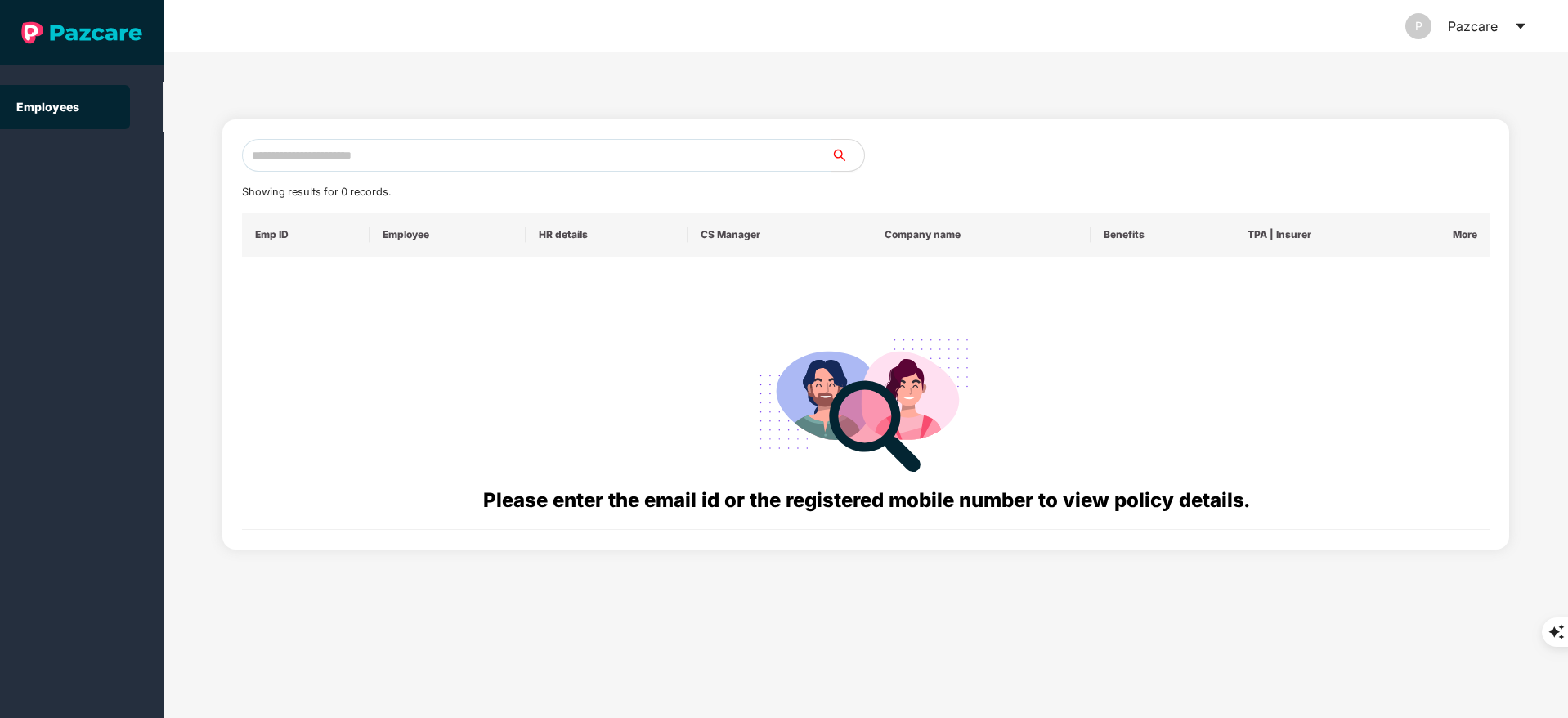
click at [374, 148] on input "text" at bounding box center [537, 154] width 590 height 32
paste input "**********"
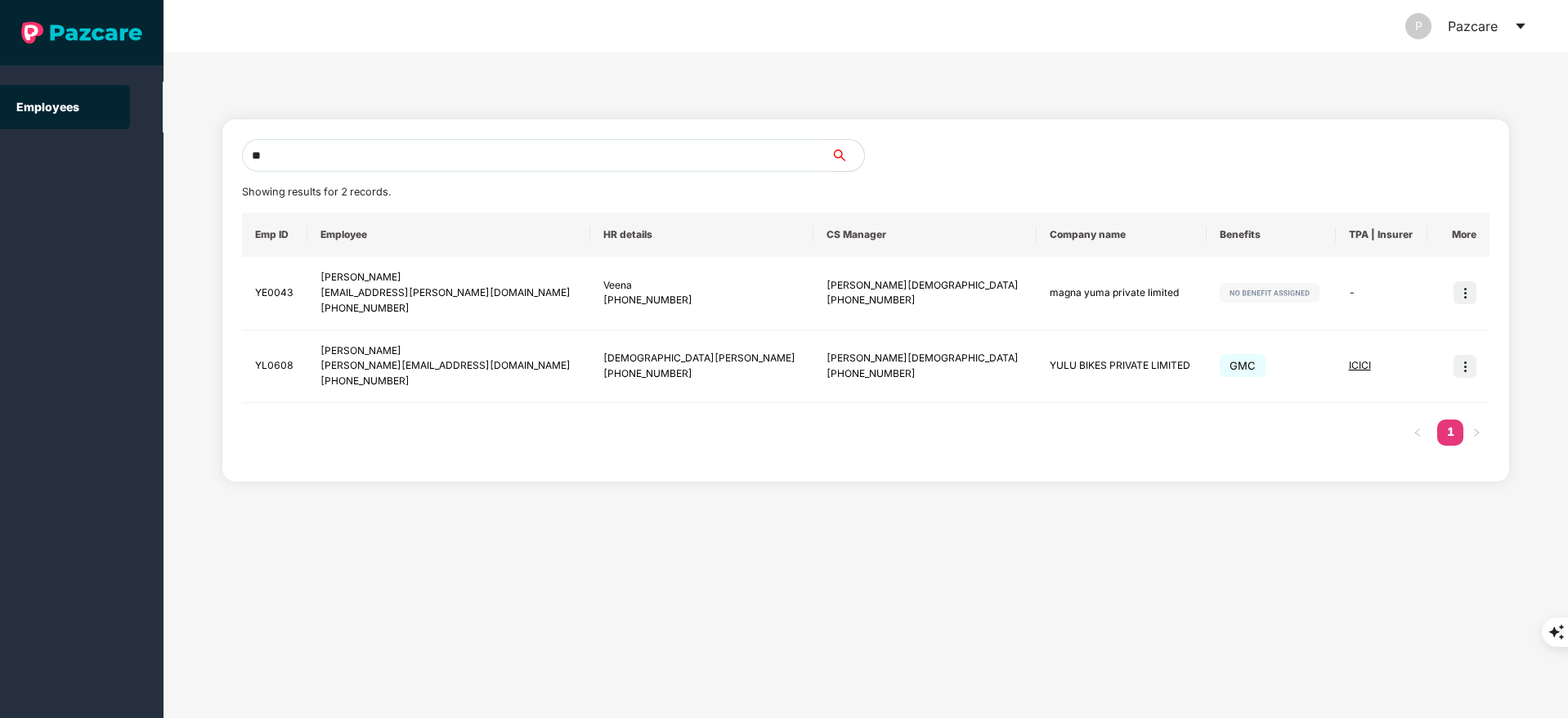
type input "*"
paste input "**********"
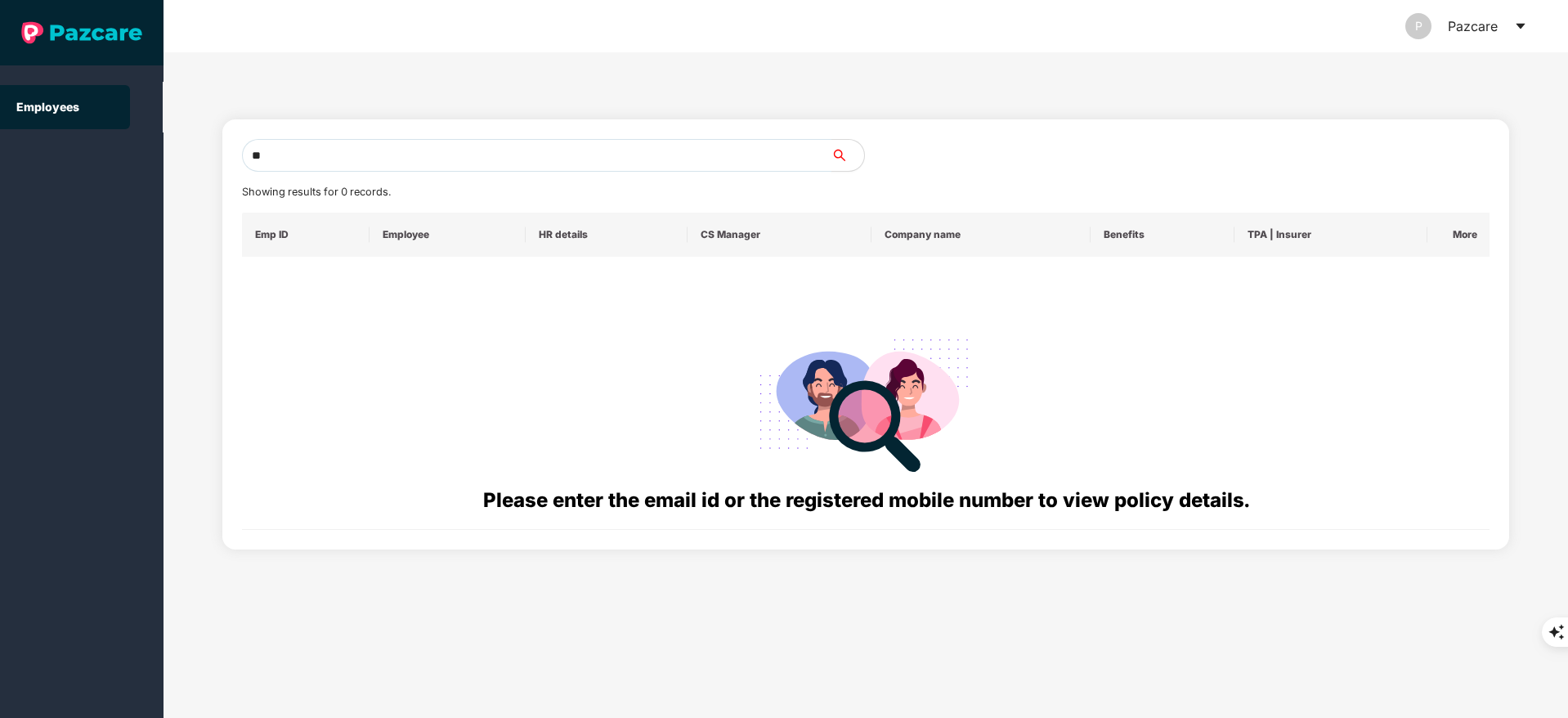
type input "*"
paste input "**********"
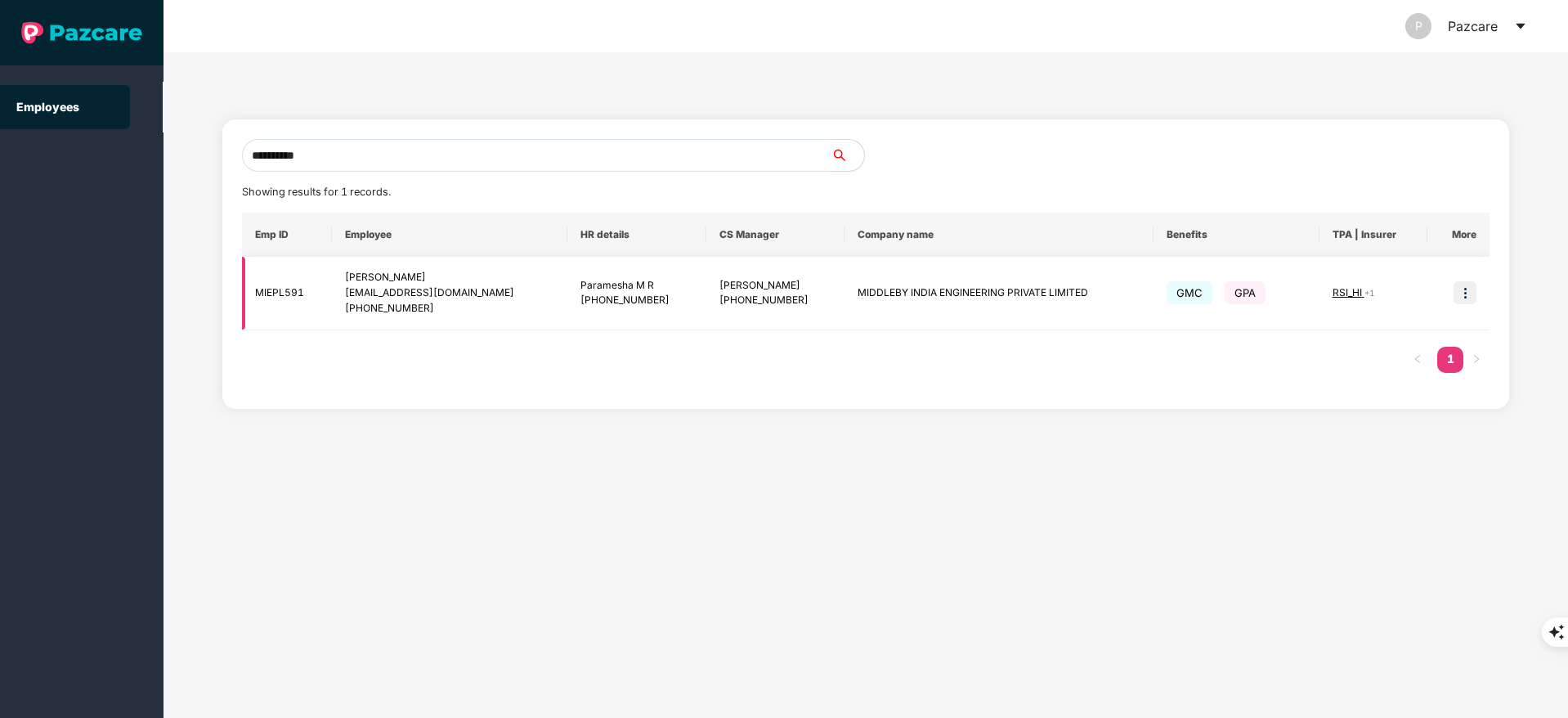
type input "**********"
click at [1469, 298] on img at bounding box center [1465, 293] width 23 height 23
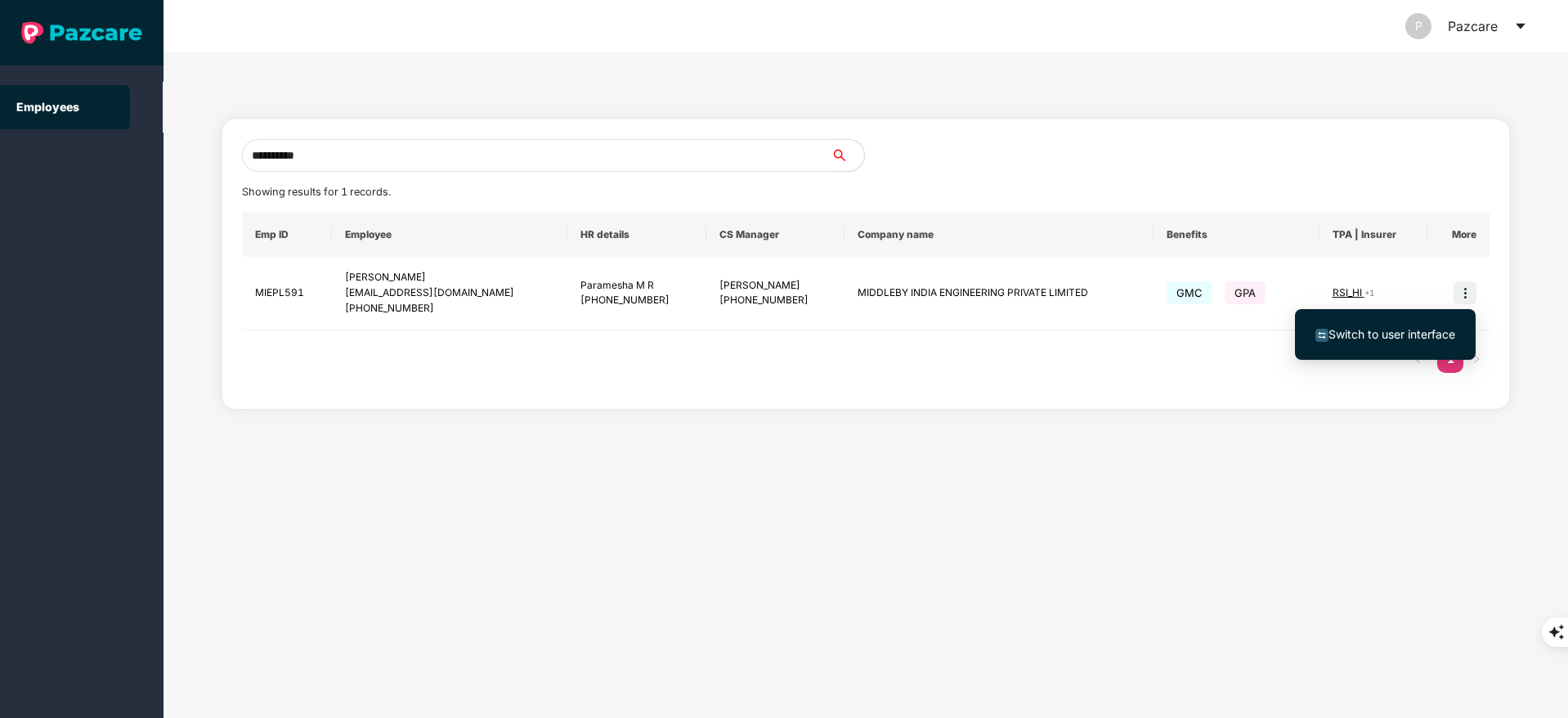
click at [1408, 333] on span "Switch to user interface" at bounding box center [1392, 334] width 126 height 14
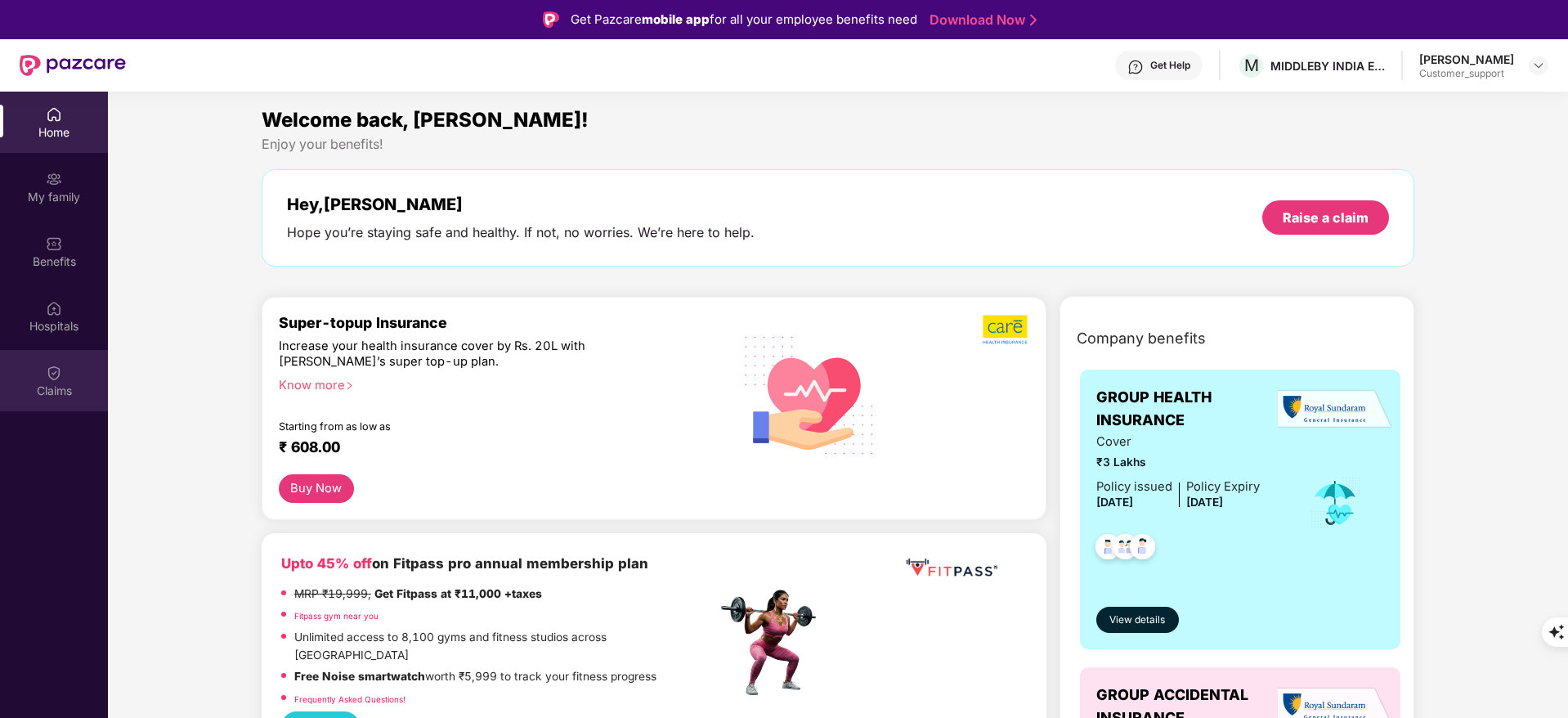
click at [47, 385] on div "Claims" at bounding box center [54, 391] width 108 height 17
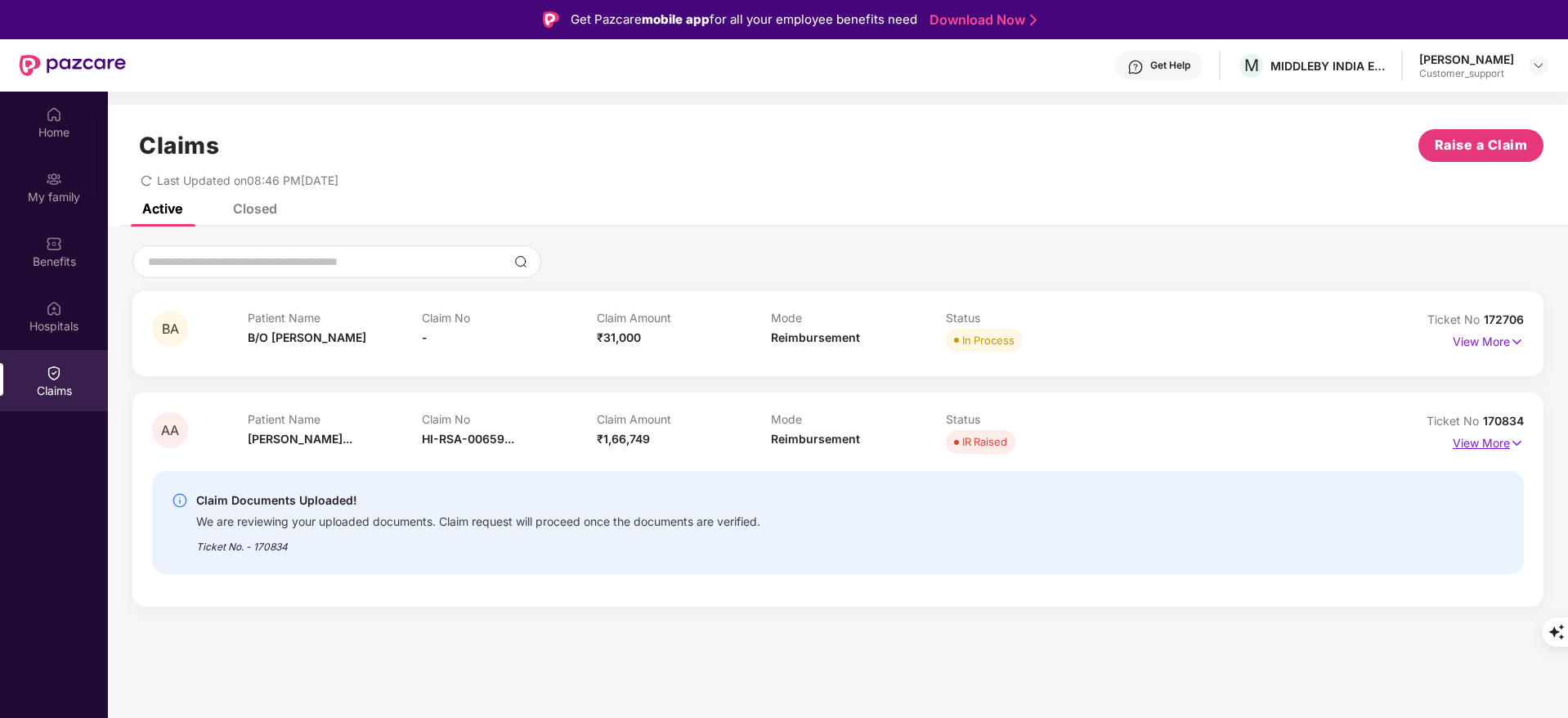
click at [1498, 442] on p "View More" at bounding box center [1488, 441] width 71 height 22
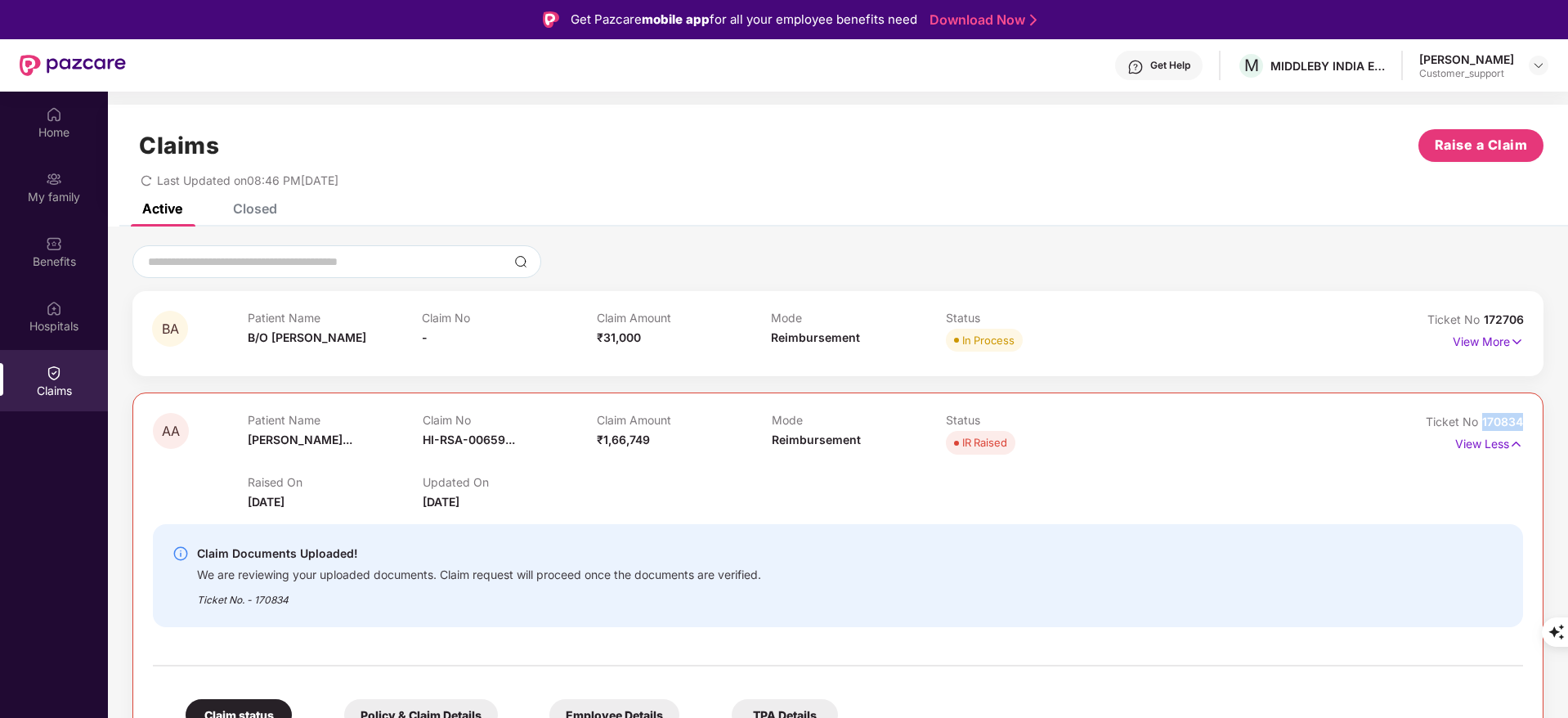
drag, startPoint x: 1479, startPoint y: 420, endPoint x: 1536, endPoint y: 418, distance: 57.0
copy span "170834"
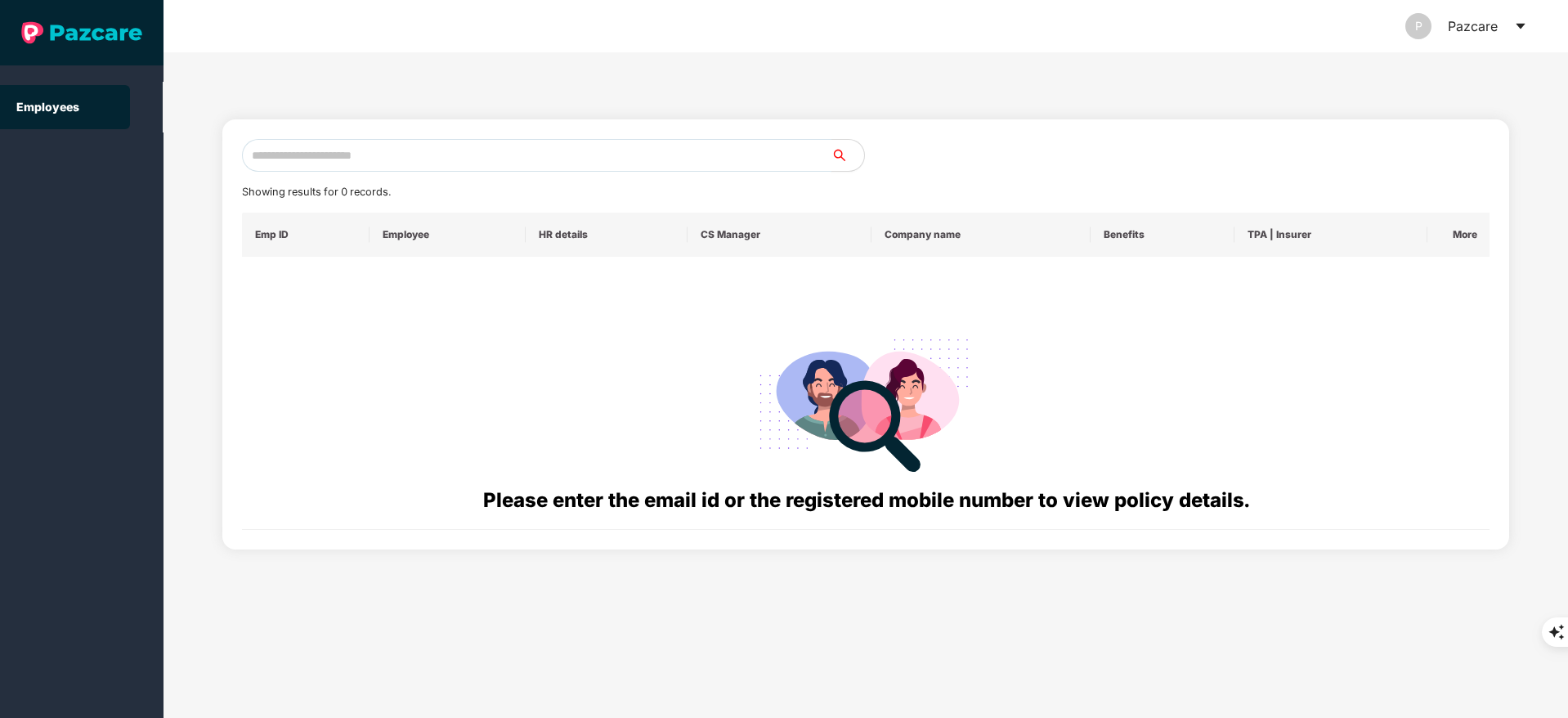
click at [297, 152] on input "text" at bounding box center [537, 154] width 590 height 32
paste input "**********"
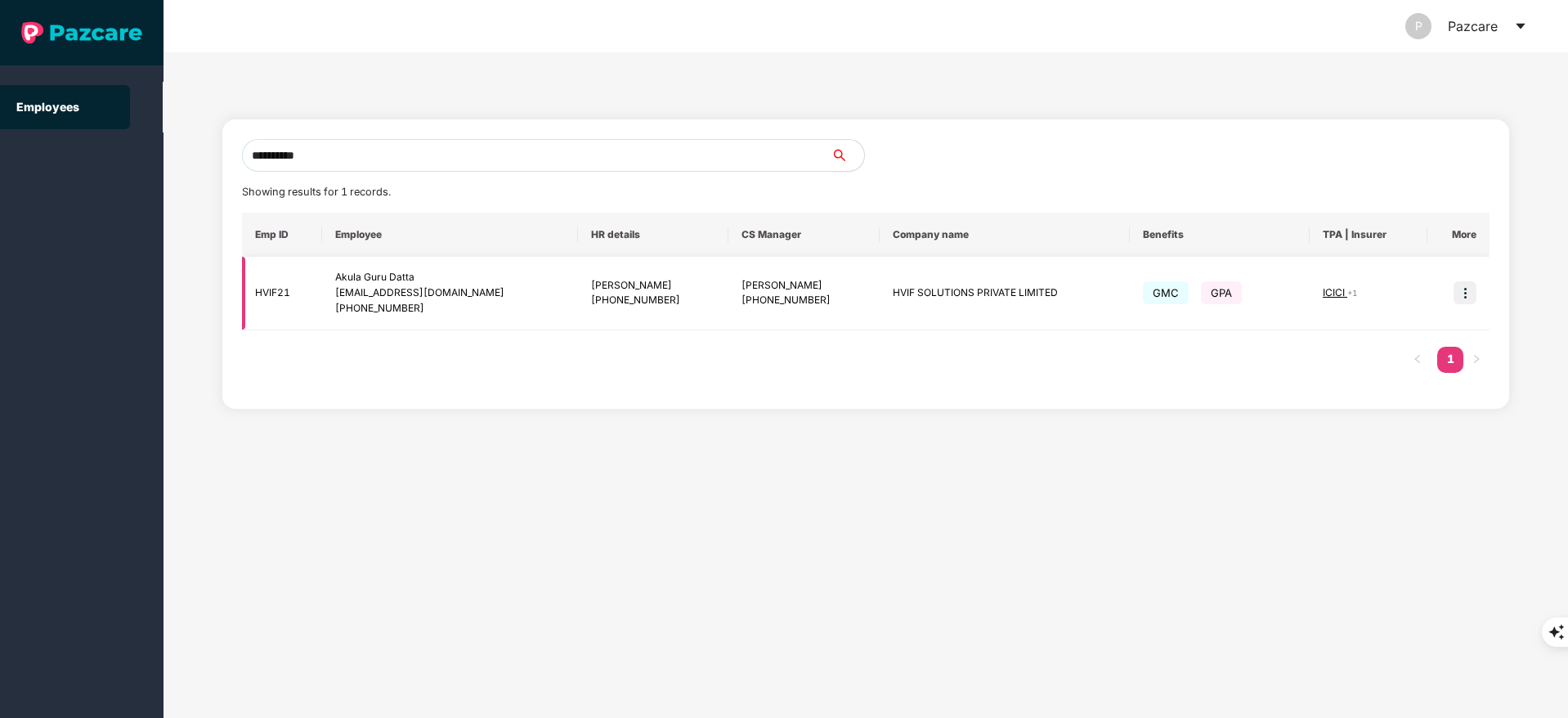
type input "**********"
click at [1458, 288] on img at bounding box center [1465, 293] width 23 height 23
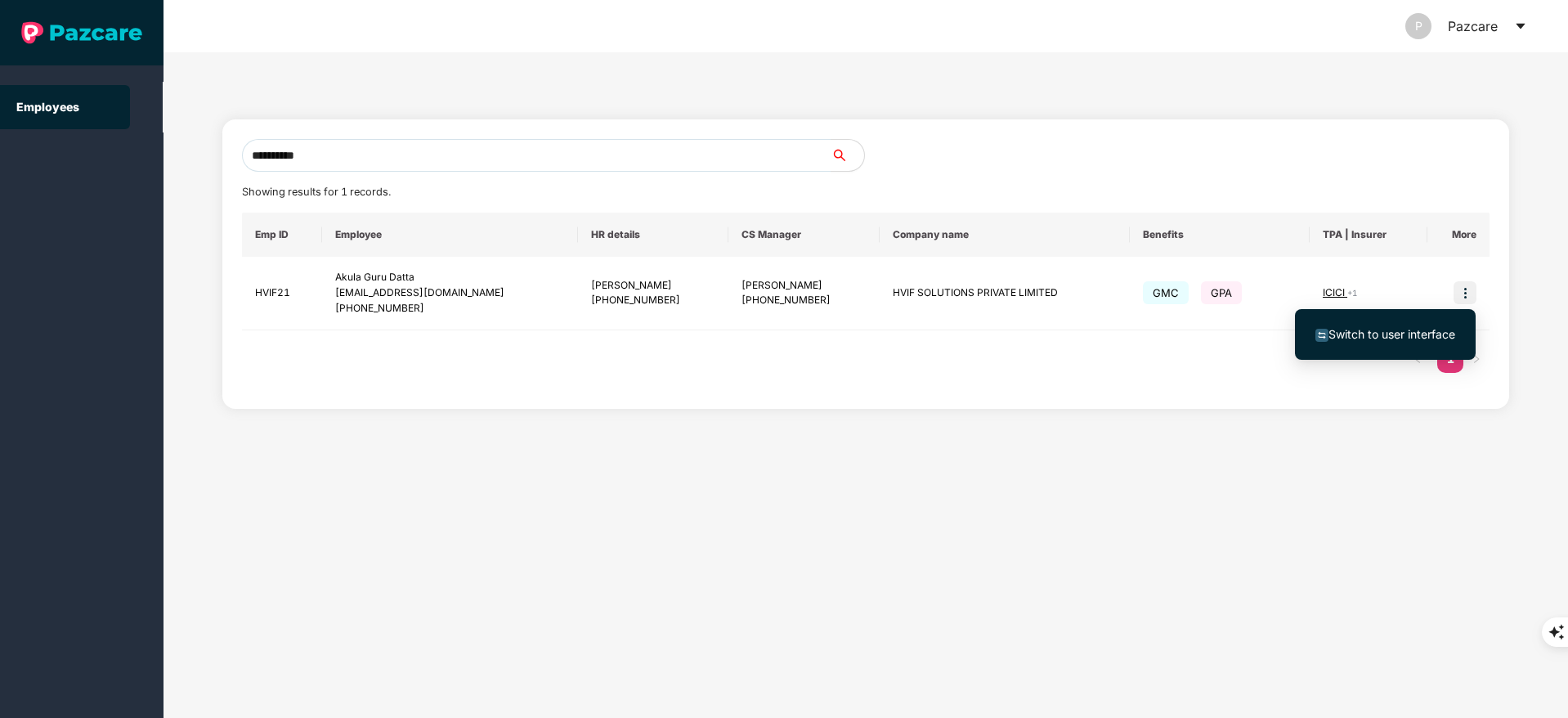
click at [1371, 331] on span "Switch to user interface" at bounding box center [1392, 334] width 126 height 14
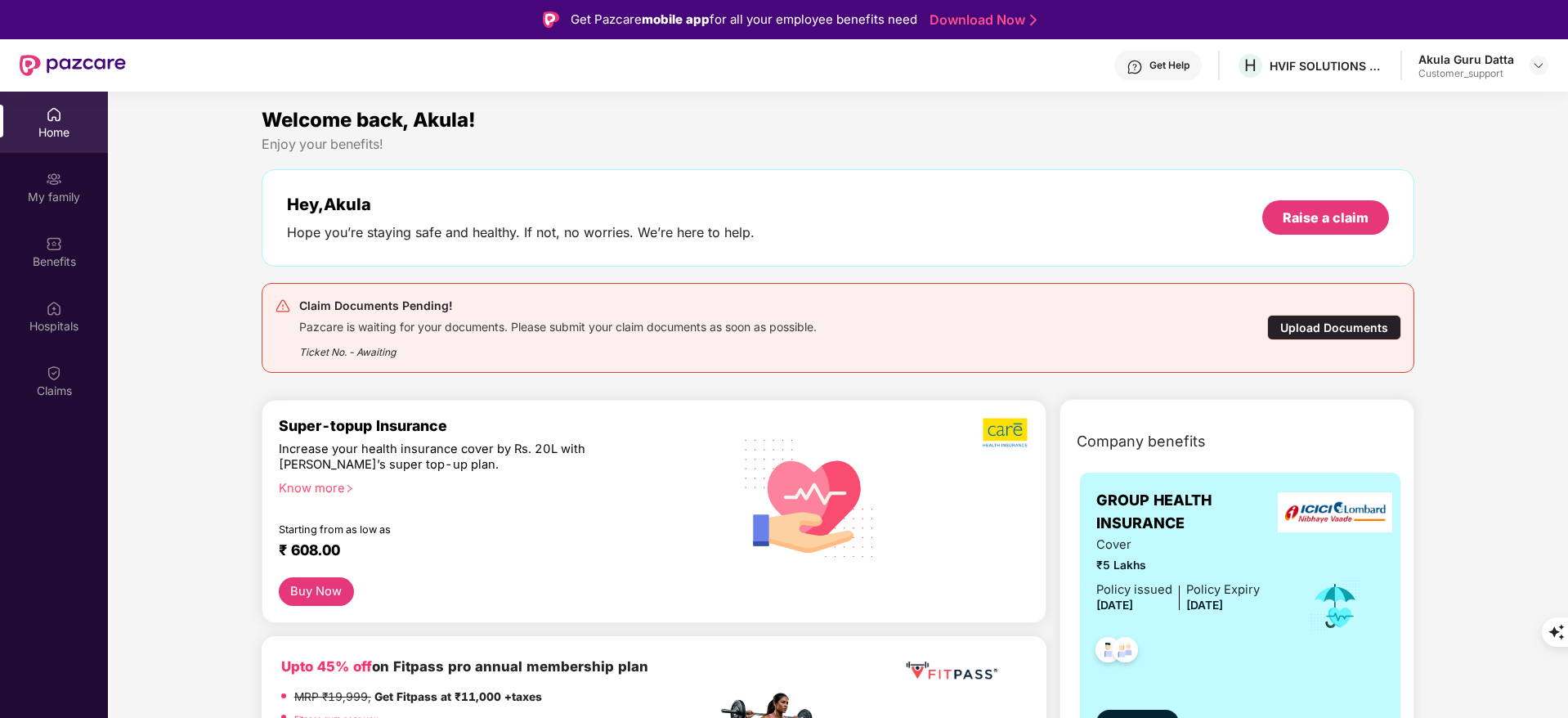
click at [60, 245] on img at bounding box center [54, 243] width 17 height 17
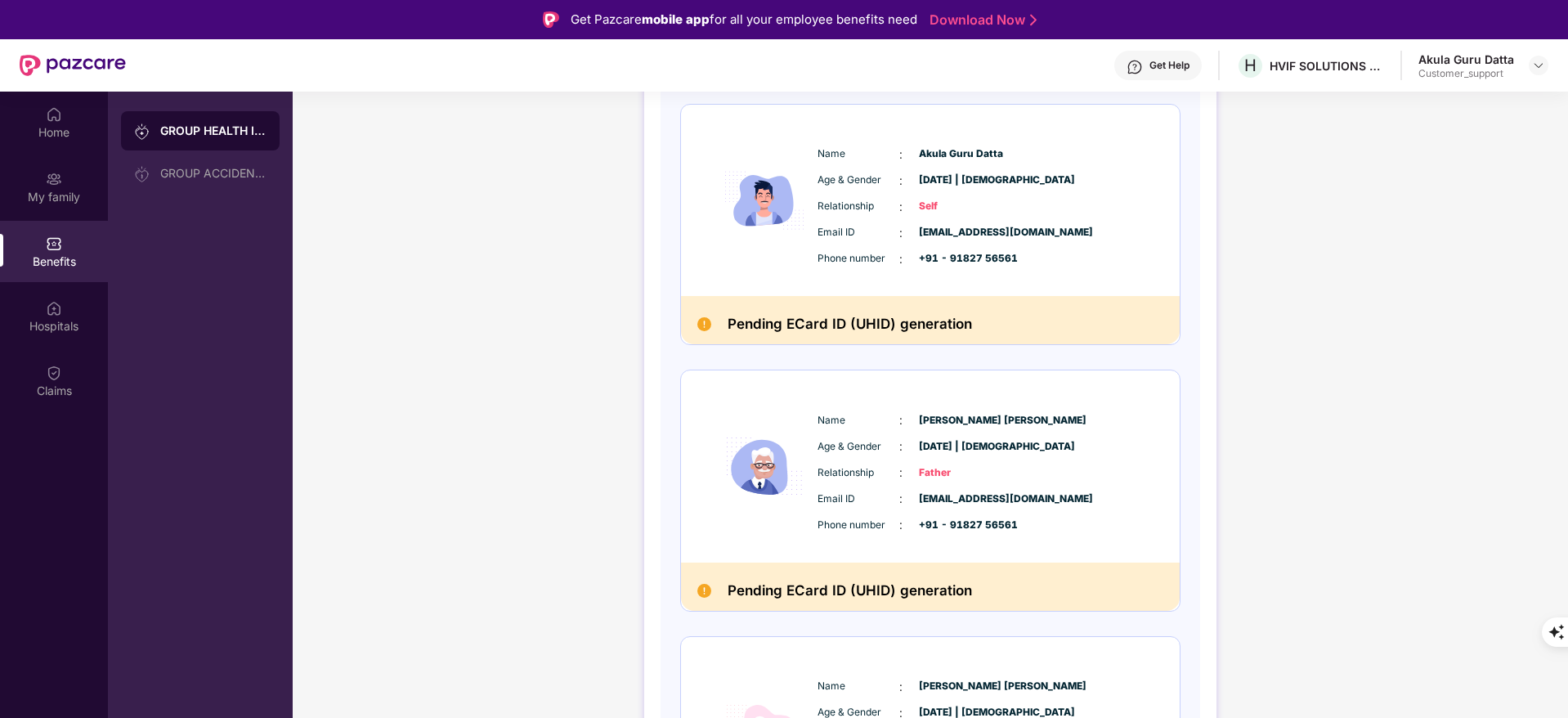
scroll to position [243, 0]
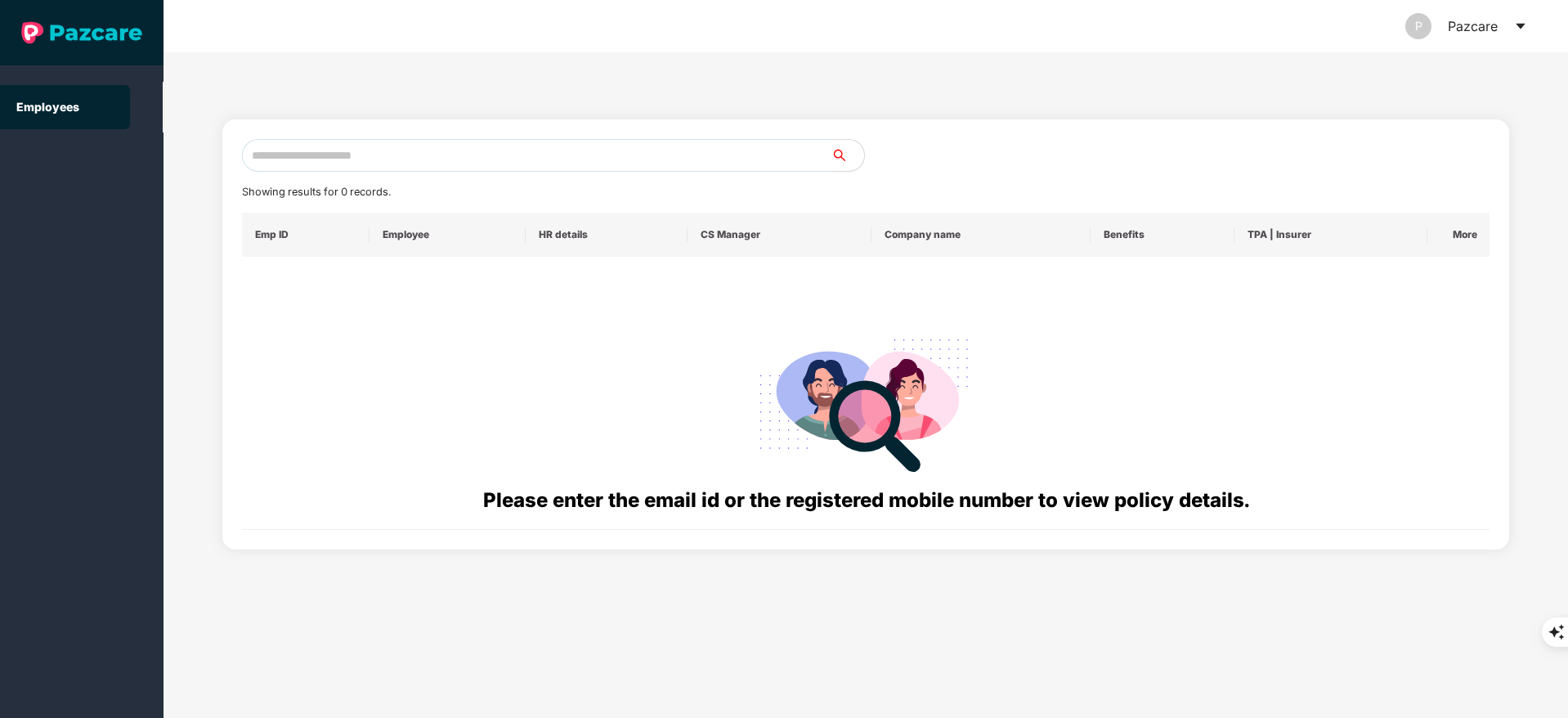
click at [340, 161] on input "text" at bounding box center [537, 154] width 590 height 32
paste input "**********"
type input "*"
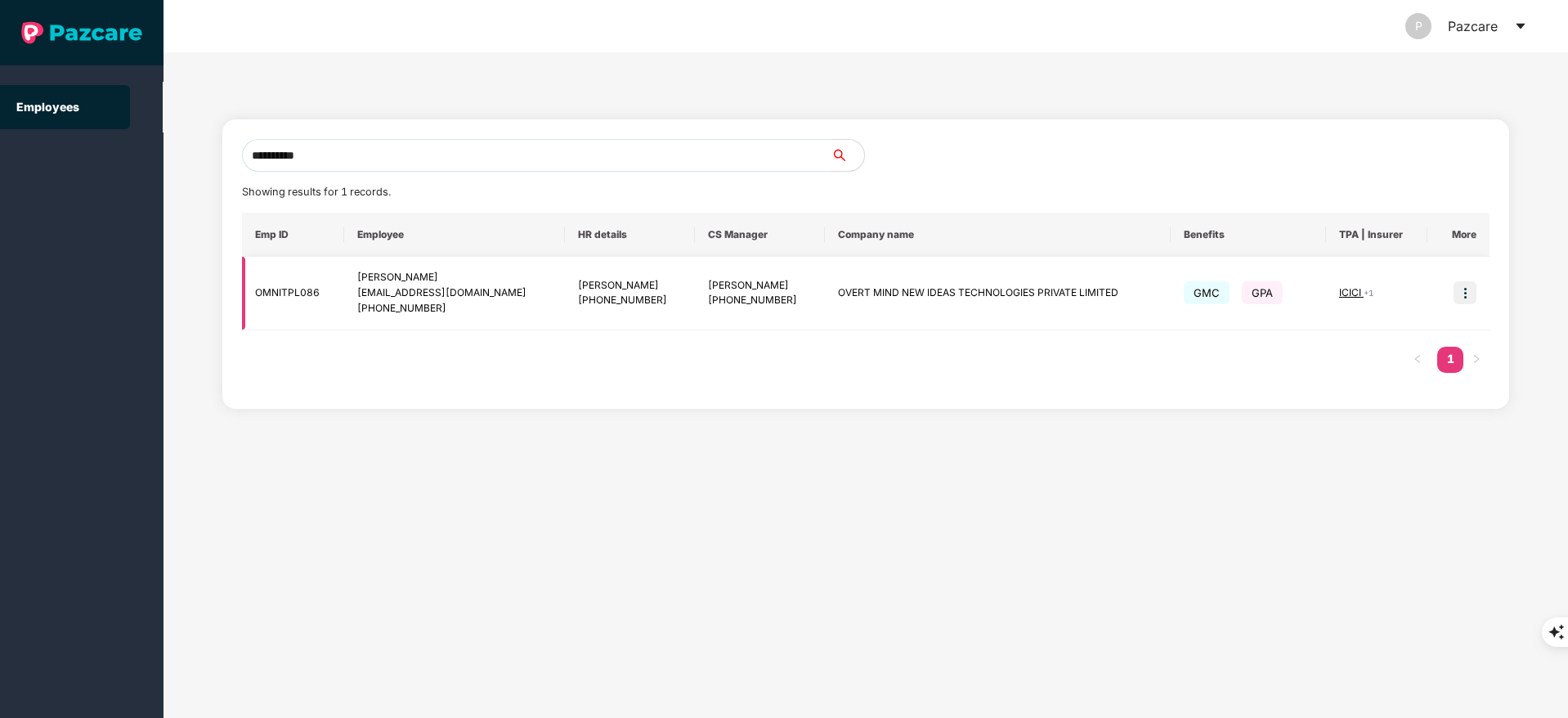
type input "**********"
click at [1460, 291] on img at bounding box center [1465, 293] width 23 height 23
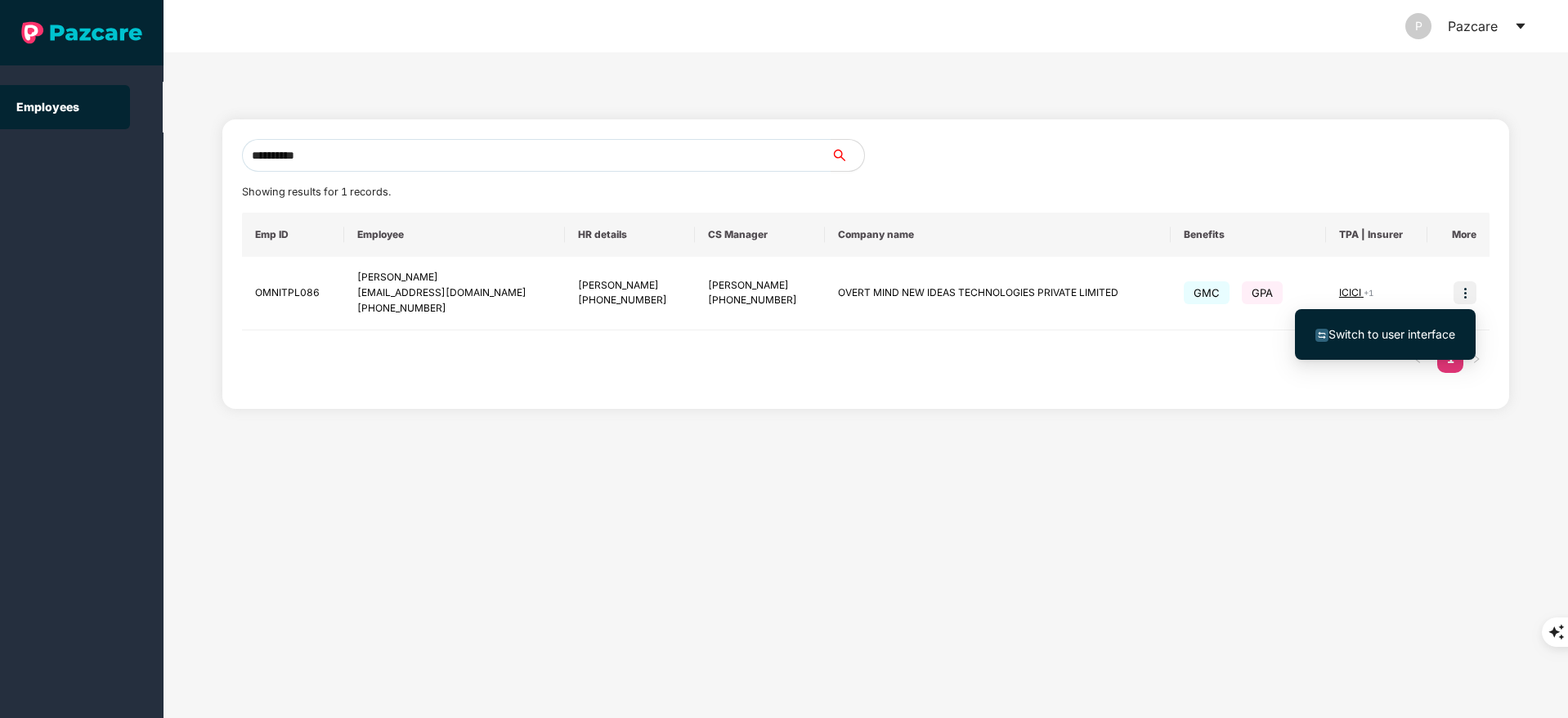
click at [1359, 330] on span "Switch to user interface" at bounding box center [1392, 334] width 126 height 14
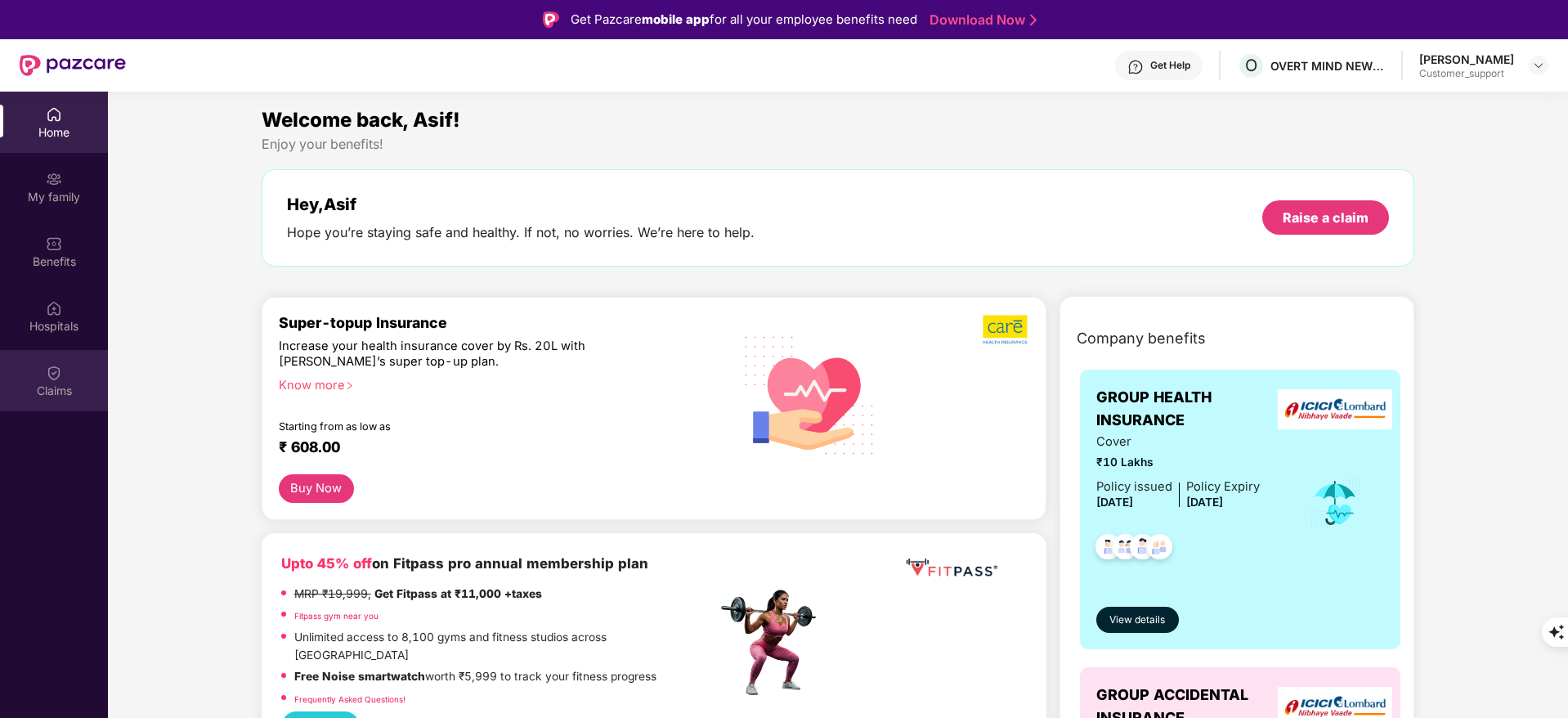
click at [48, 387] on div "Claims" at bounding box center [54, 391] width 108 height 17
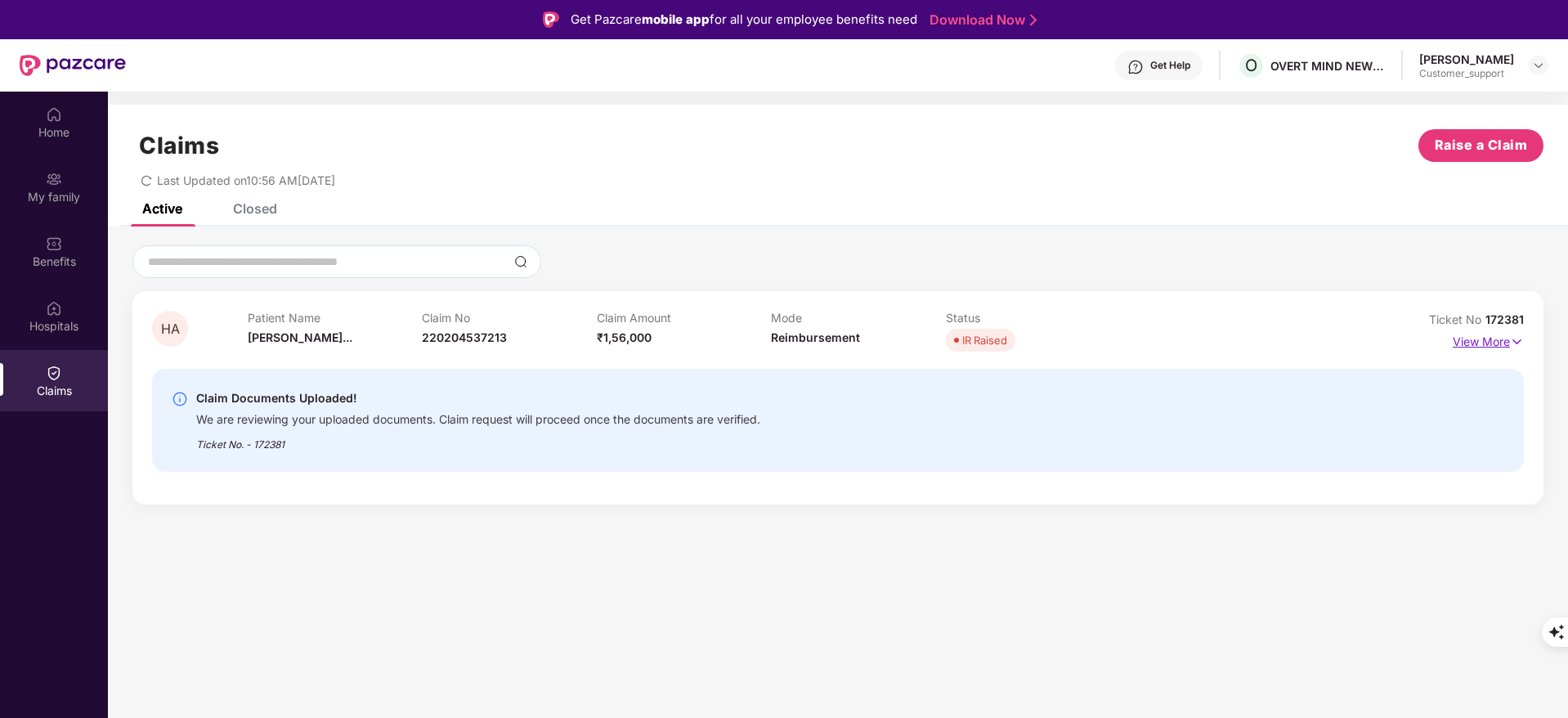
click at [1487, 341] on p "View More" at bounding box center [1488, 340] width 71 height 22
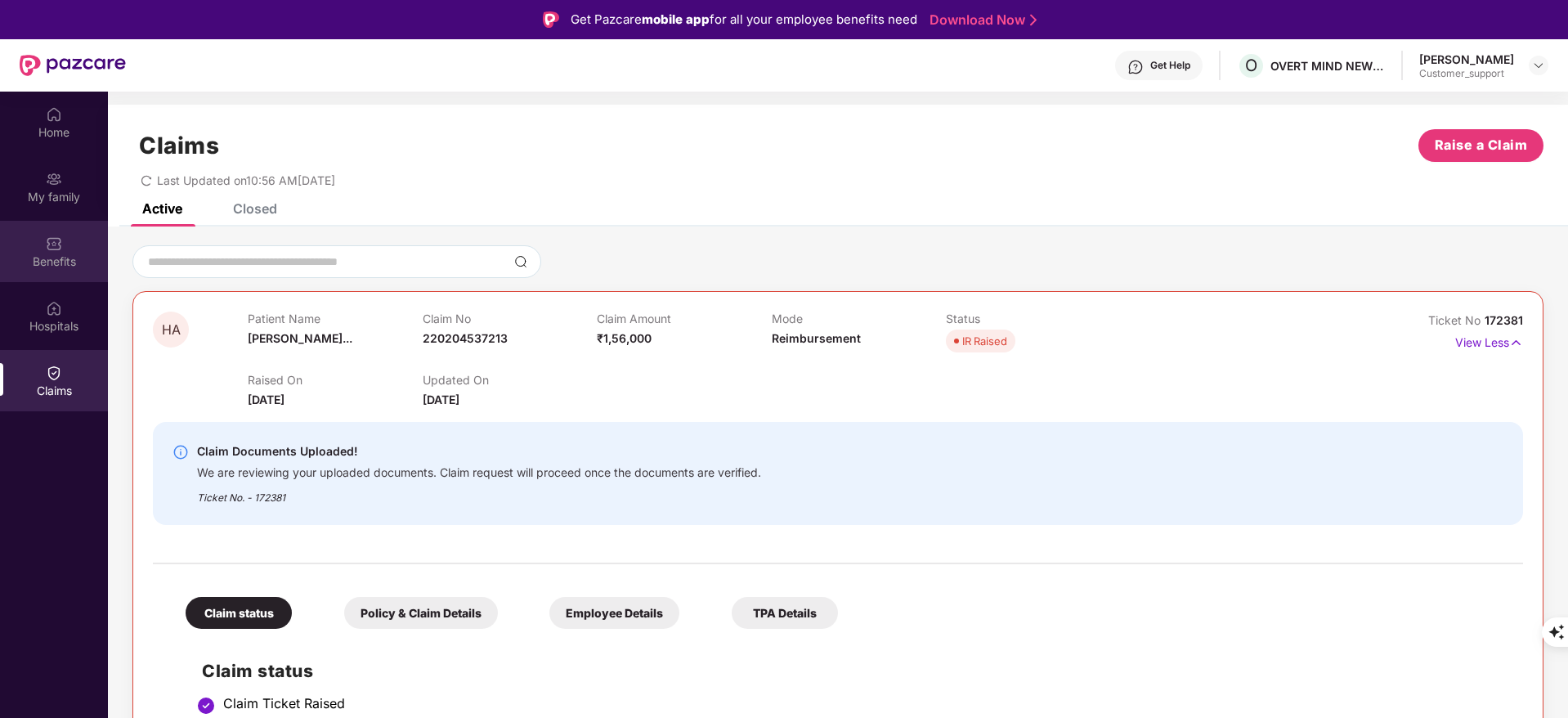
click at [31, 250] on div "Benefits" at bounding box center [54, 252] width 108 height 61
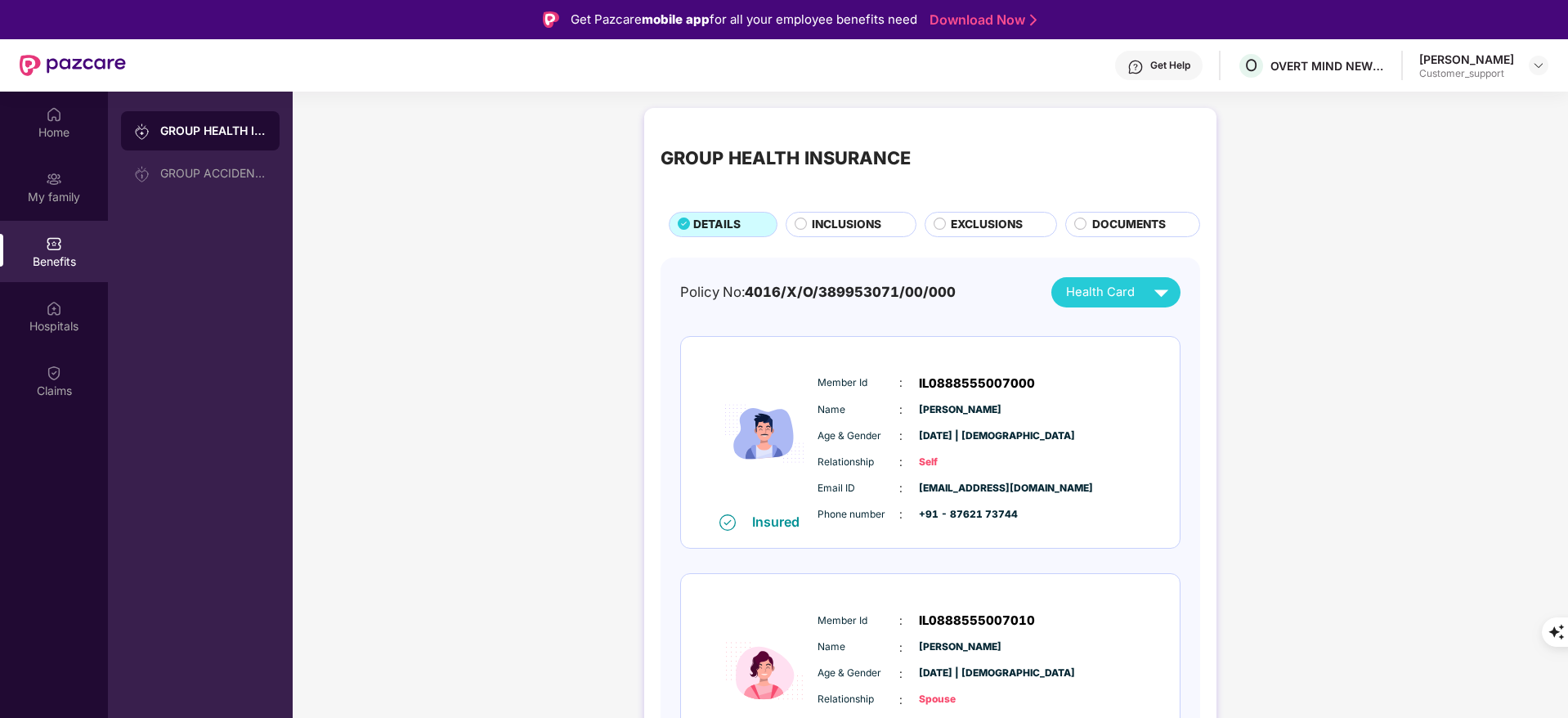
click at [817, 226] on span "INCLUSIONS" at bounding box center [846, 225] width 69 height 18
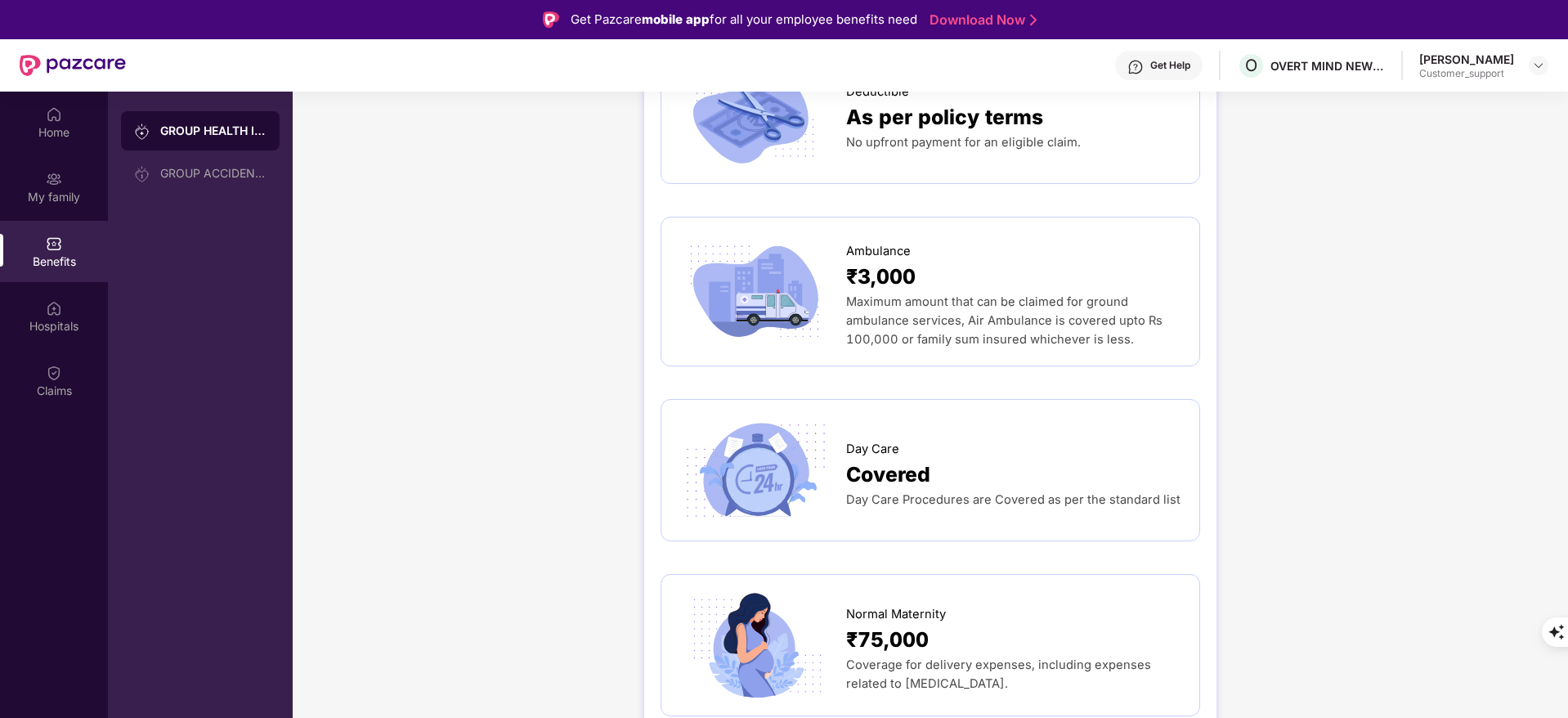
scroll to position [1690, 0]
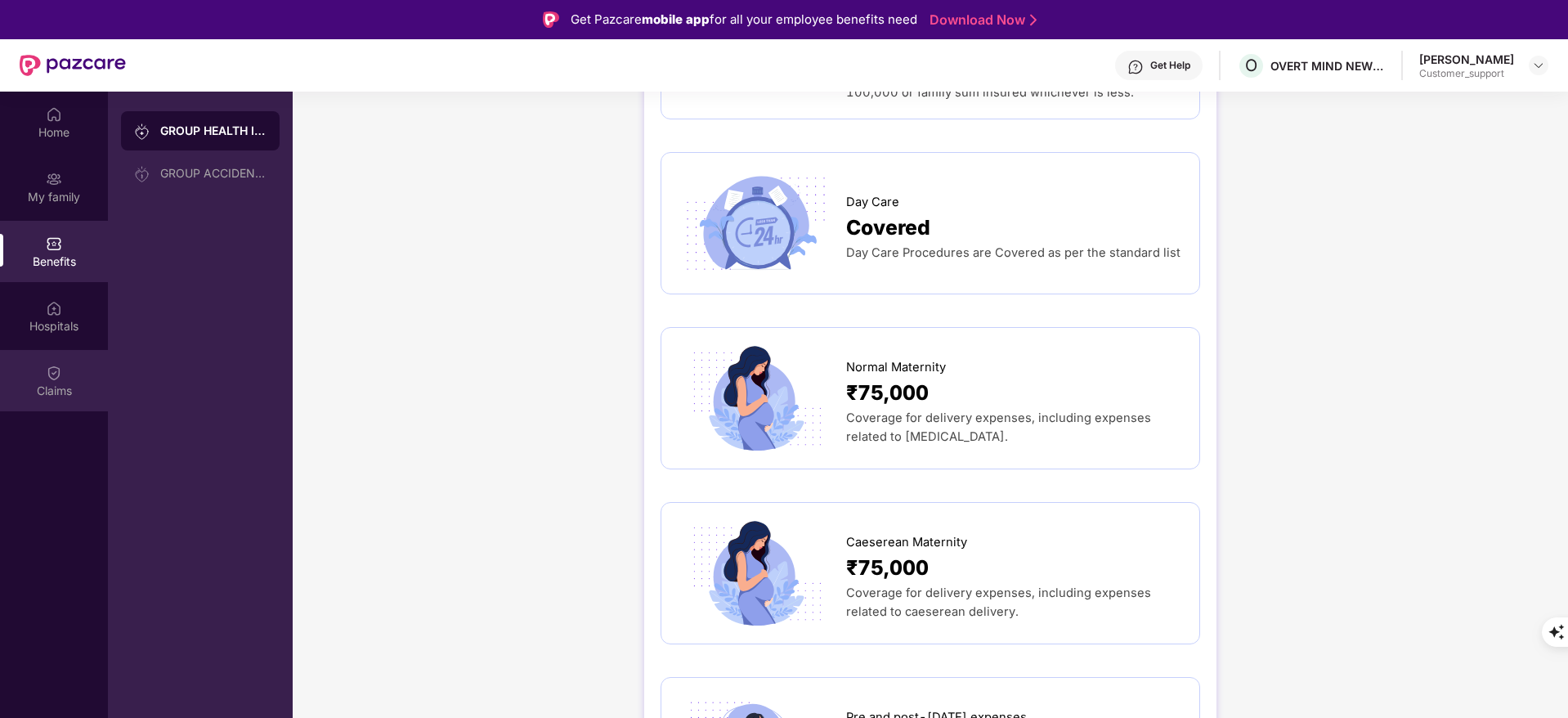
click at [26, 371] on div "Claims" at bounding box center [54, 381] width 108 height 61
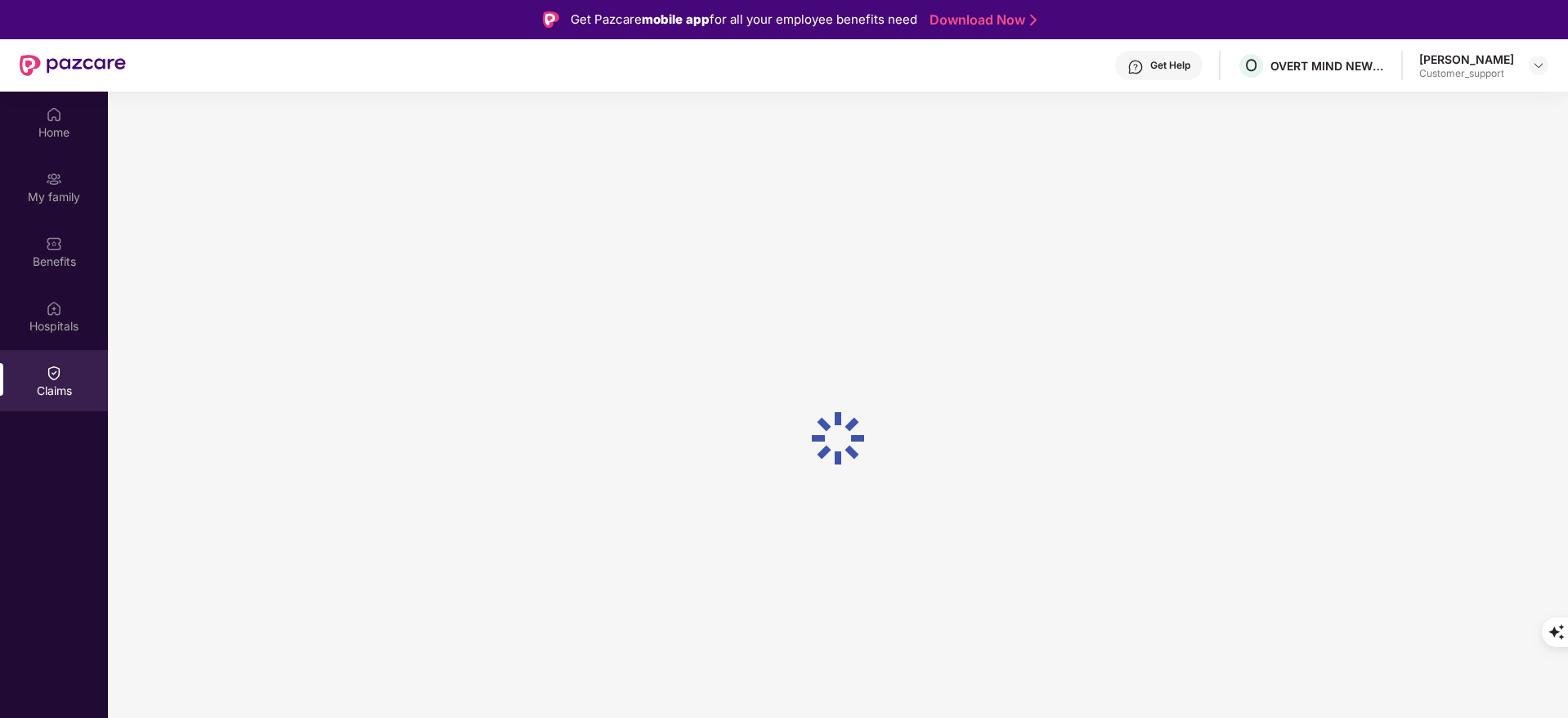
scroll to position [0, 0]
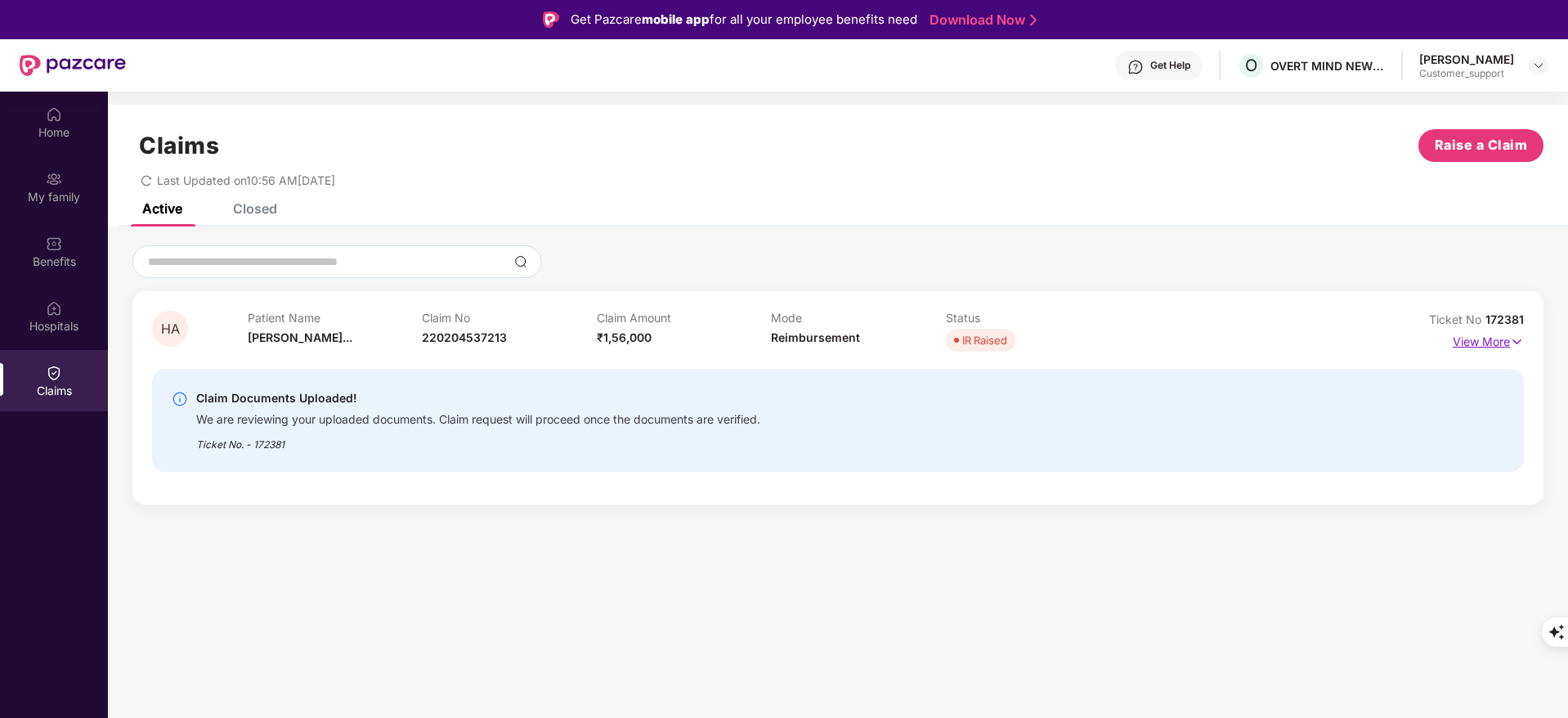
click at [1480, 335] on p "View More" at bounding box center [1488, 340] width 71 height 22
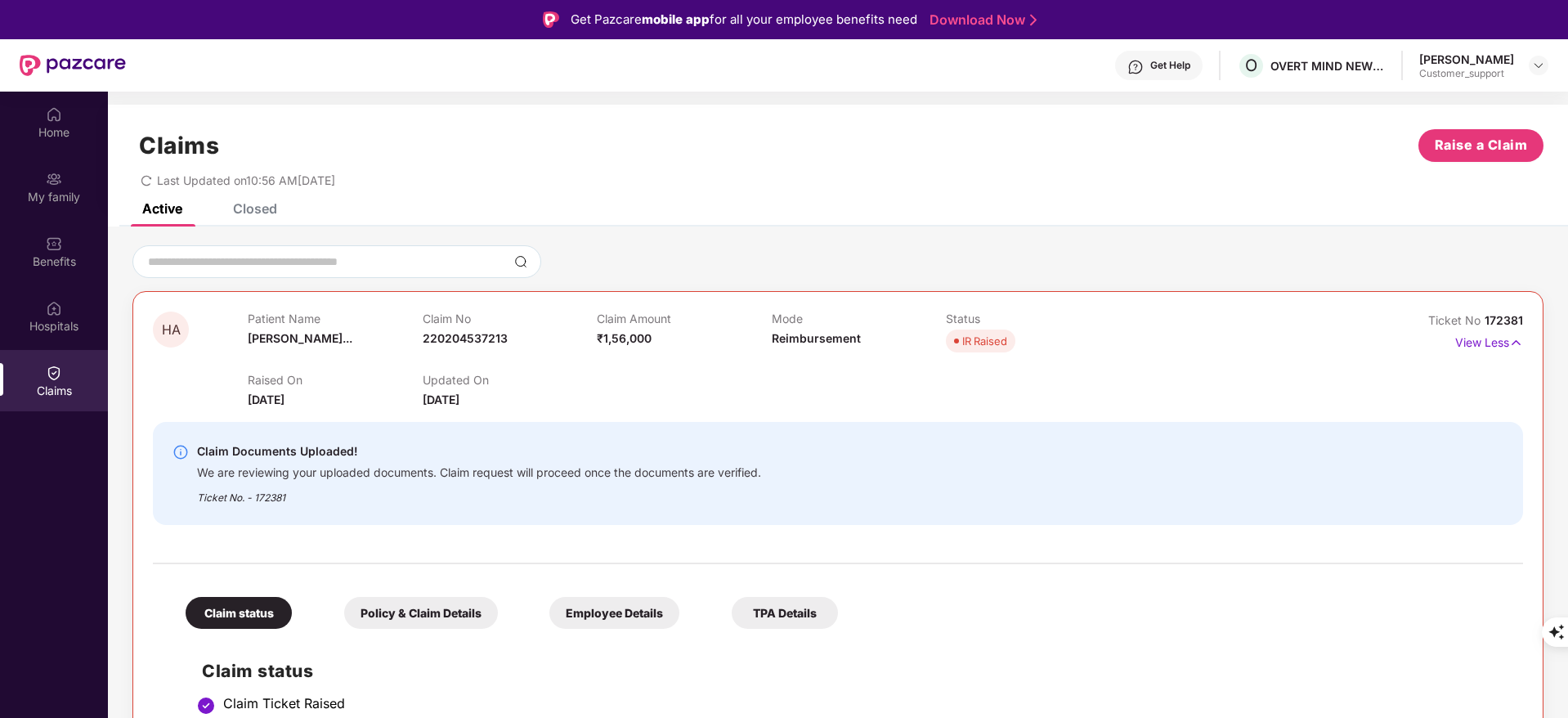
click at [264, 209] on div "Closed" at bounding box center [255, 208] width 44 height 17
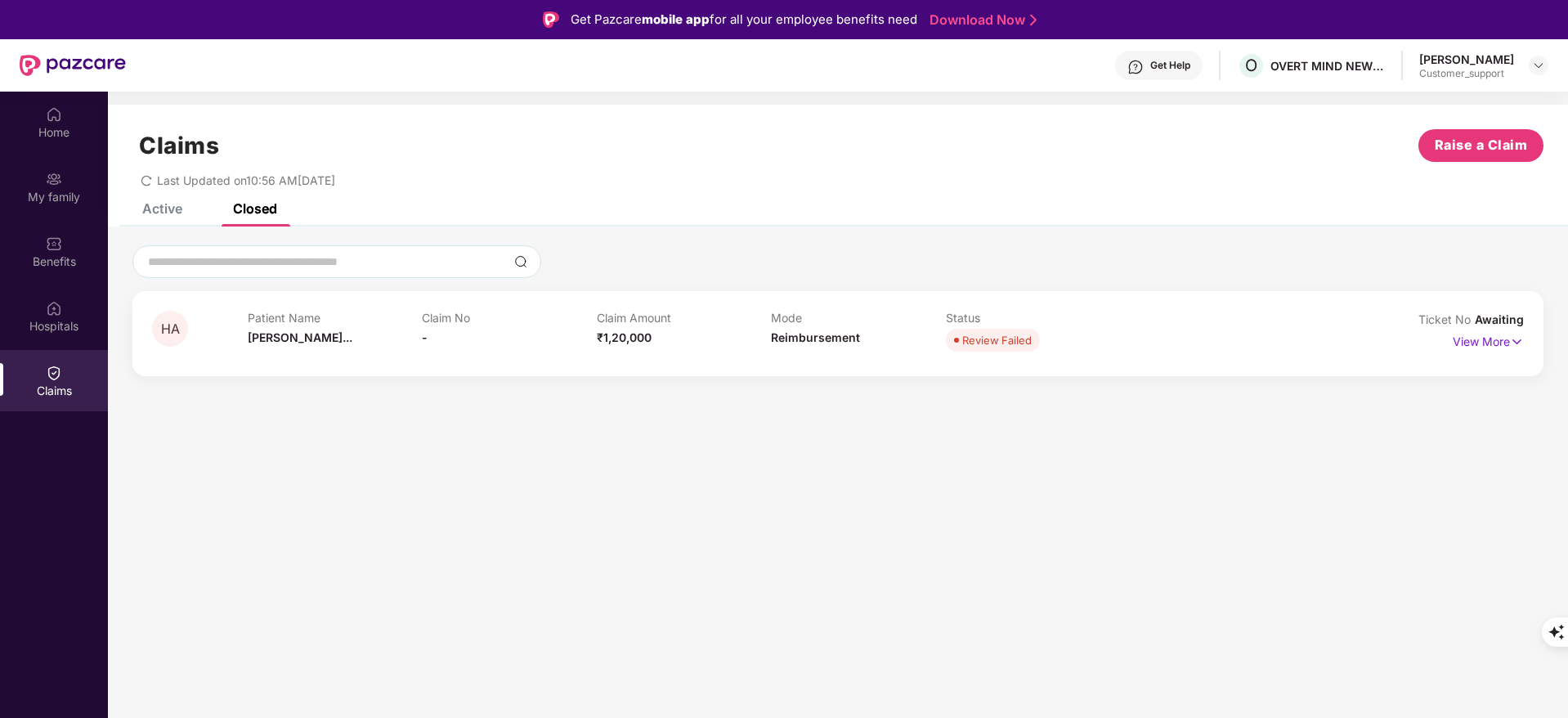
click at [160, 206] on div "Active" at bounding box center [162, 208] width 40 height 17
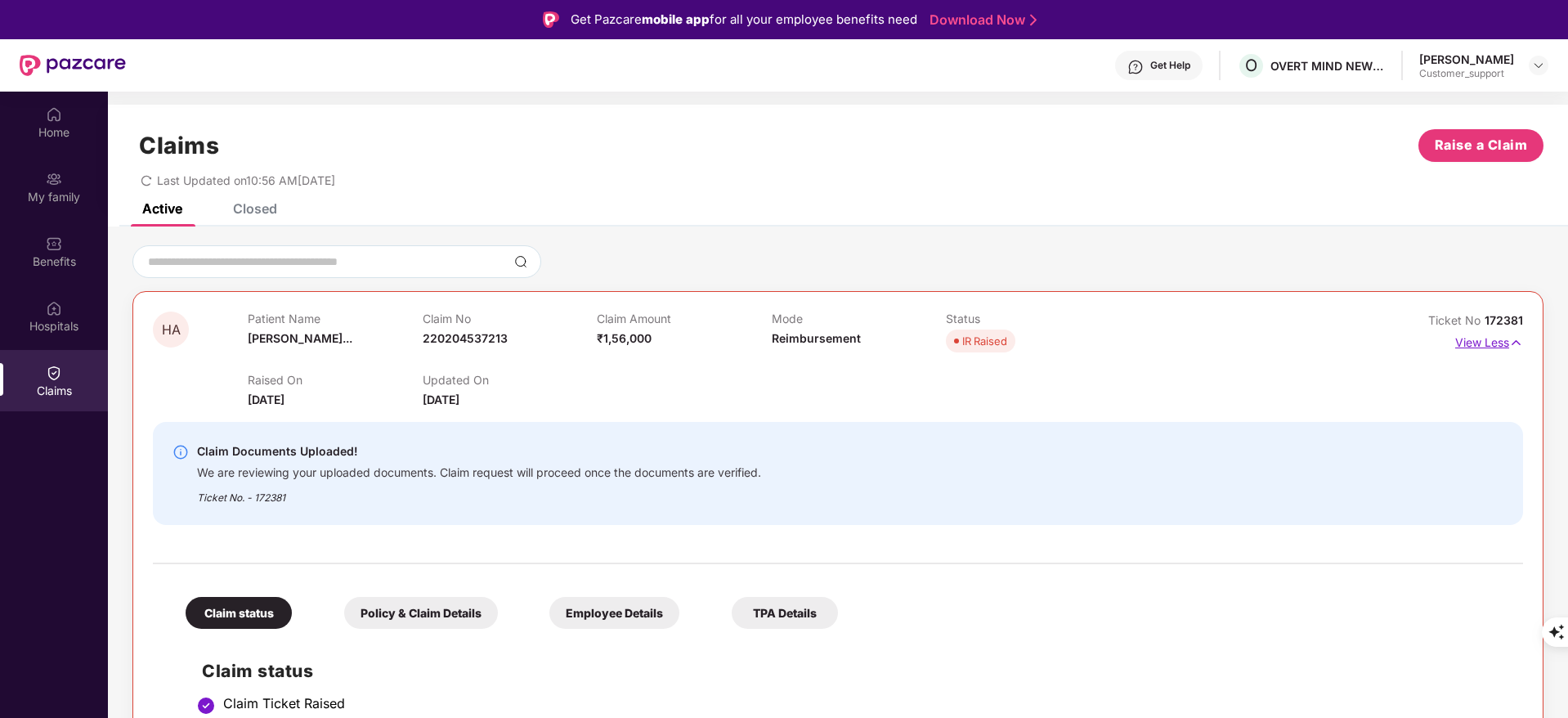
click at [1472, 350] on p "View Less" at bounding box center [1489, 341] width 68 height 22
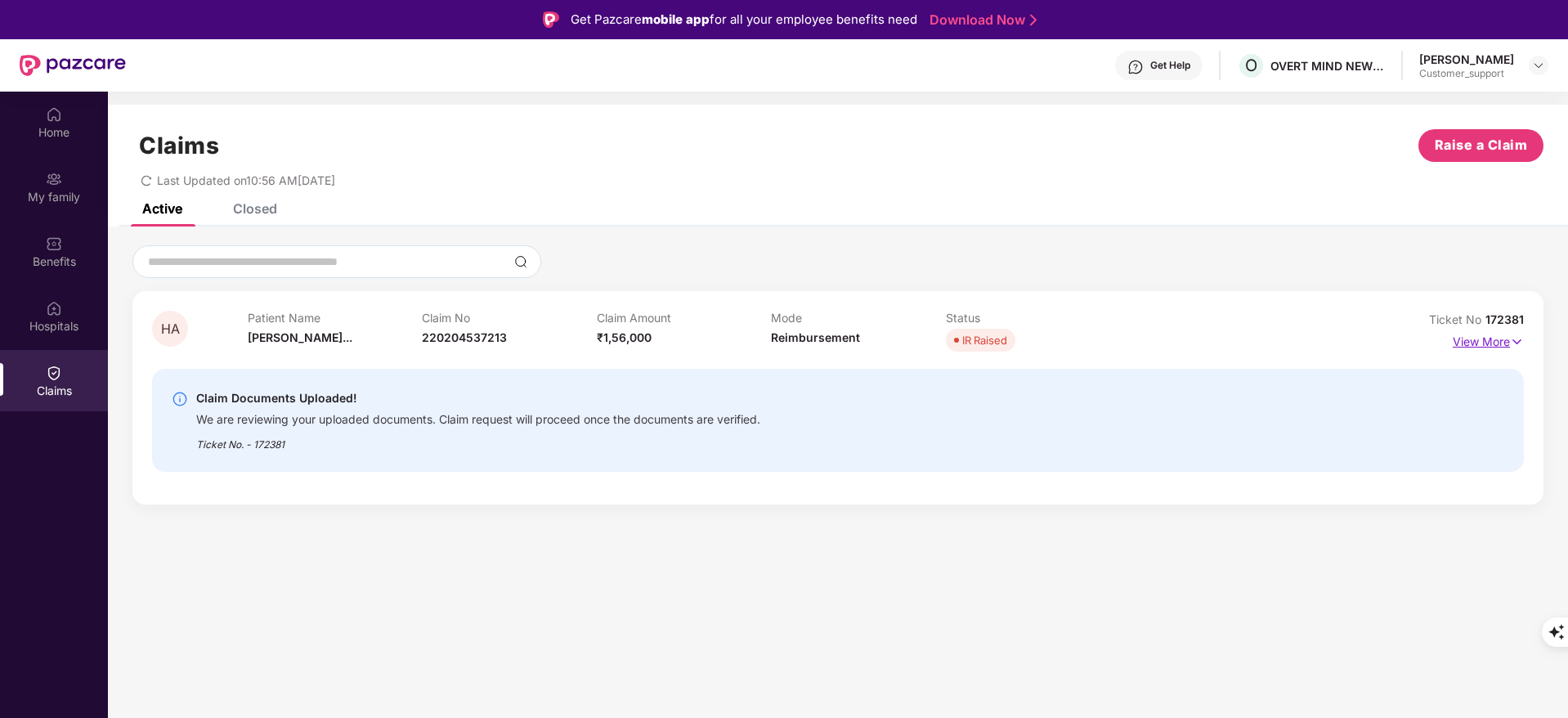
click at [1475, 333] on p "View More" at bounding box center [1488, 340] width 71 height 22
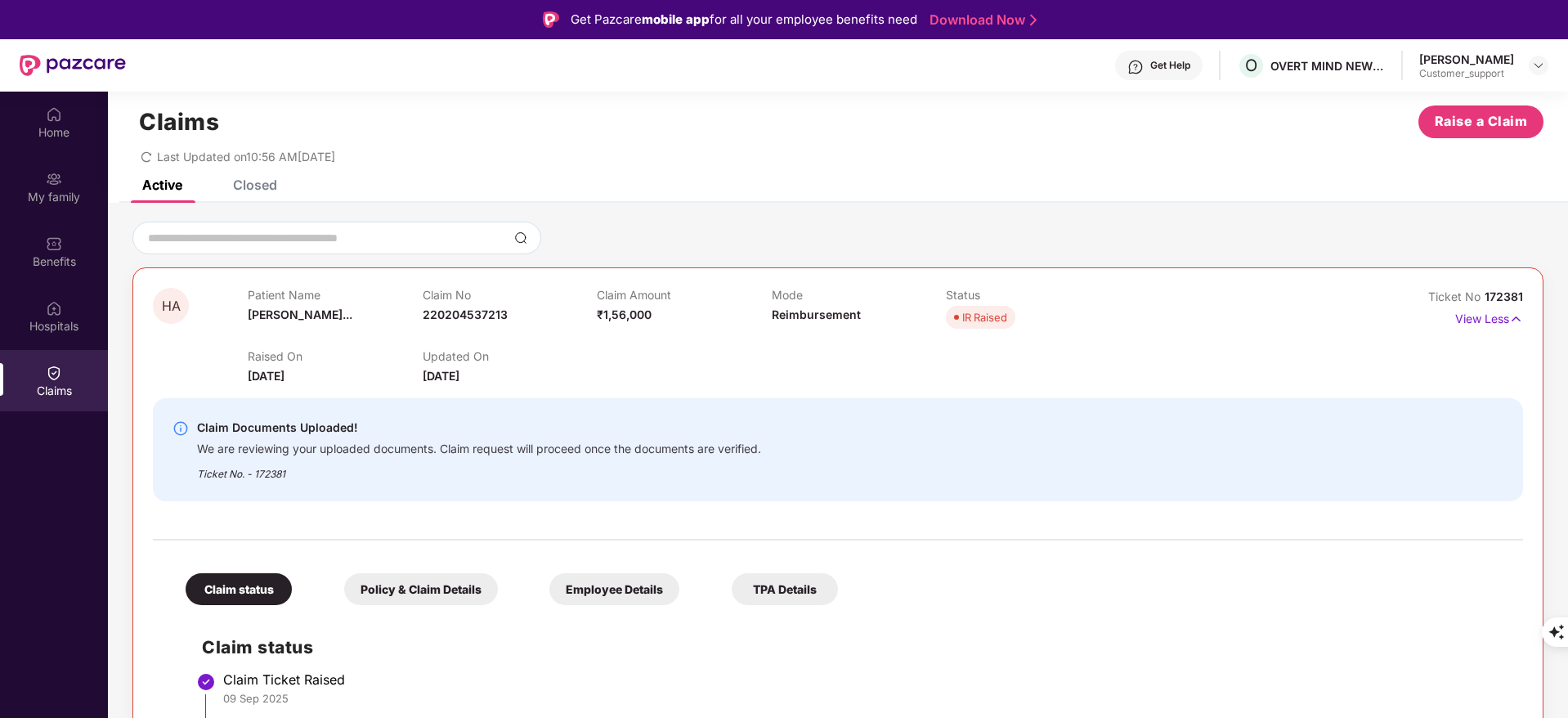
scroll to position [18, 0]
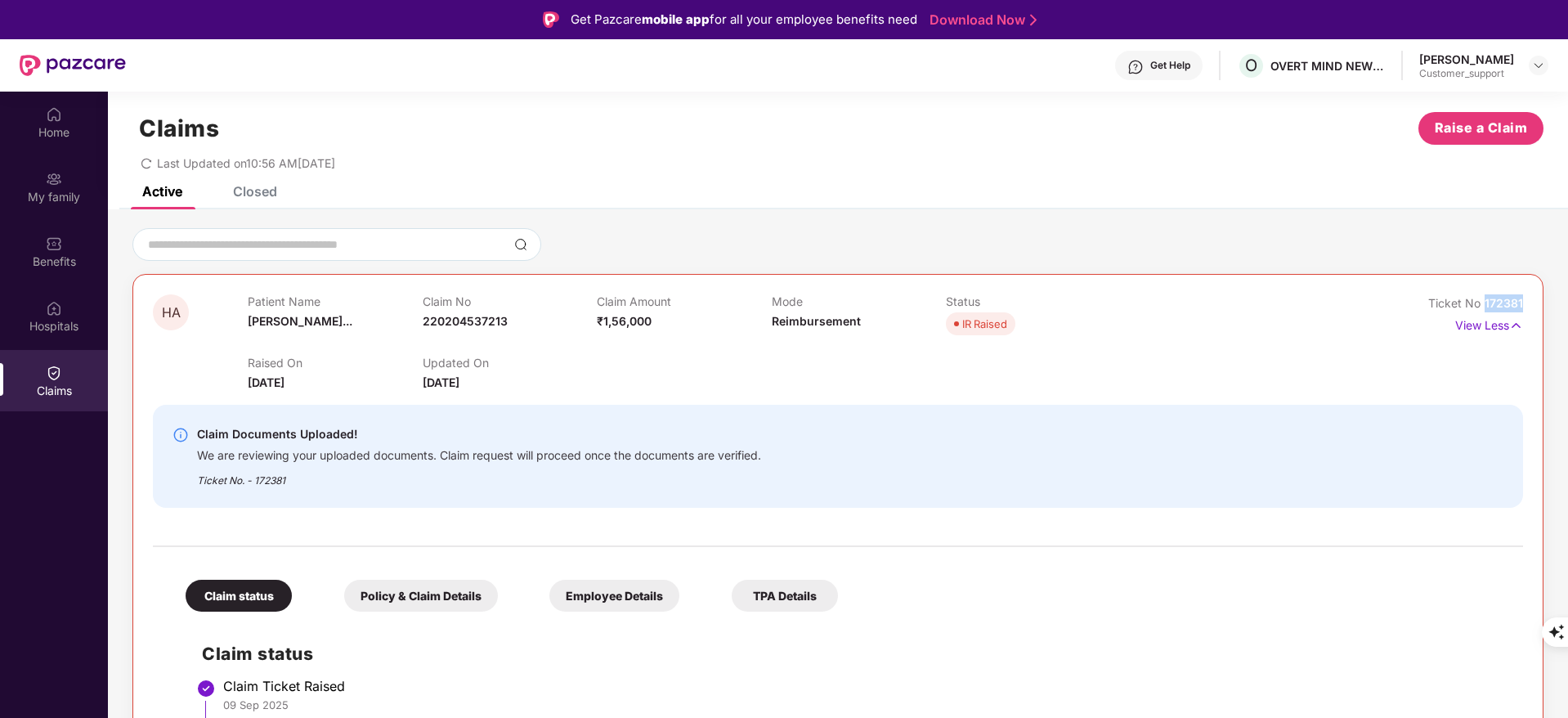
drag, startPoint x: 1482, startPoint y: 303, endPoint x: 1554, endPoint y: 305, distance: 72.0
click at [1554, 305] on div "HA Patient Name [PERSON_NAME]... Claim No 220204537213 Claim Amount ₹1,56,000 M…" at bounding box center [838, 636] width 1460 height 816
copy span "172381"
